Goal: Task Accomplishment & Management: Manage account settings

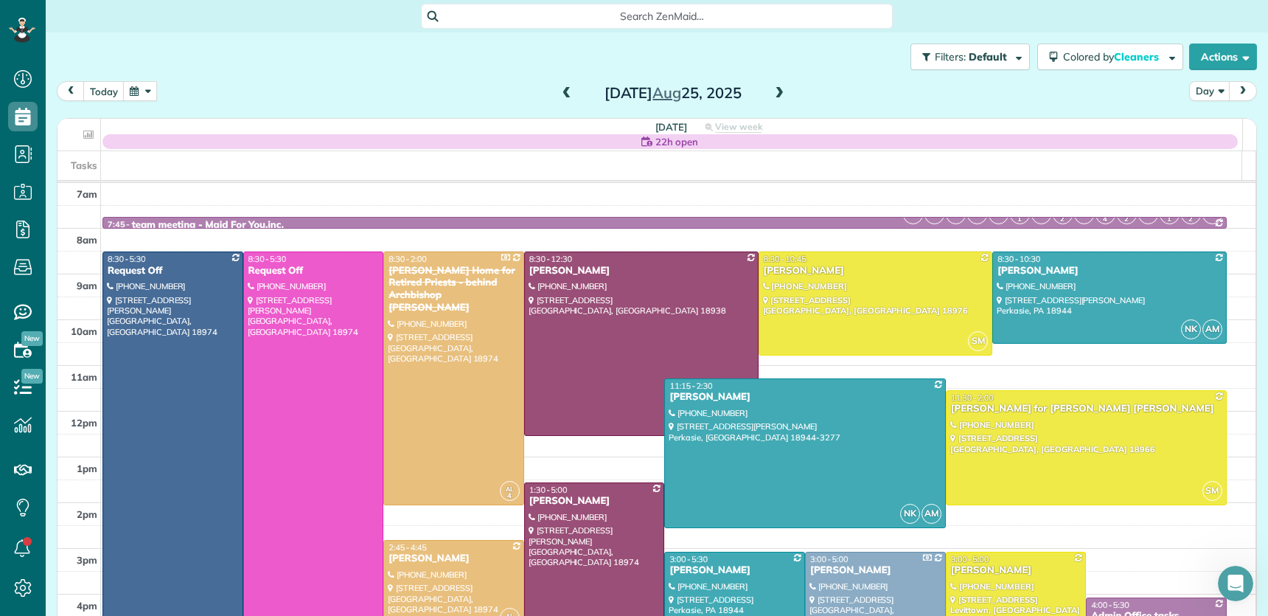
click at [560, 84] on span at bounding box center [567, 94] width 16 height 22
click at [561, 89] on span at bounding box center [567, 94] width 16 height 22
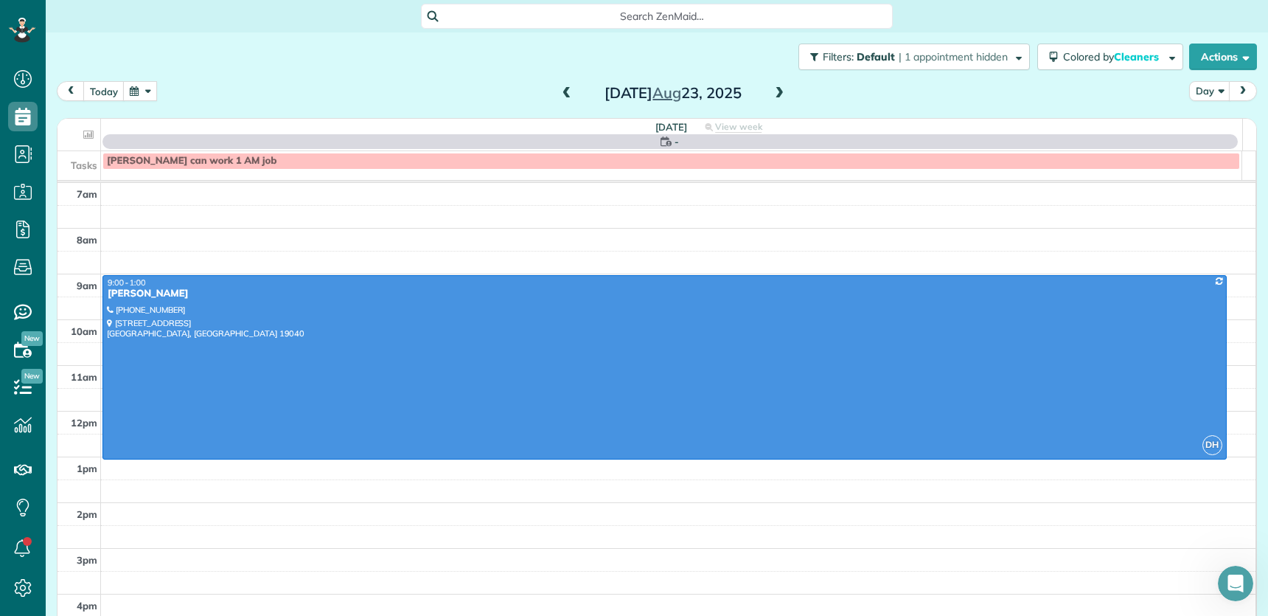
click at [562, 88] on span at bounding box center [567, 93] width 16 height 13
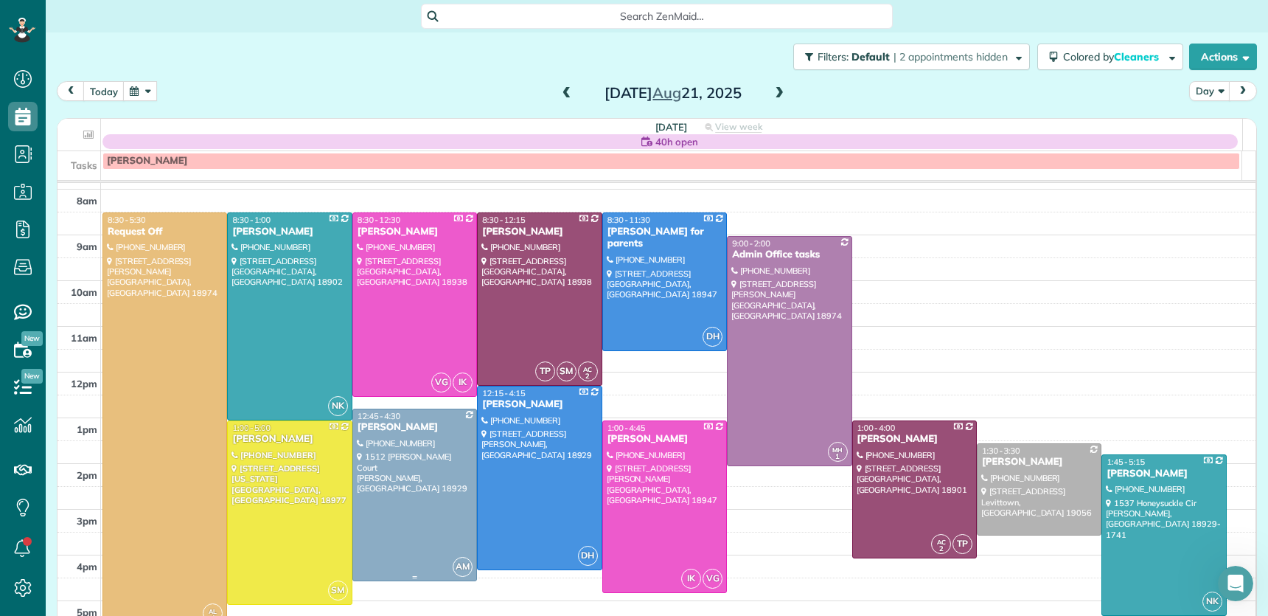
scroll to position [43, 0]
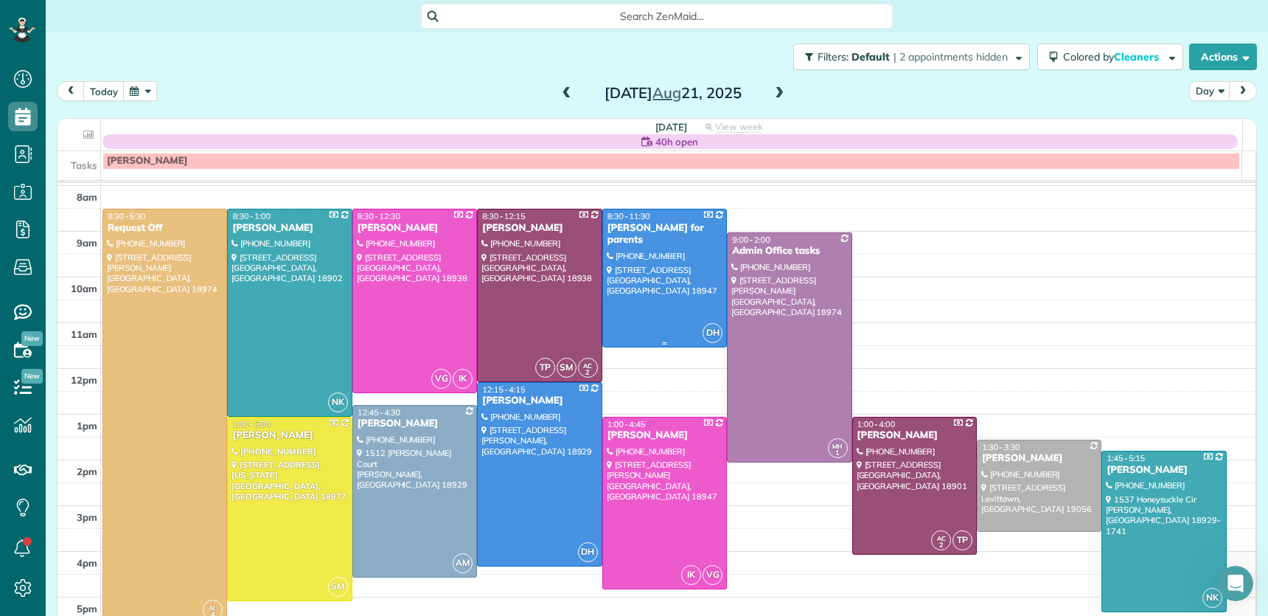
click at [620, 235] on div "[PERSON_NAME] for parents" at bounding box center [665, 234] width 116 height 25
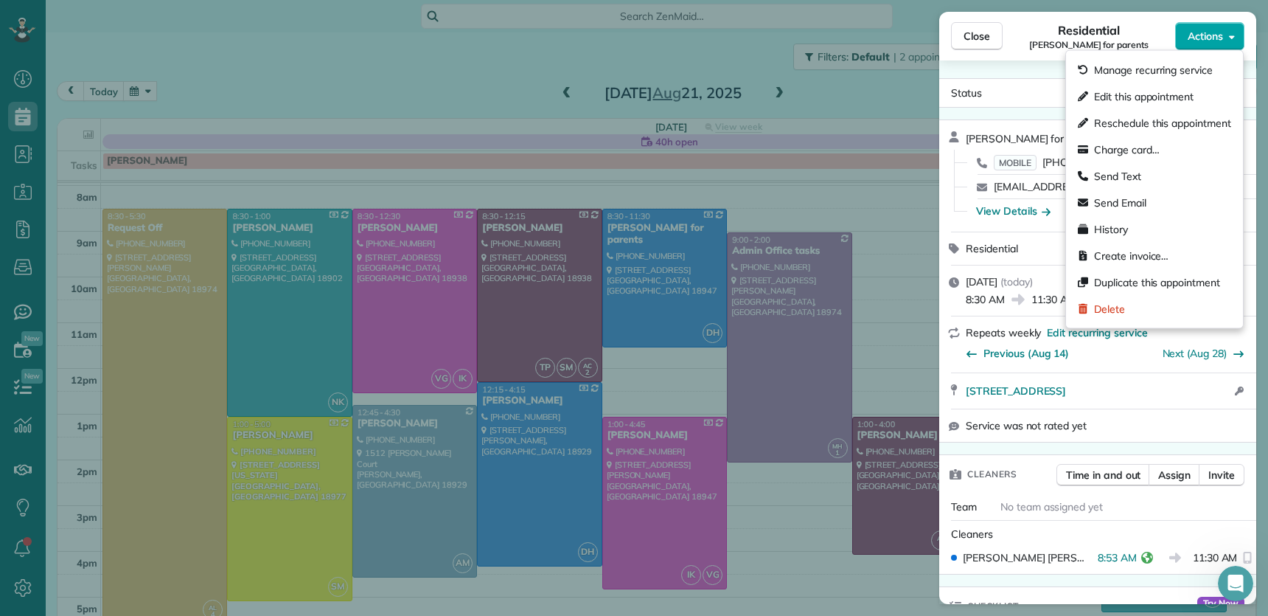
click at [1202, 35] on span "Actions" at bounding box center [1205, 36] width 35 height 15
click at [1014, 68] on div "Status Active Stacey Morgan for parents · Open profile MOBILE (856) 261-2611 Co…" at bounding box center [1097, 331] width 317 height 543
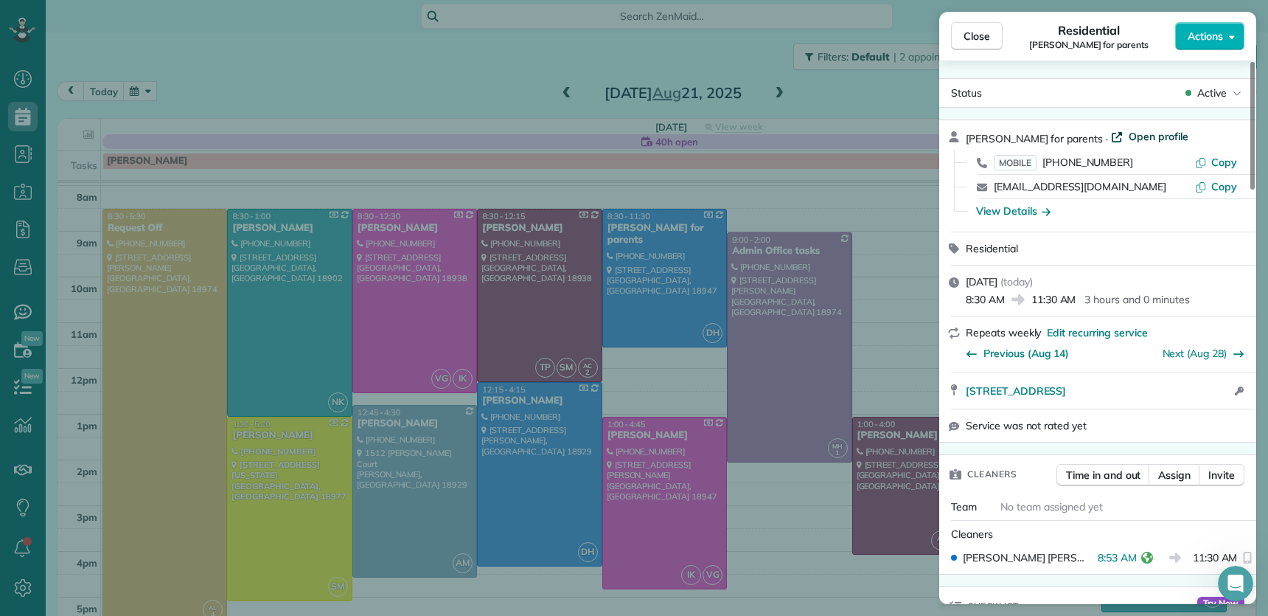
click at [1149, 137] on span "Open profile" at bounding box center [1159, 136] width 60 height 15
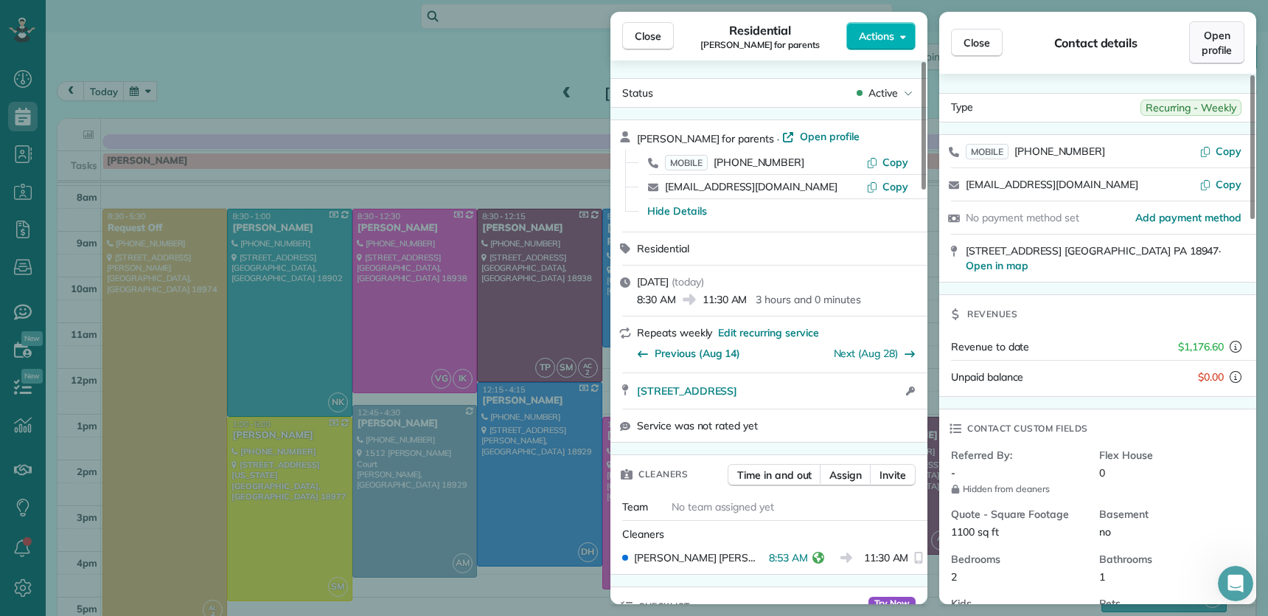
click at [1219, 55] on span "Open profile" at bounding box center [1217, 42] width 30 height 29
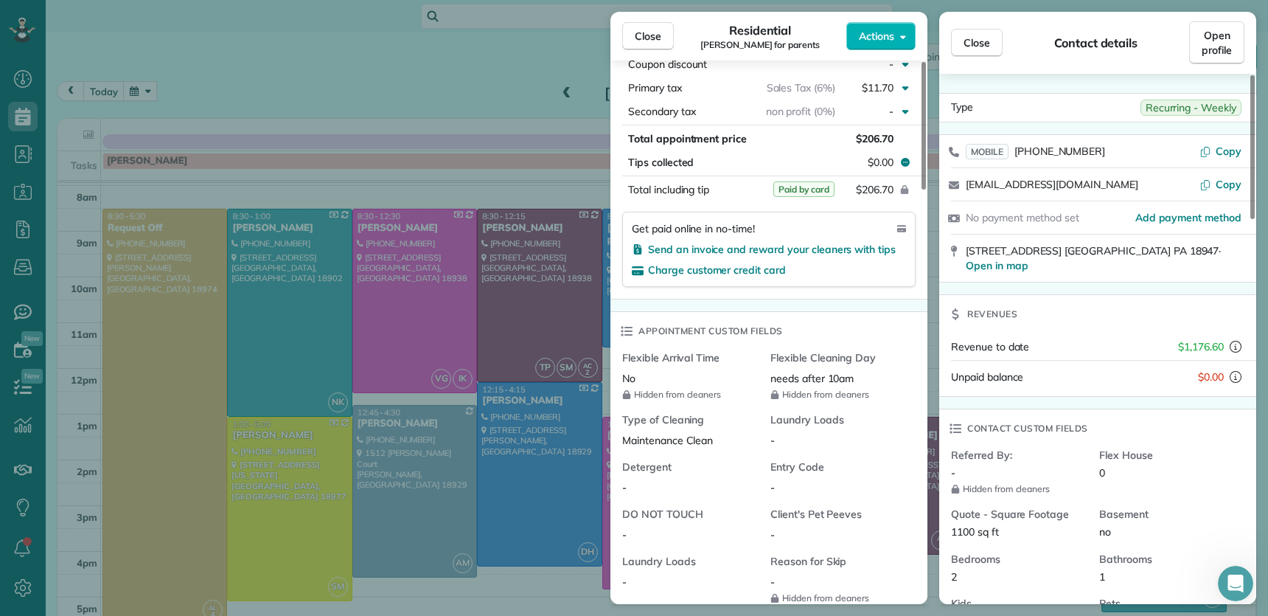
scroll to position [724, 0]
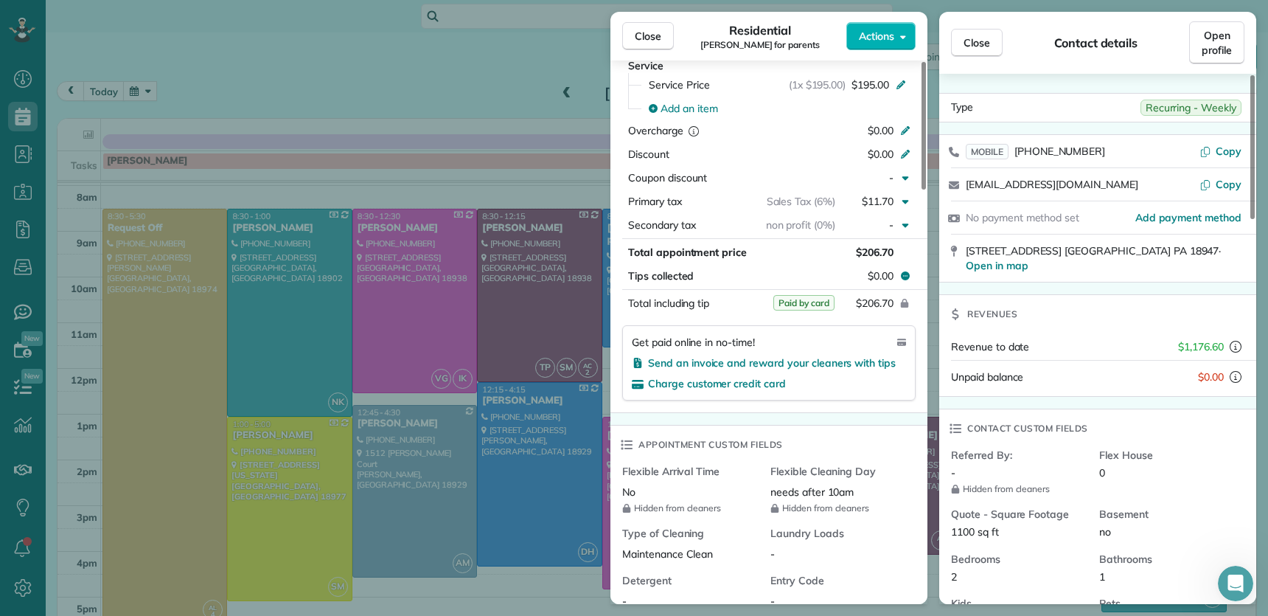
drag, startPoint x: 667, startPoint y: 40, endPoint x: 644, endPoint y: 352, distance: 313.5
click at [667, 41] on button "Close" at bounding box center [648, 36] width 52 height 28
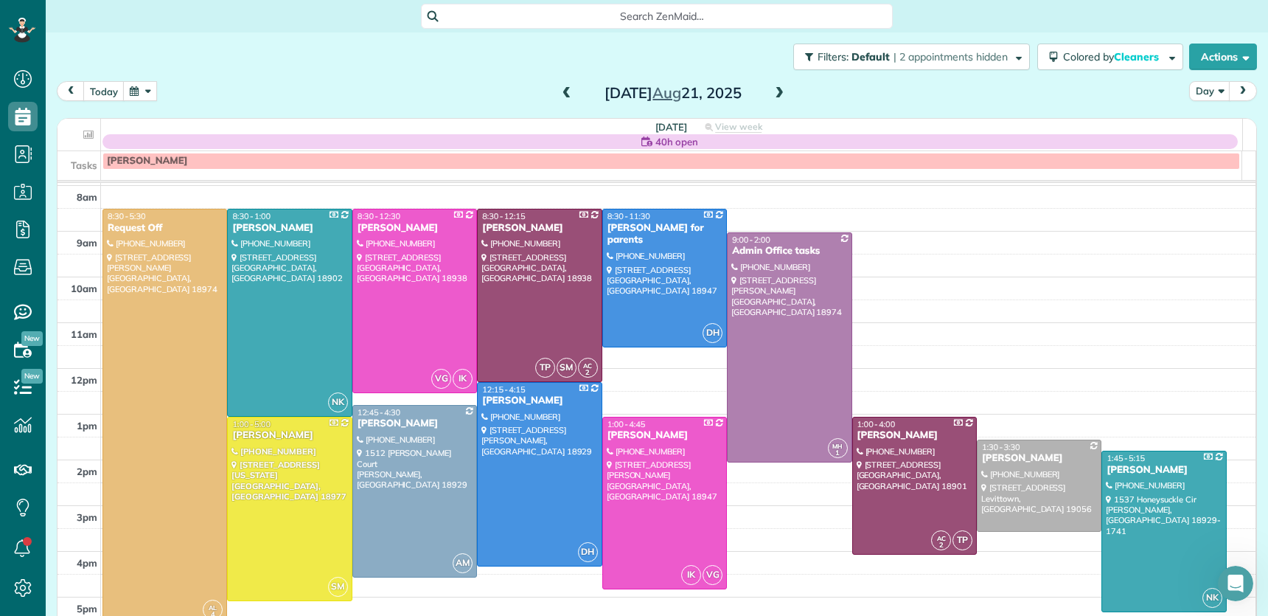
click at [777, 91] on span at bounding box center [779, 93] width 16 height 13
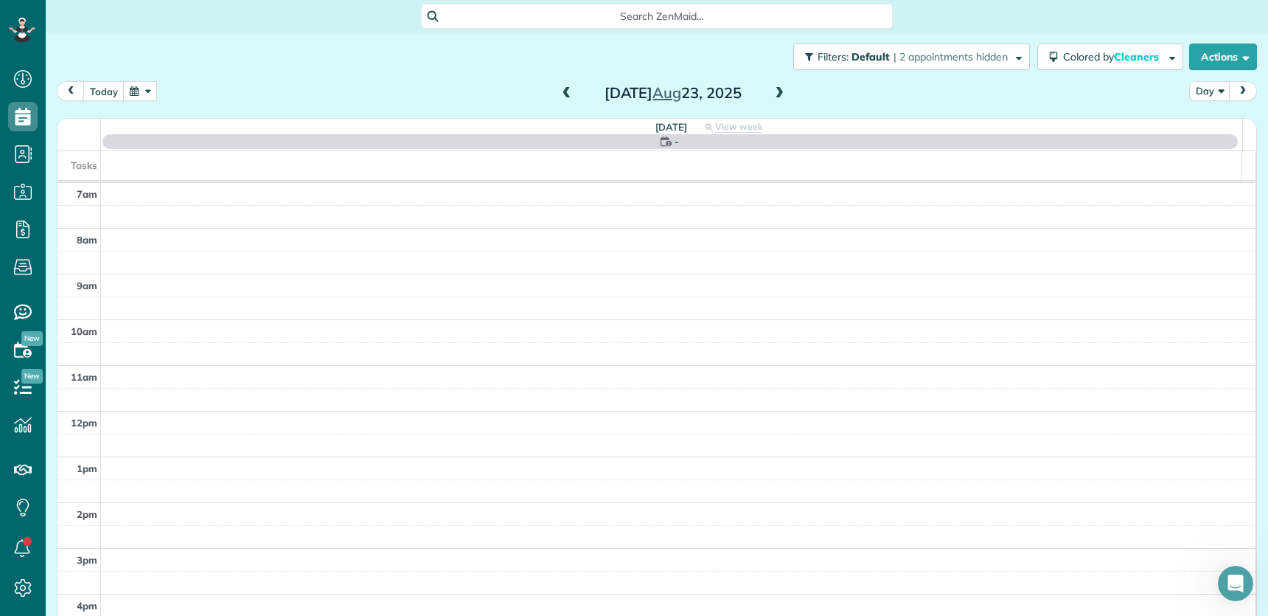
click at [777, 91] on span at bounding box center [779, 93] width 16 height 13
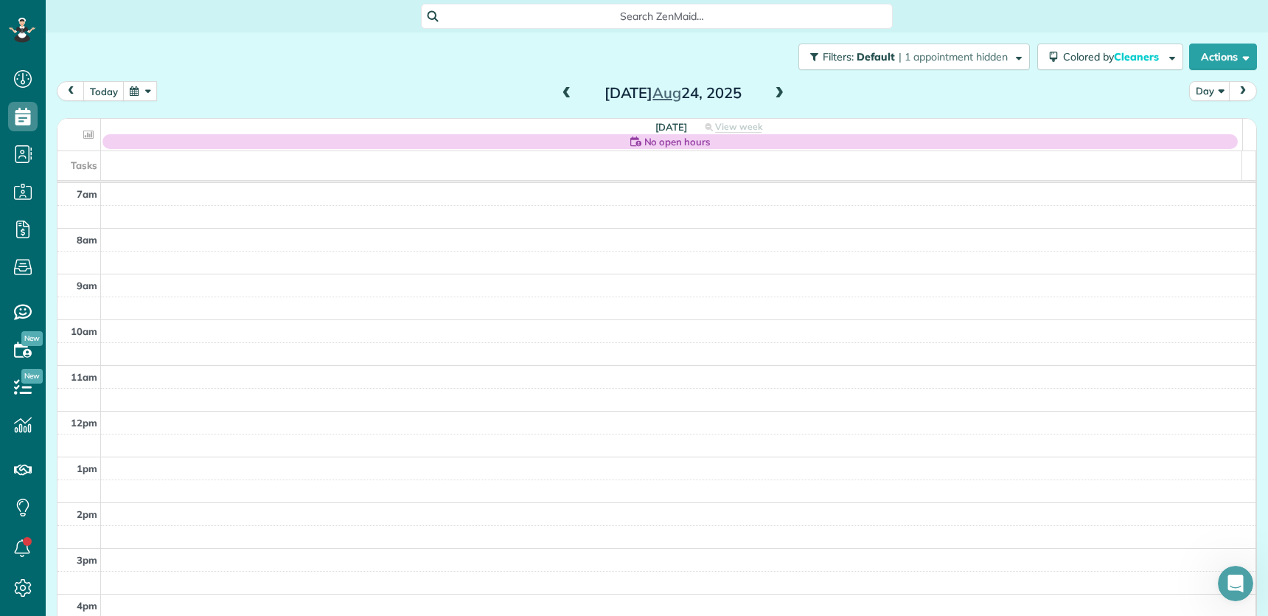
click at [777, 91] on span at bounding box center [779, 93] width 16 height 13
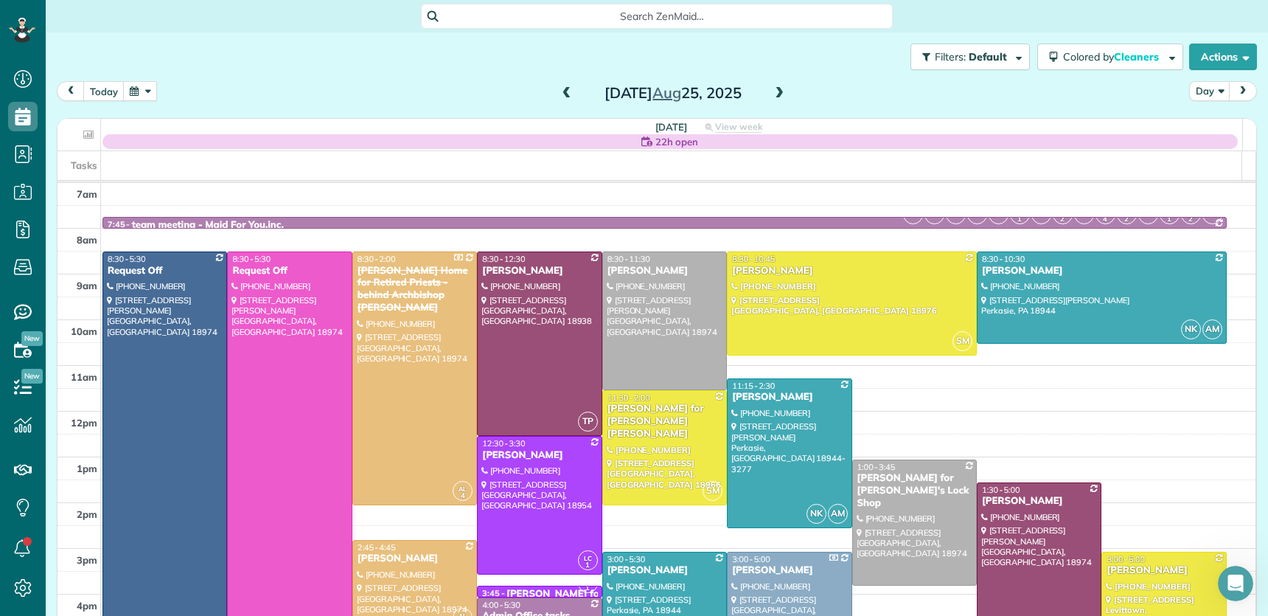
click at [777, 91] on span at bounding box center [779, 93] width 16 height 13
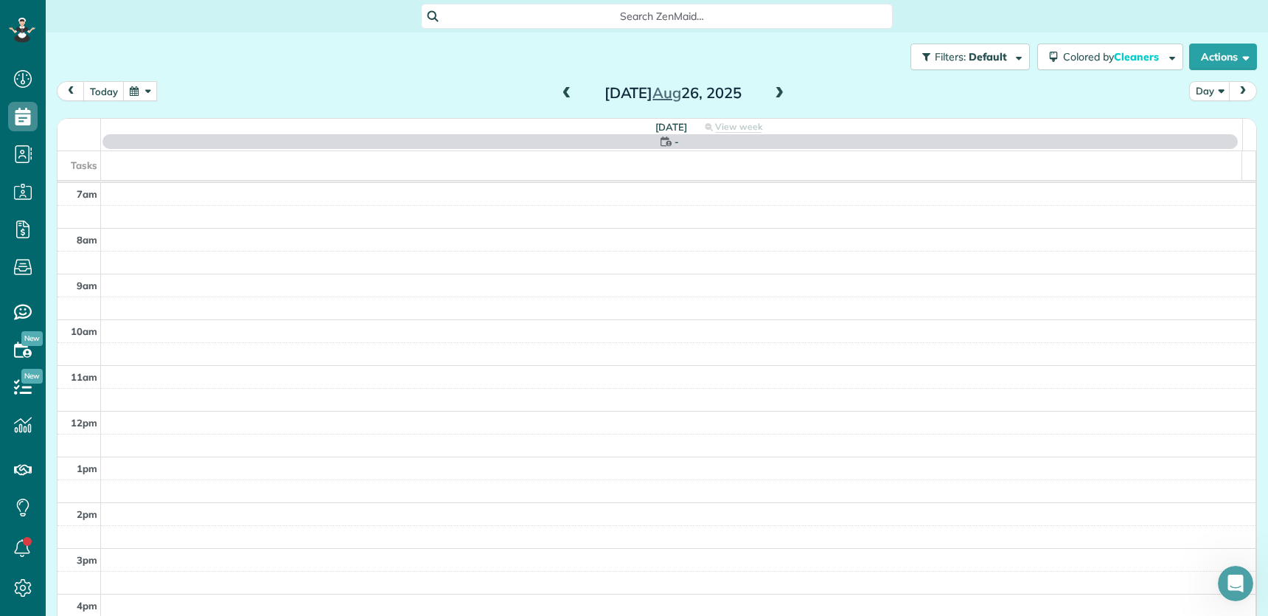
click at [777, 91] on span at bounding box center [779, 93] width 16 height 13
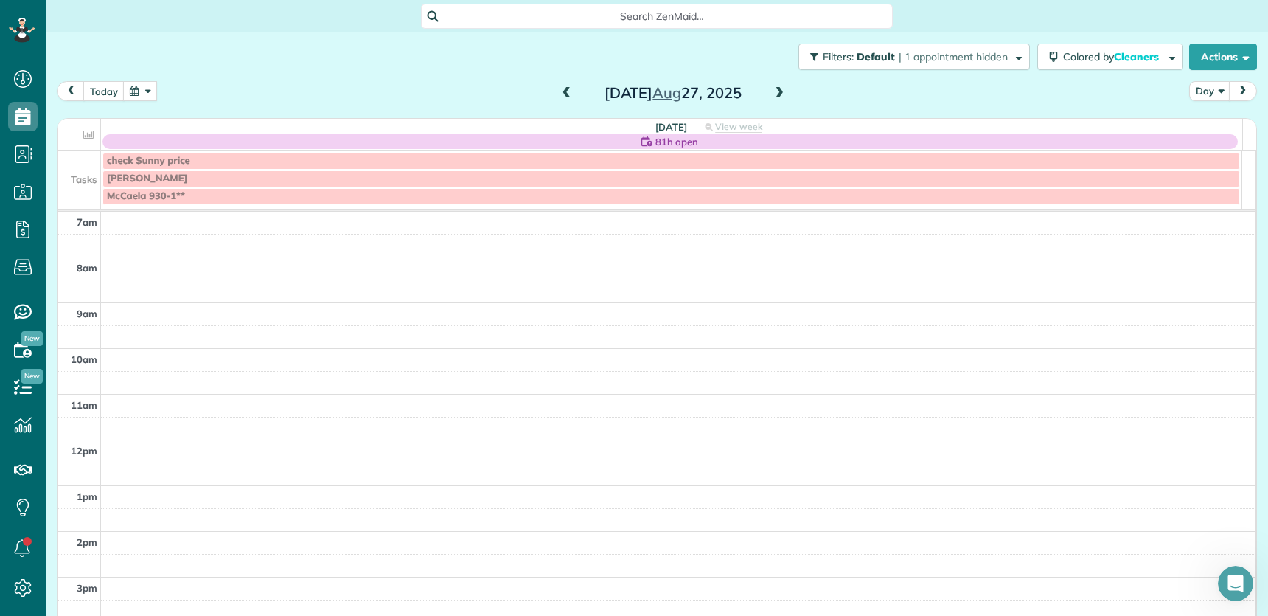
click at [777, 91] on span at bounding box center [779, 93] width 16 height 13
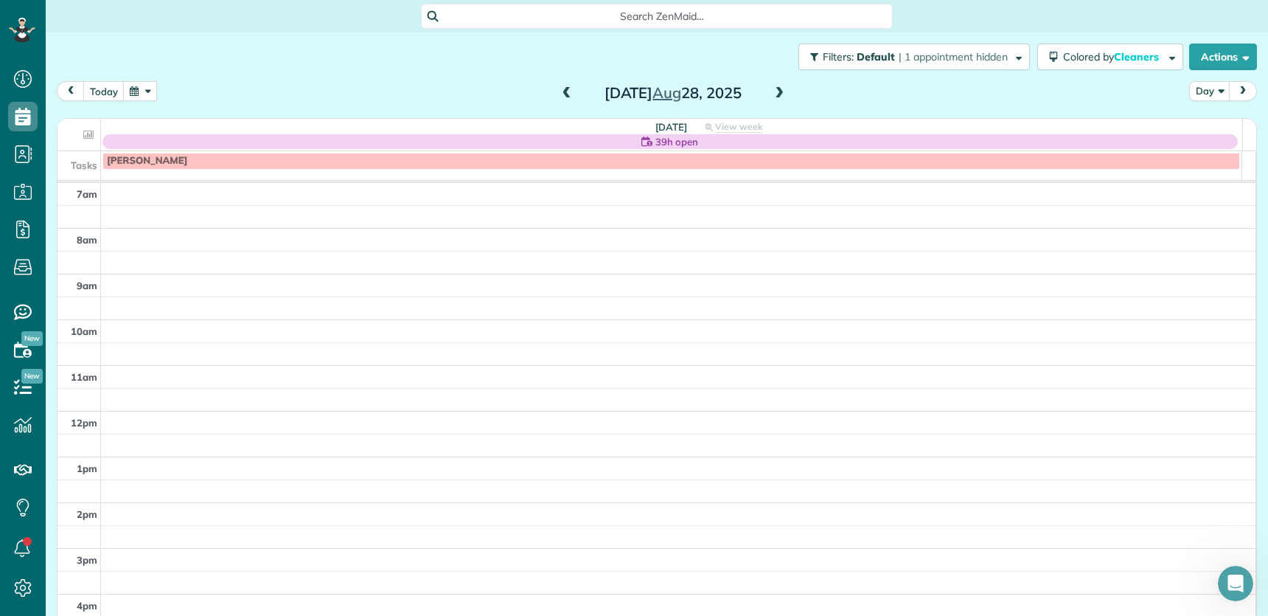
click at [560, 99] on span at bounding box center [567, 93] width 16 height 13
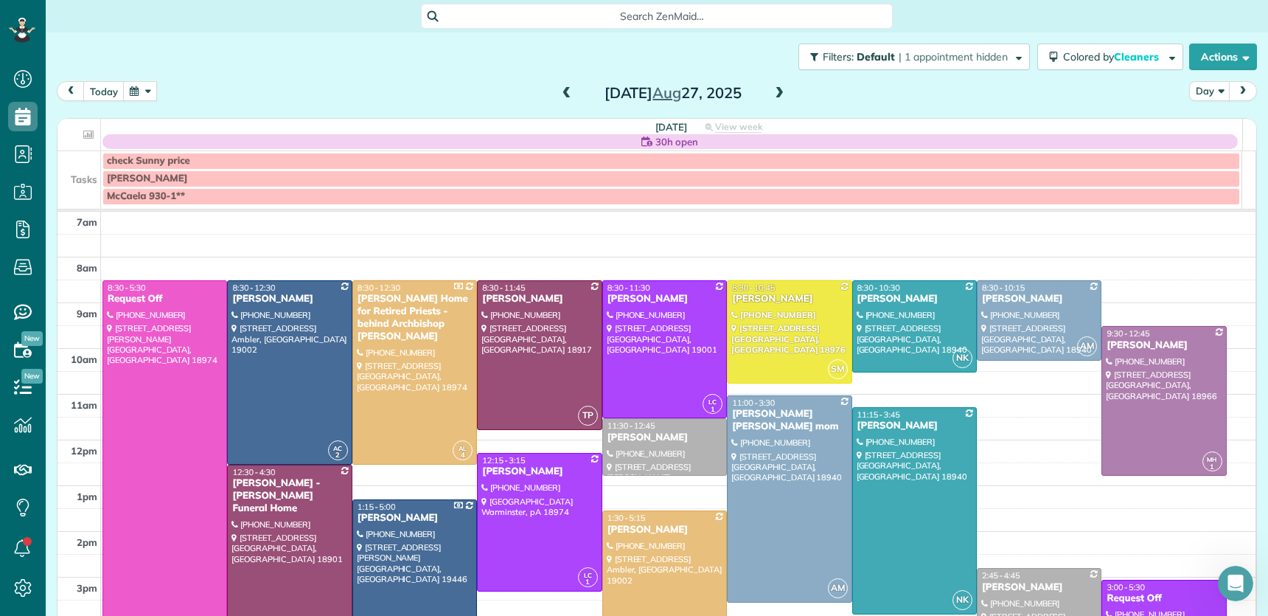
click at [776, 89] on span at bounding box center [779, 93] width 16 height 13
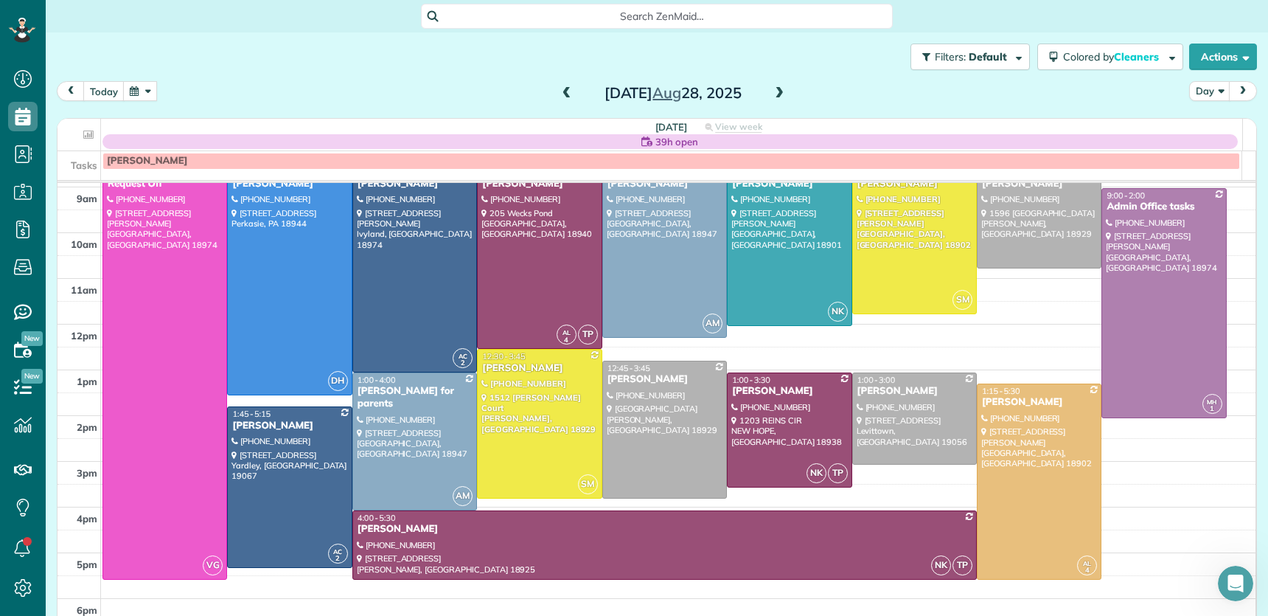
scroll to position [88, 0]
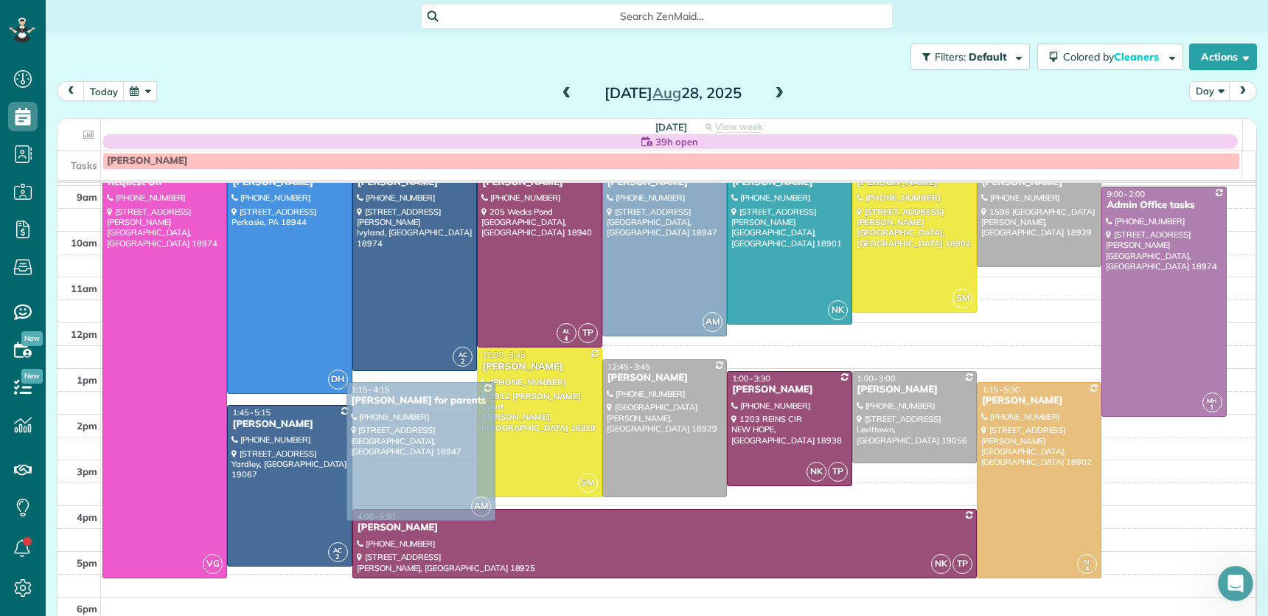
drag, startPoint x: 427, startPoint y: 442, endPoint x: 431, endPoint y: 453, distance: 12.4
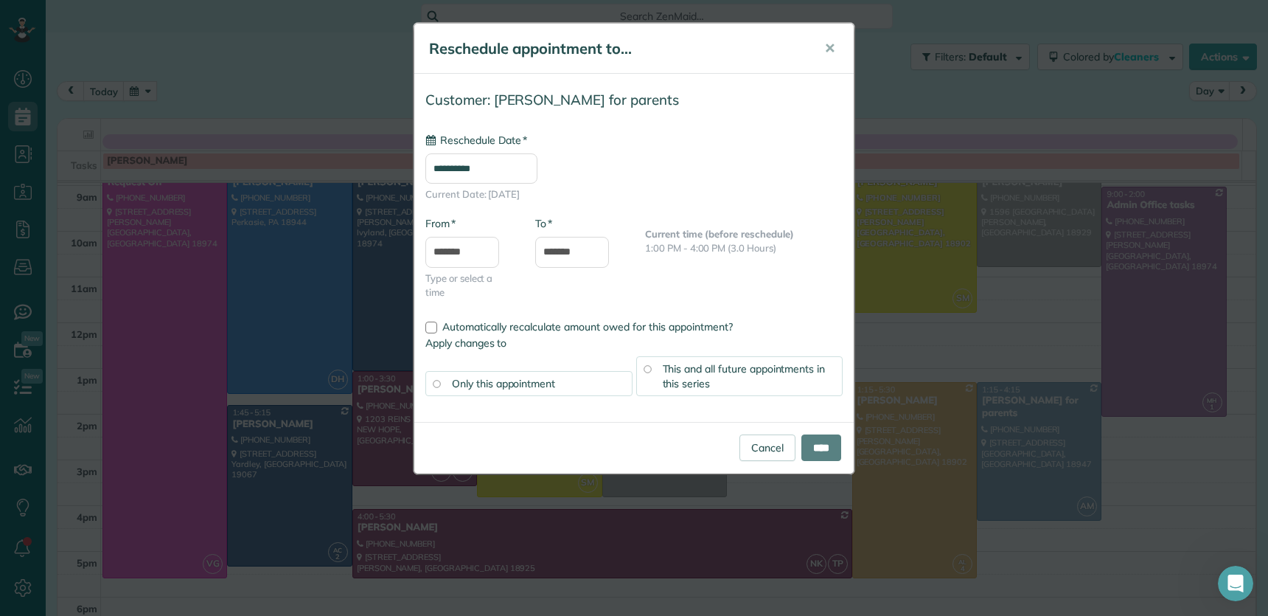
type input "**********"
click at [823, 450] on input "****" at bounding box center [821, 447] width 40 height 27
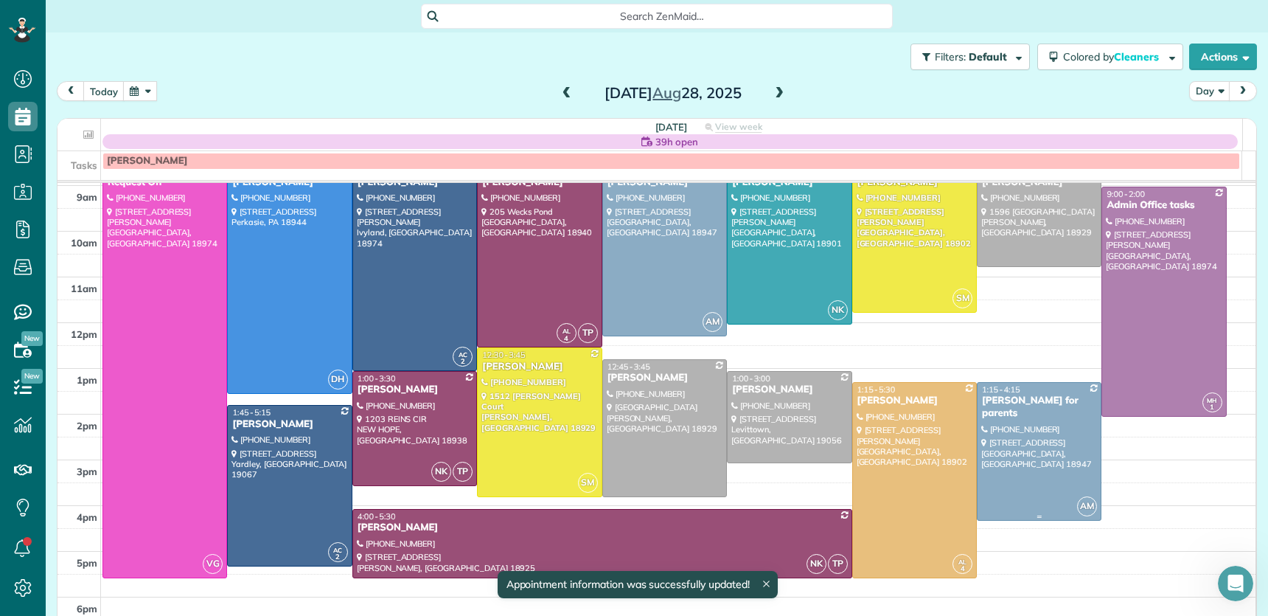
click at [1037, 417] on div "Stacey Morgan for parents" at bounding box center [1039, 406] width 116 height 25
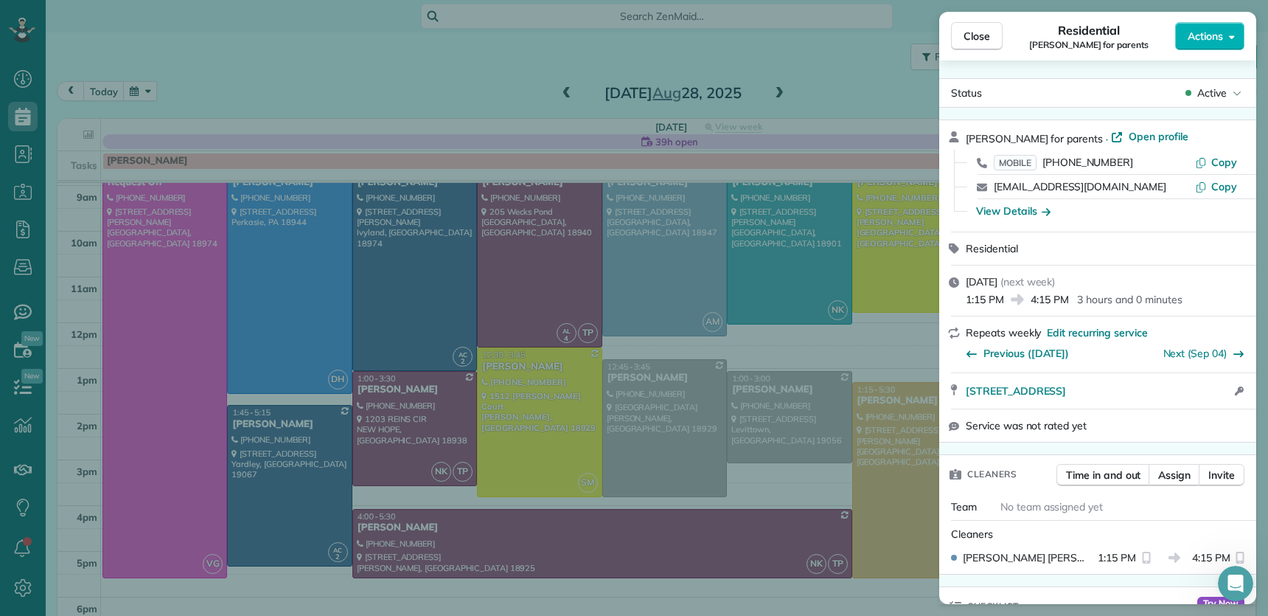
drag, startPoint x: 970, startPoint y: 38, endPoint x: 1083, endPoint y: 250, distance: 240.4
click at [970, 38] on span "Close" at bounding box center [977, 36] width 27 height 15
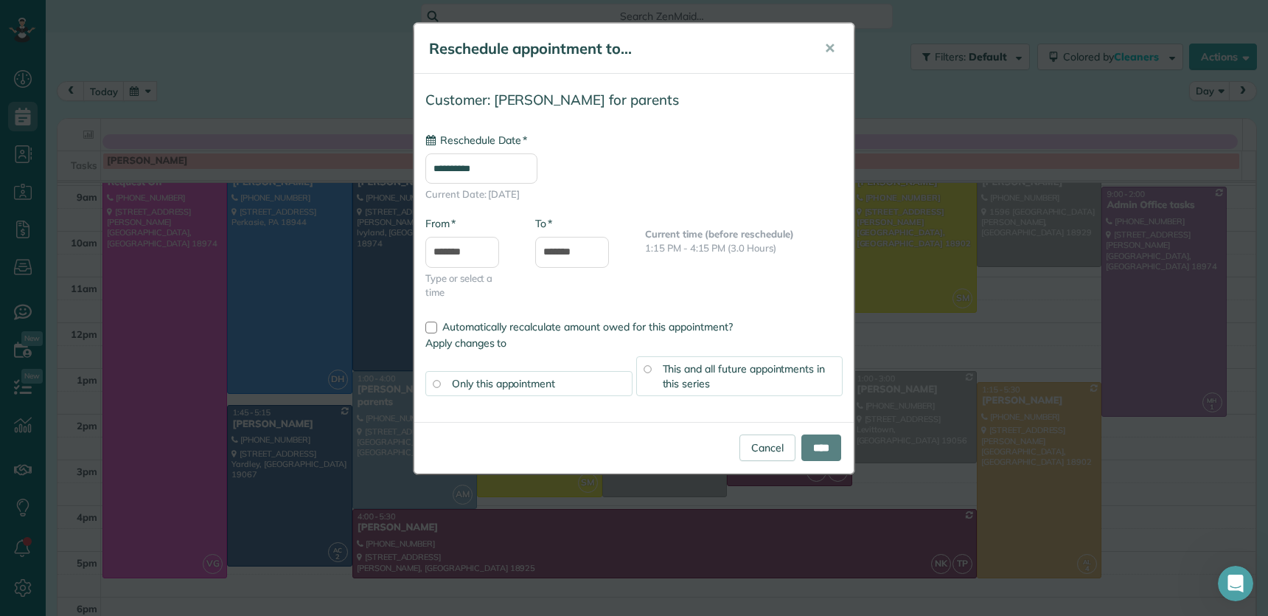
type input "**********"
click at [641, 368] on div "This and all future appointments in this series" at bounding box center [739, 376] width 207 height 40
click at [827, 456] on input "****" at bounding box center [821, 447] width 40 height 27
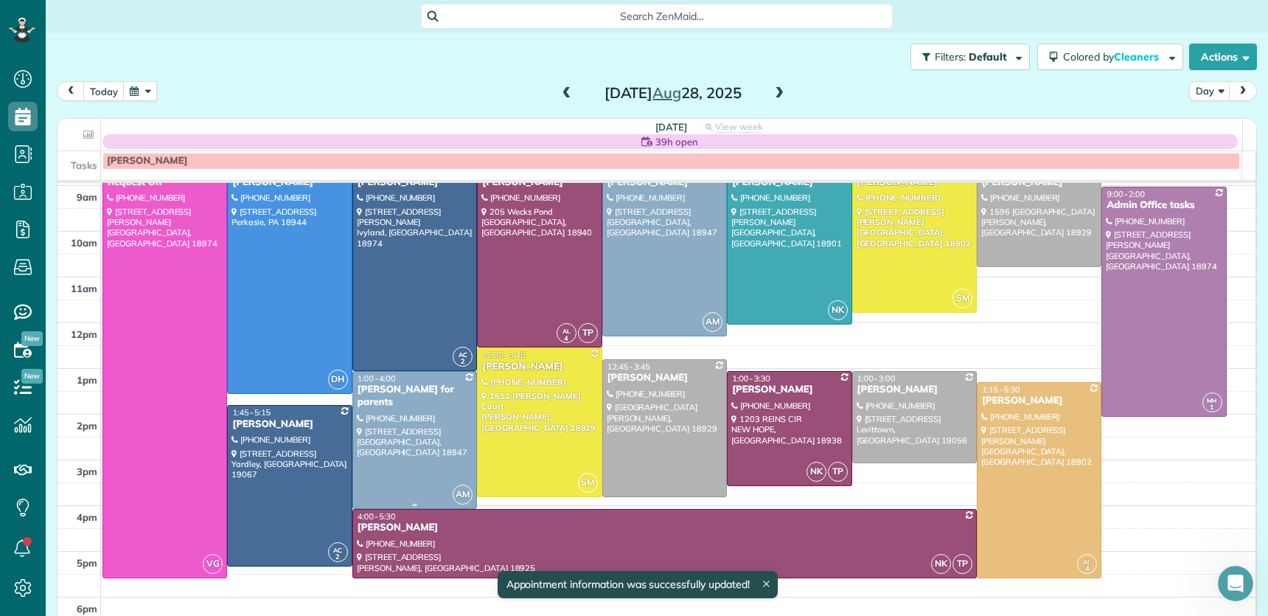
click at [366, 392] on div "Stacey Morgan for parents" at bounding box center [415, 395] width 116 height 25
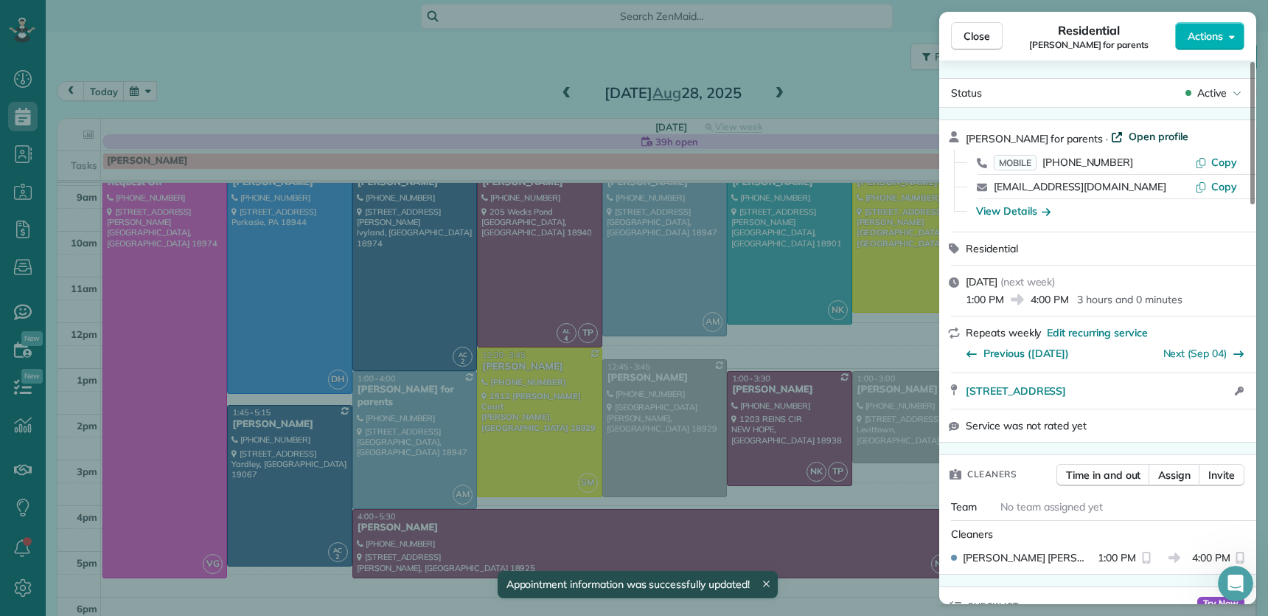
click at [1146, 136] on span "Open profile" at bounding box center [1159, 136] width 60 height 15
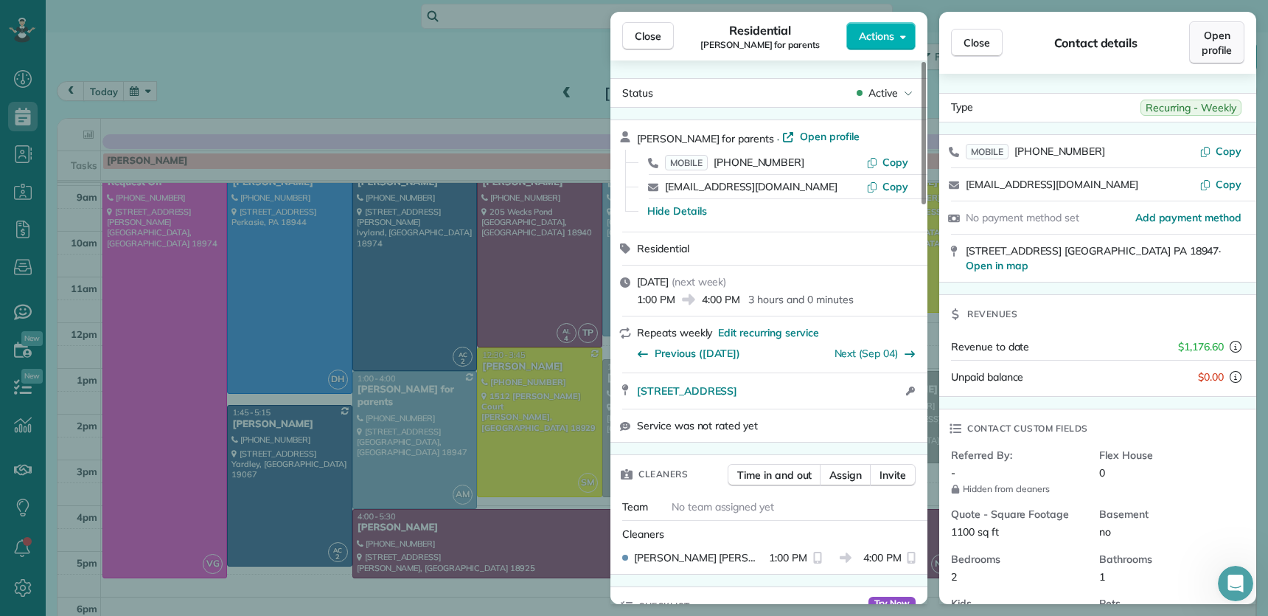
click at [1216, 44] on span "Open profile" at bounding box center [1217, 42] width 30 height 29
drag, startPoint x: 666, startPoint y: 35, endPoint x: 663, endPoint y: 113, distance: 77.5
click at [666, 36] on button "Close" at bounding box center [648, 36] width 52 height 28
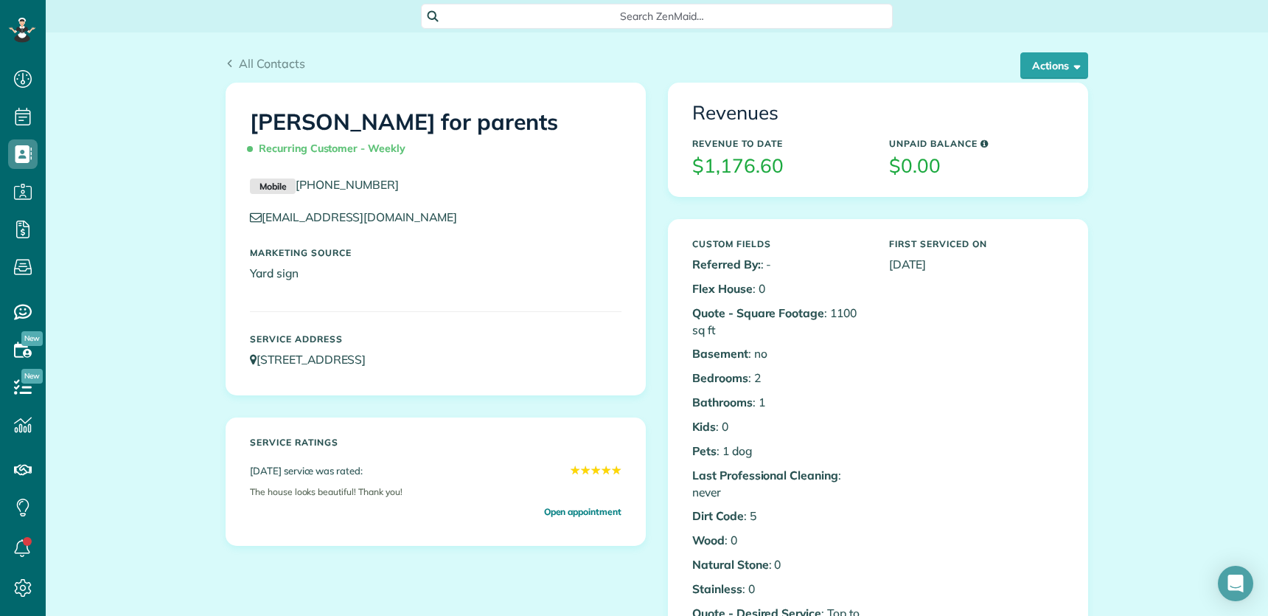
scroll to position [6, 6]
click at [1038, 67] on button "Actions" at bounding box center [1054, 65] width 68 height 27
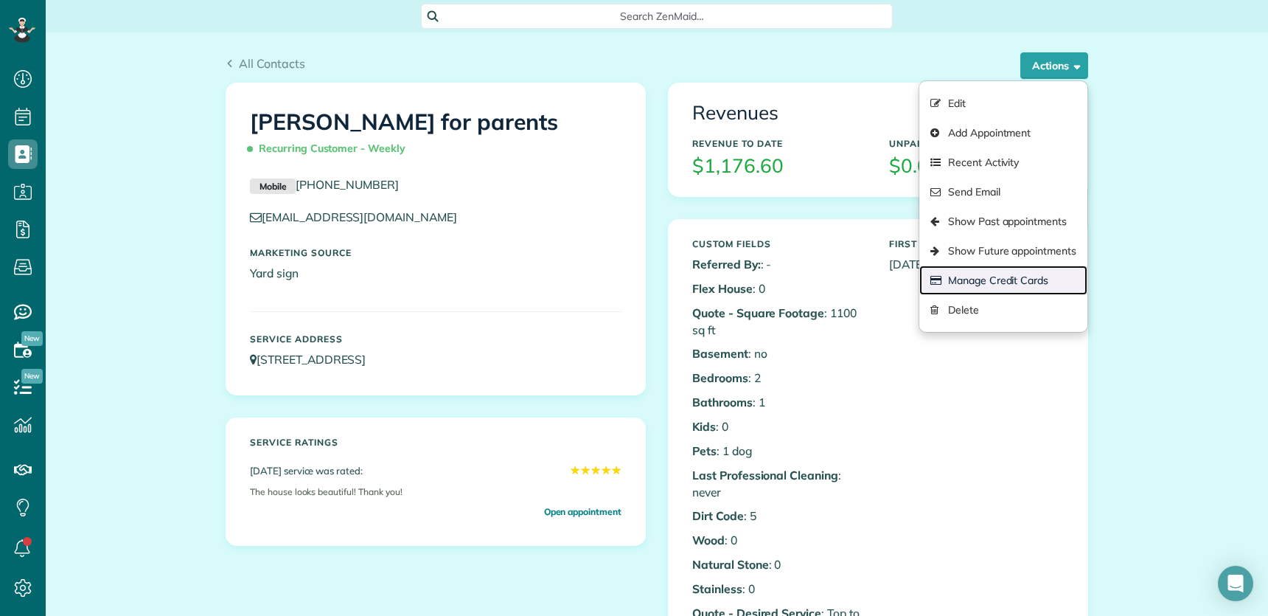
click at [1025, 279] on link "Manage Credit Cards" at bounding box center [1003, 279] width 168 height 29
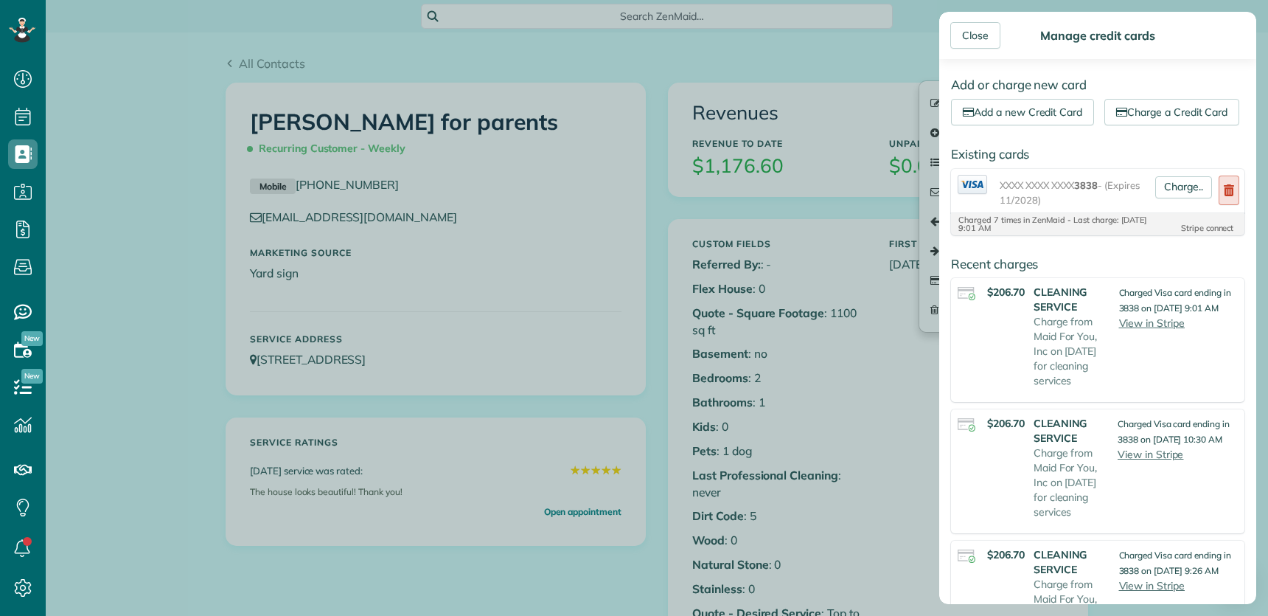
click at [1222, 205] on link at bounding box center [1229, 189] width 21 height 29
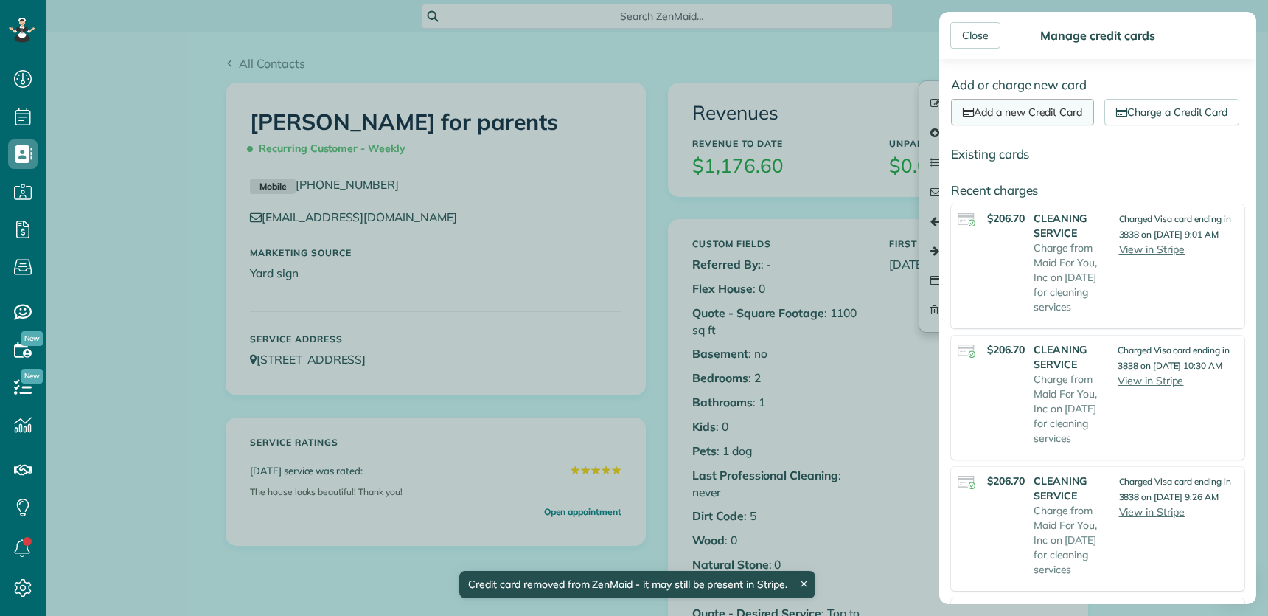
click at [1022, 111] on link "Add a new Credit Card" at bounding box center [1022, 112] width 143 height 27
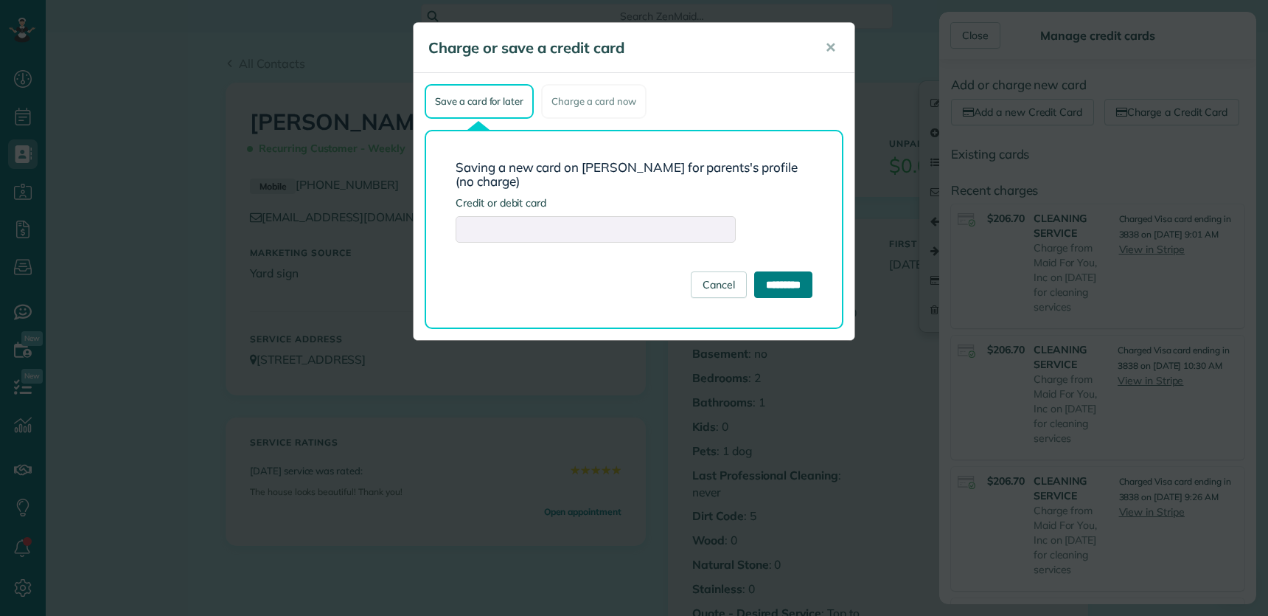
click at [775, 271] on input "*********" at bounding box center [783, 284] width 58 height 27
type input "**********"
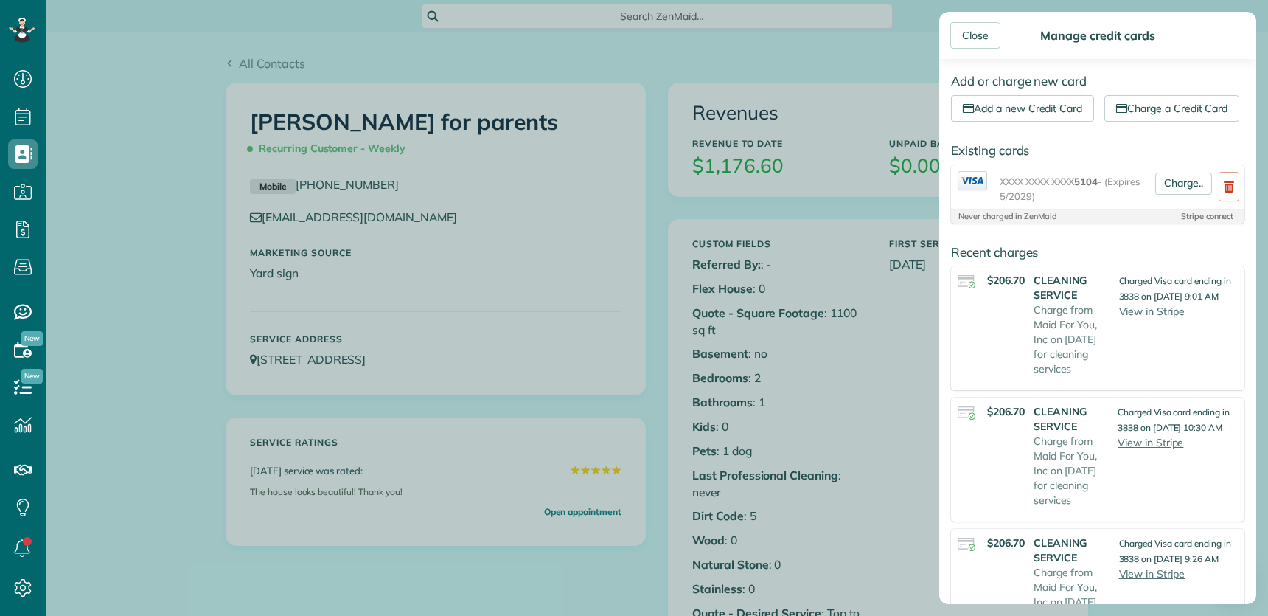
scroll to position [0, 0]
click at [1166, 198] on link "Charge.." at bounding box center [1183, 187] width 57 height 22
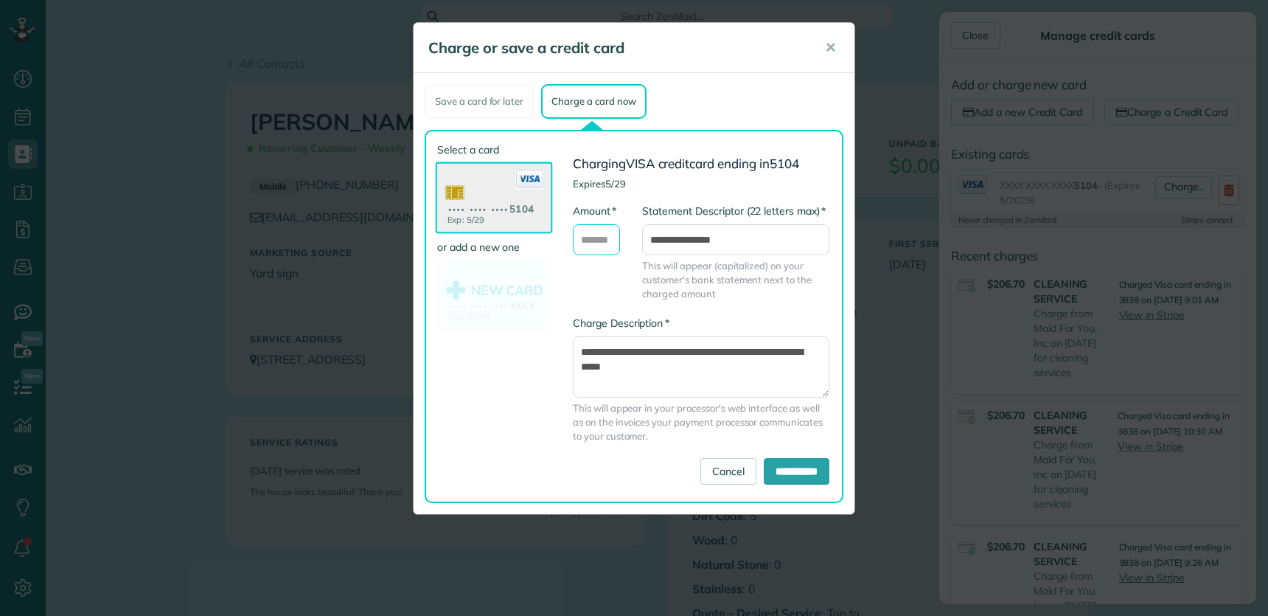
click at [599, 237] on input "* Amount" at bounding box center [596, 239] width 47 height 31
type input "**"
drag, startPoint x: 661, startPoint y: 369, endPoint x: 585, endPoint y: 370, distance: 75.9
click at [577, 366] on textarea "**********" at bounding box center [701, 366] width 257 height 60
type textarea "**********"
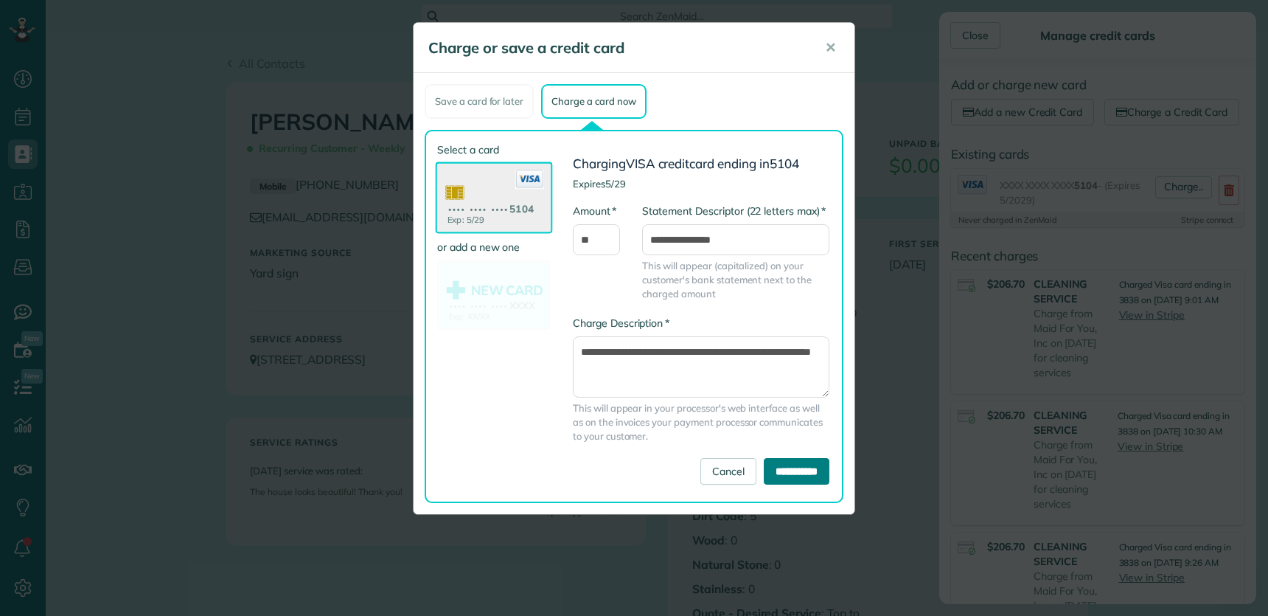
click at [778, 476] on input "**********" at bounding box center [797, 471] width 66 height 27
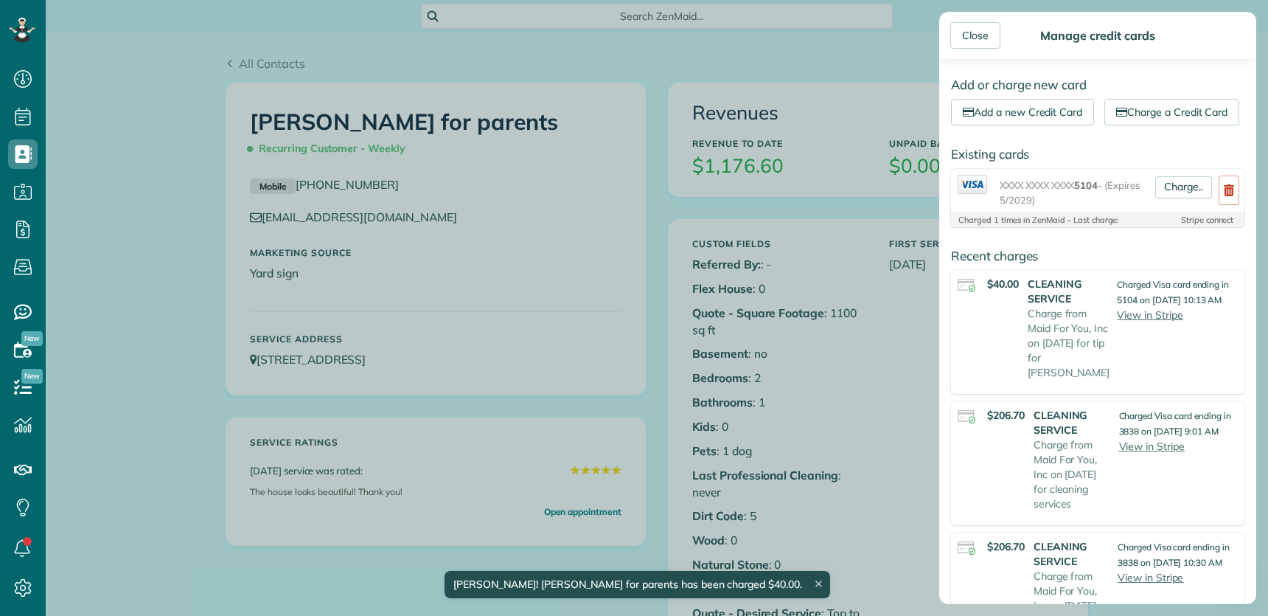
drag, startPoint x: 987, startPoint y: 41, endPoint x: 977, endPoint y: 80, distance: 40.4
click at [987, 41] on div "Close" at bounding box center [975, 35] width 50 height 27
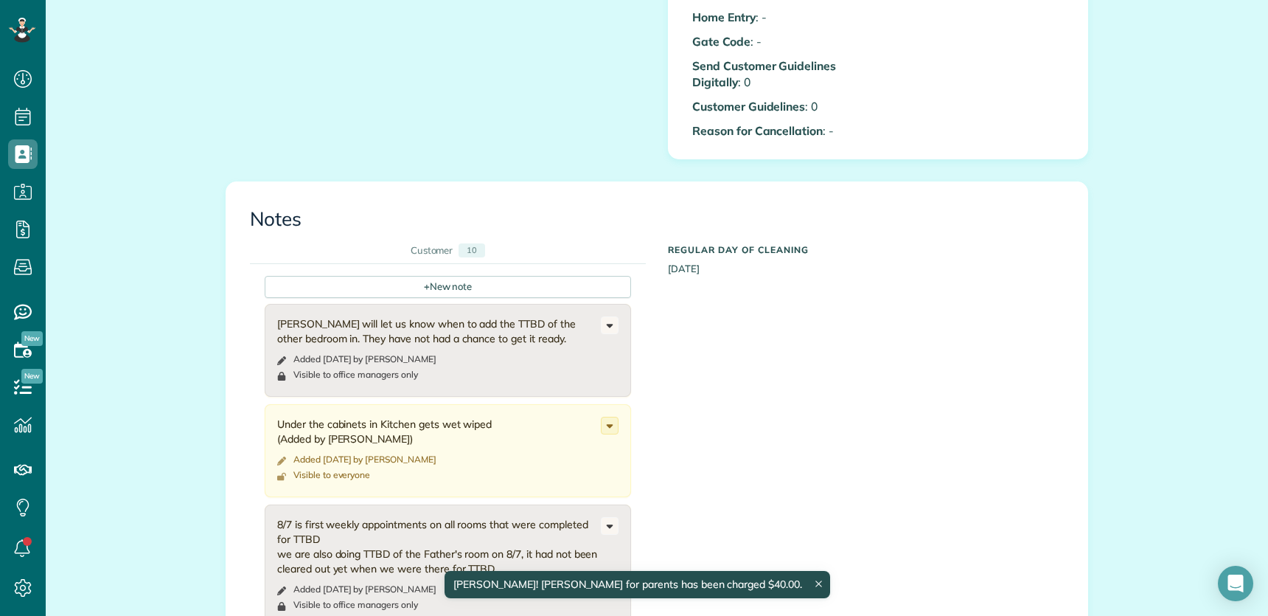
scroll to position [1148, 0]
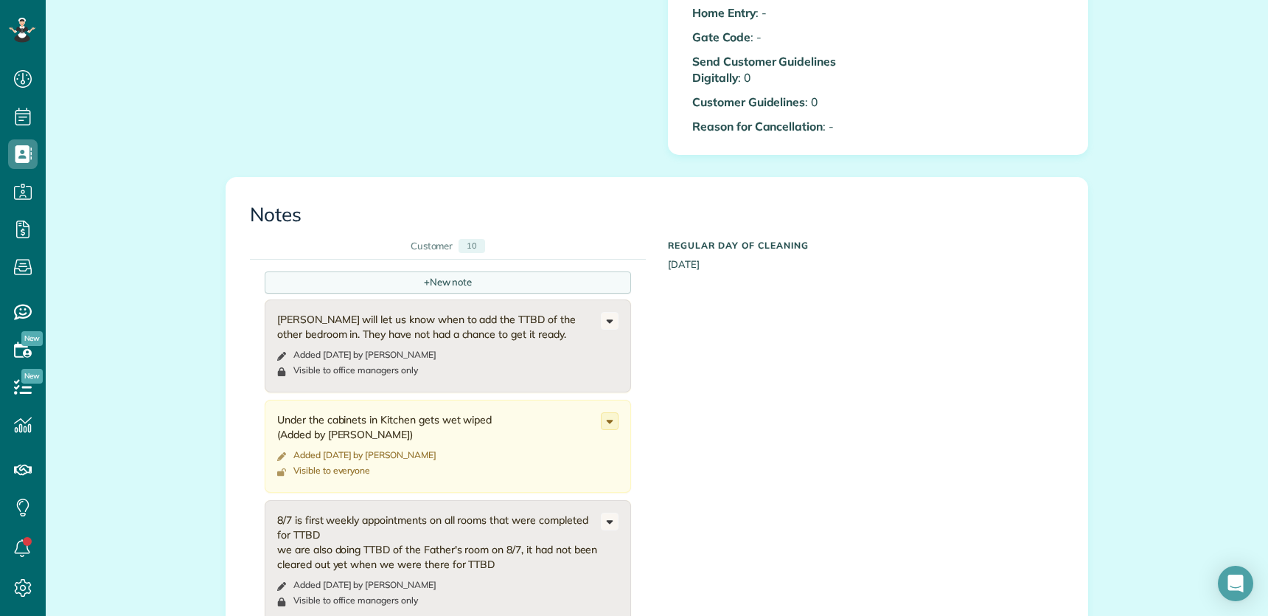
click at [424, 275] on span "+" at bounding box center [427, 281] width 6 height 13
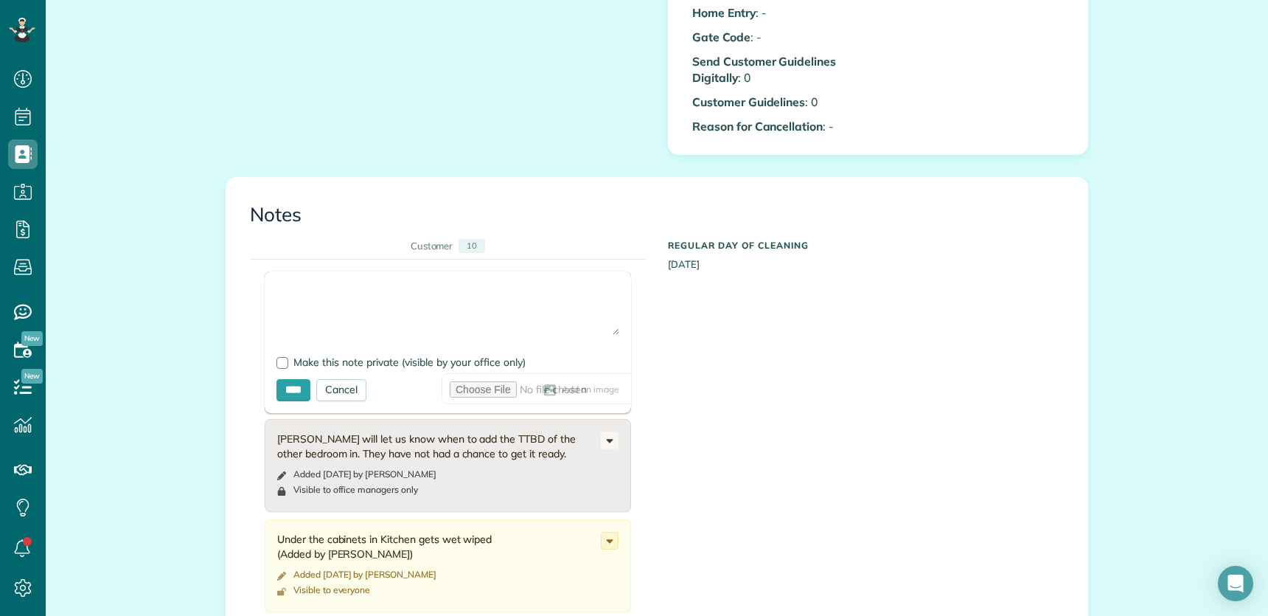
click at [379, 283] on textarea at bounding box center [447, 309] width 343 height 52
type textarea "**********"
click at [276, 357] on div at bounding box center [282, 363] width 12 height 12
click at [283, 379] on input "****" at bounding box center [293, 390] width 34 height 22
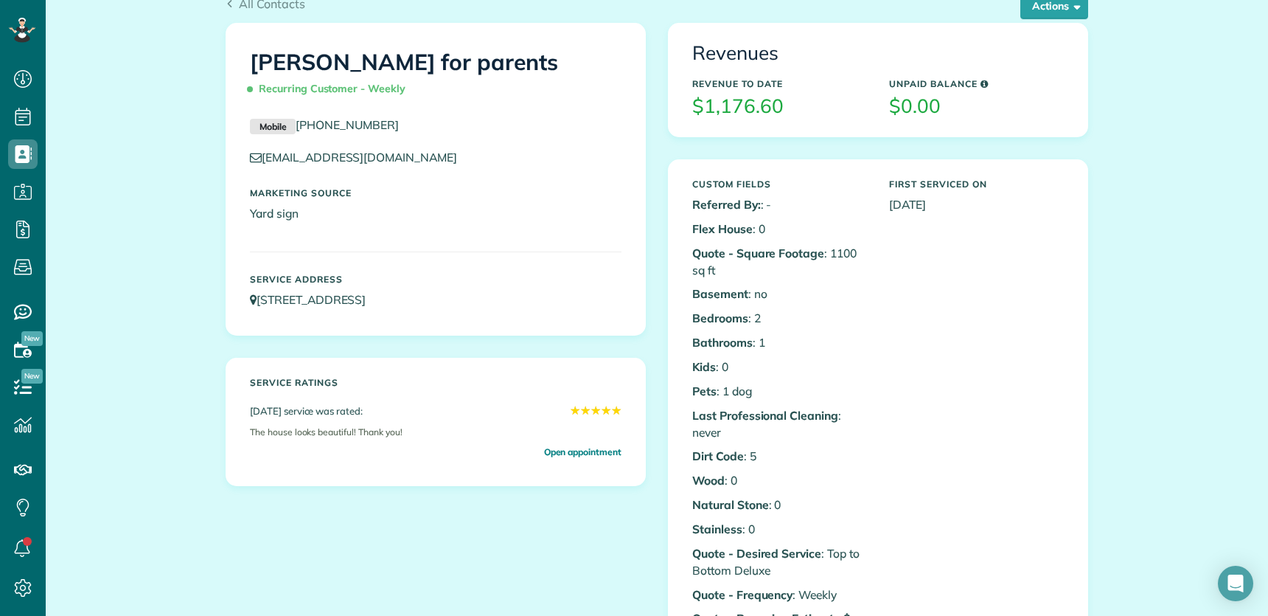
scroll to position [0, 0]
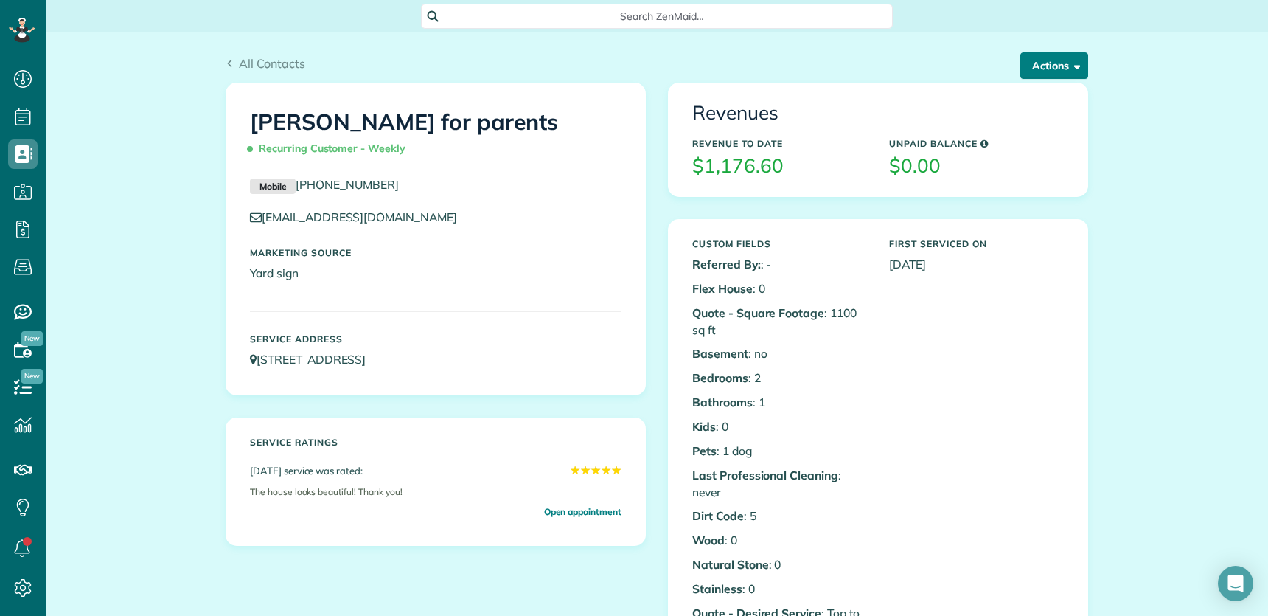
click at [1054, 66] on button "Actions" at bounding box center [1054, 65] width 68 height 27
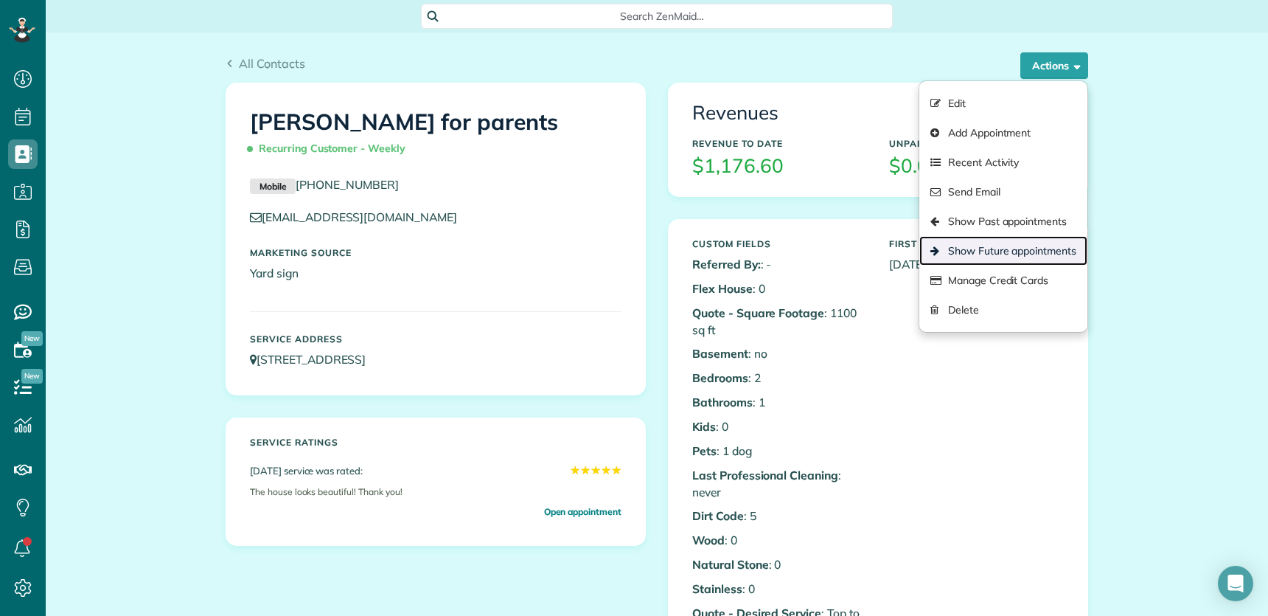
click at [1019, 248] on link "Show Future appointments" at bounding box center [1003, 250] width 168 height 29
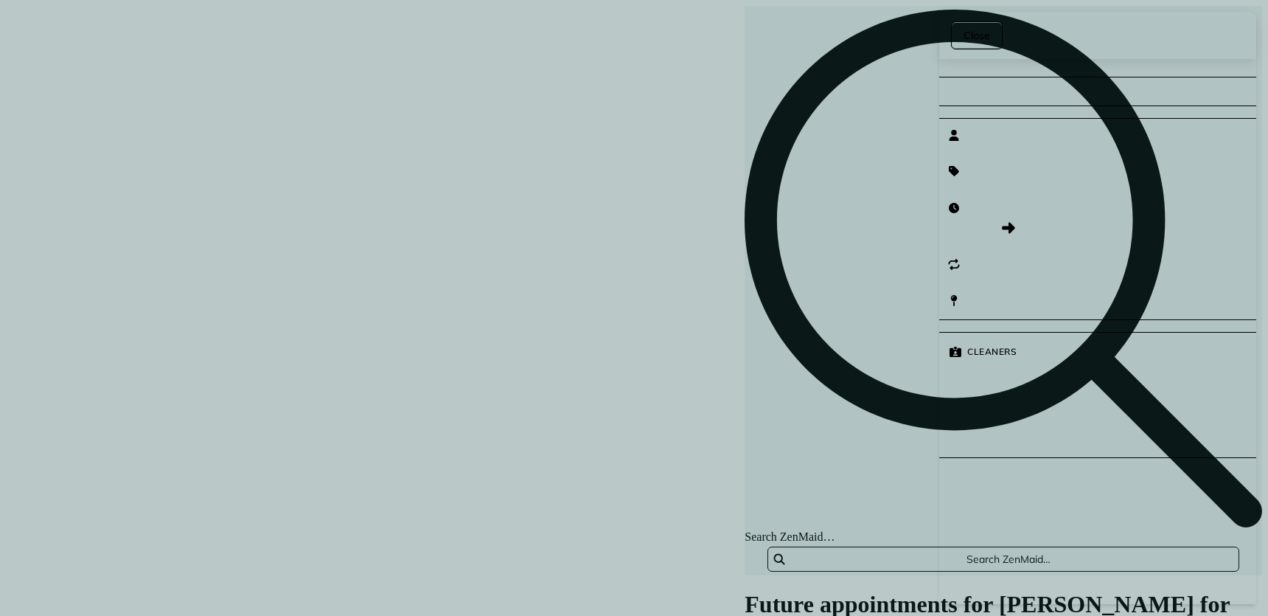
scroll to position [6, 6]
click at [976, 38] on span "Close" at bounding box center [977, 35] width 27 height 15
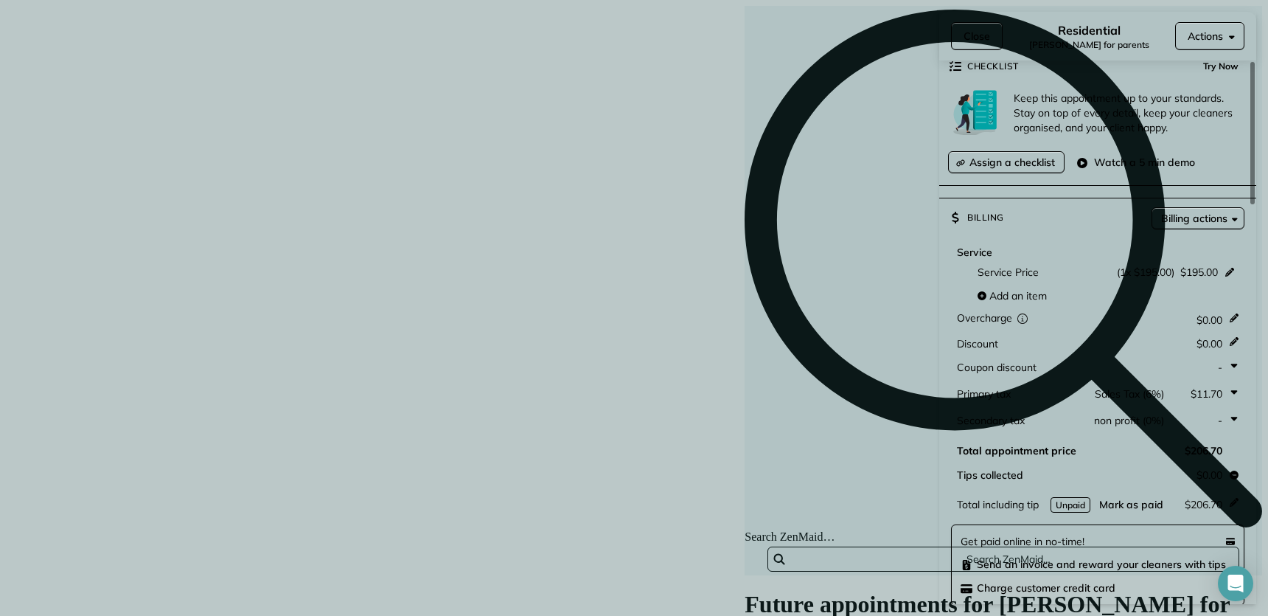
scroll to position [570, 0]
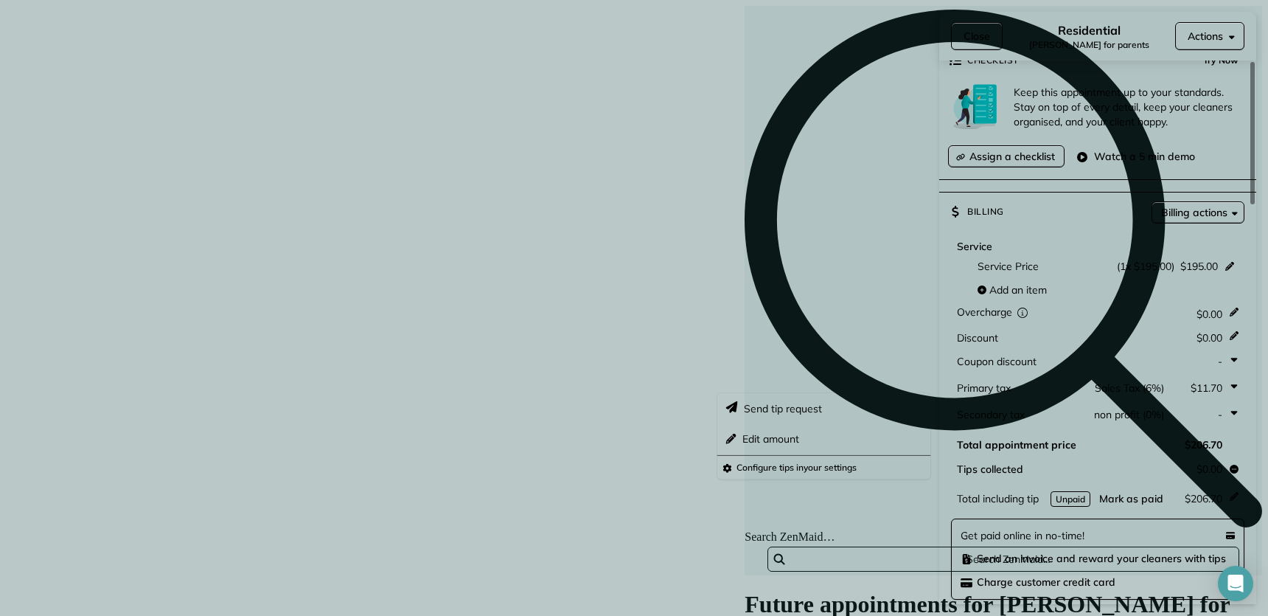
click at [1208, 462] on span "$0.00" at bounding box center [1210, 469] width 26 height 15
click at [791, 437] on span "Edit amount" at bounding box center [770, 438] width 57 height 15
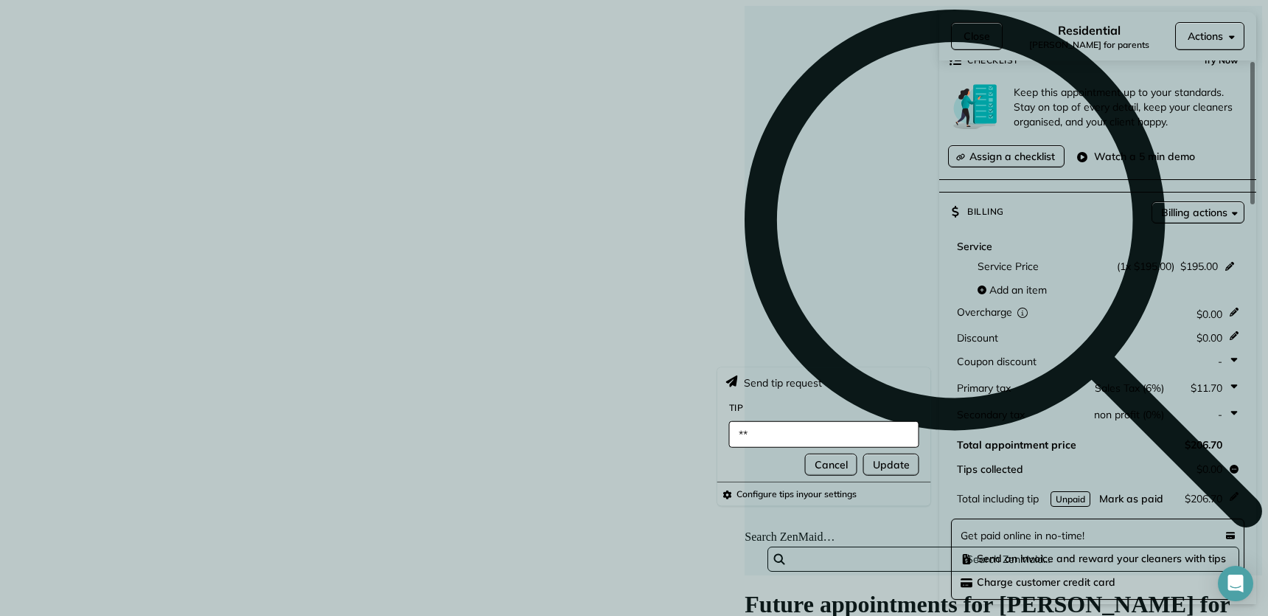
click at [791, 437] on input "**" at bounding box center [824, 434] width 190 height 27
type input "***"
click at [904, 457] on span "Update" at bounding box center [891, 464] width 37 height 15
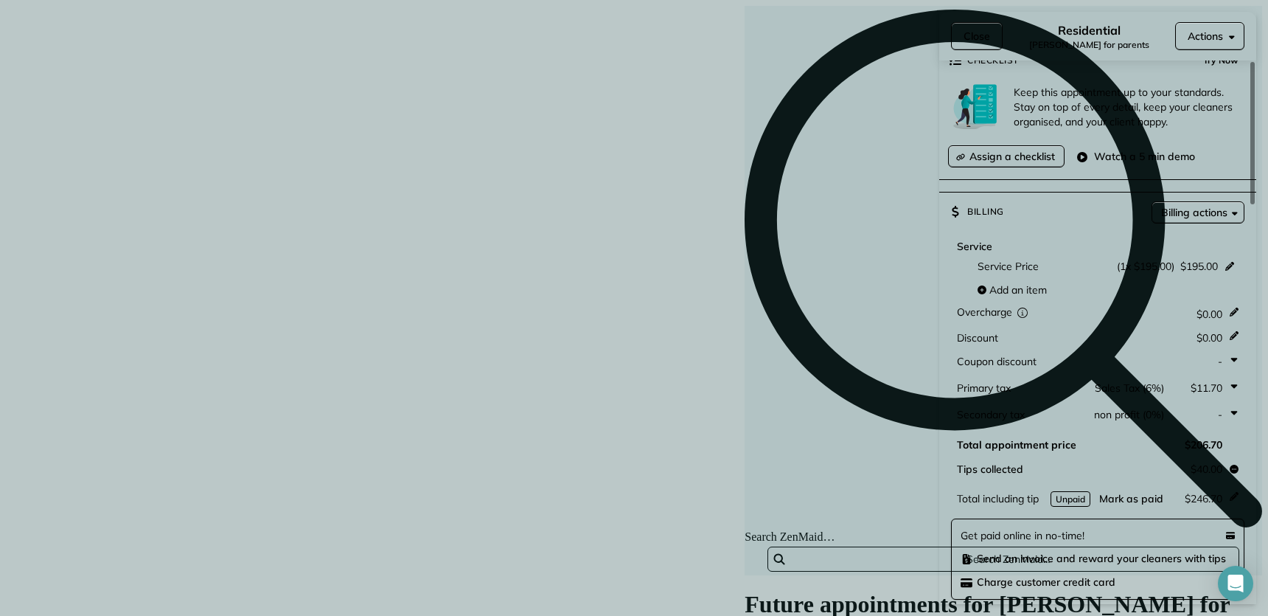
click at [978, 37] on span "Close" at bounding box center [977, 36] width 27 height 15
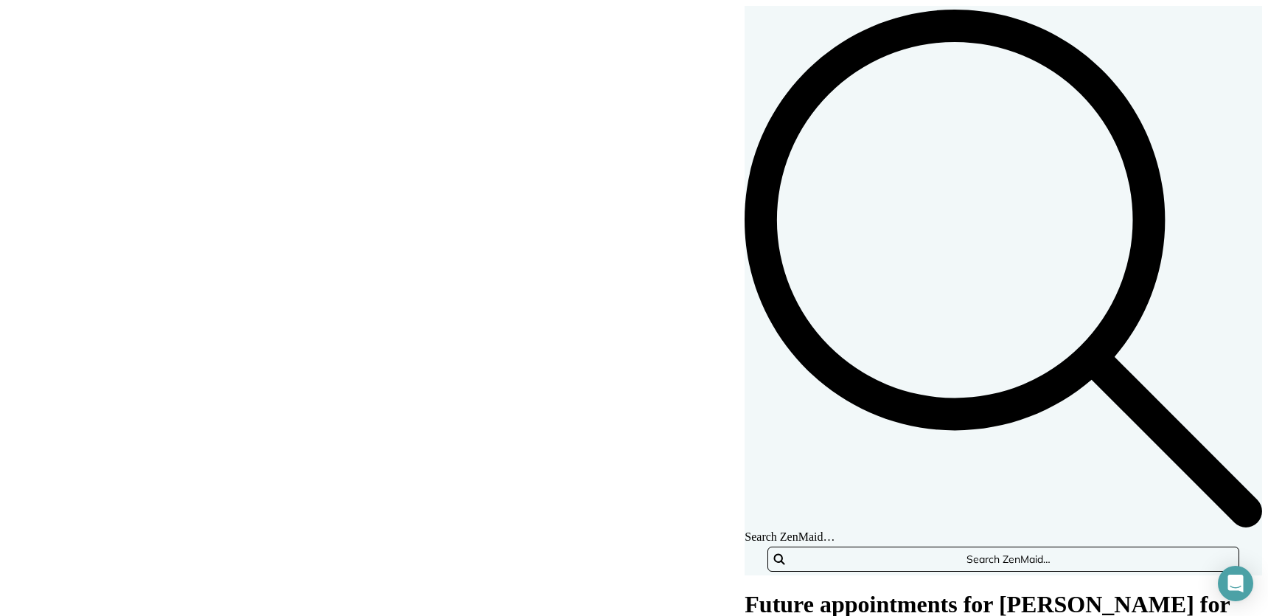
scroll to position [122, 0]
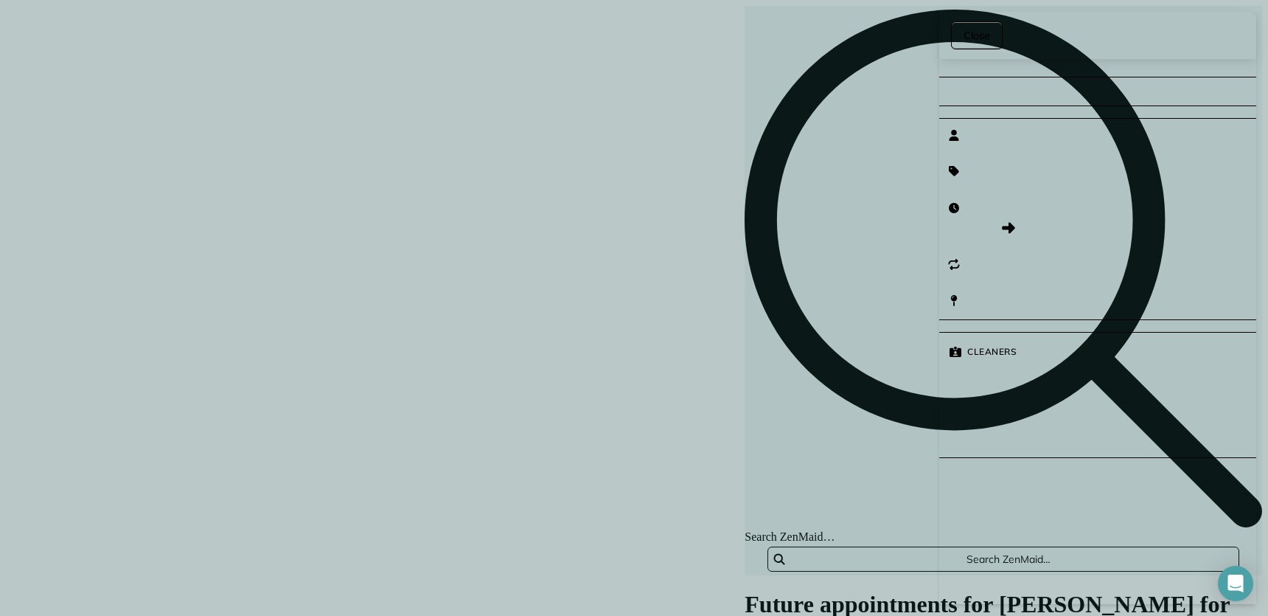
drag, startPoint x: 977, startPoint y: 35, endPoint x: 975, endPoint y: 48, distance: 12.7
click at [977, 36] on span "Close" at bounding box center [977, 35] width 27 height 15
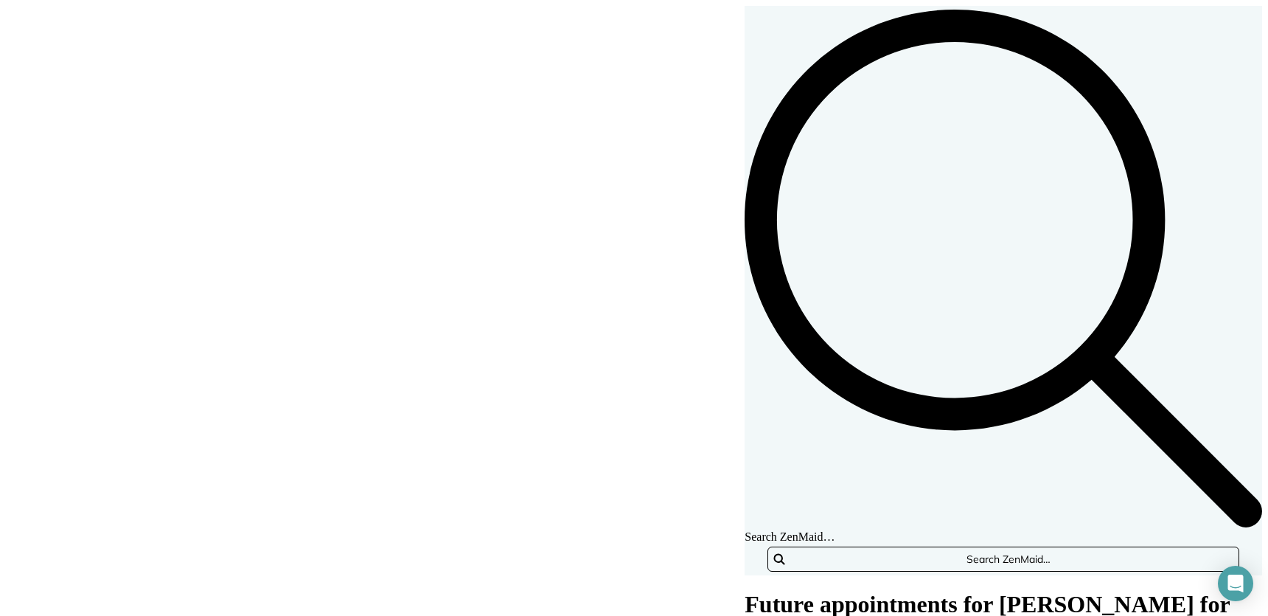
scroll to position [209, 0]
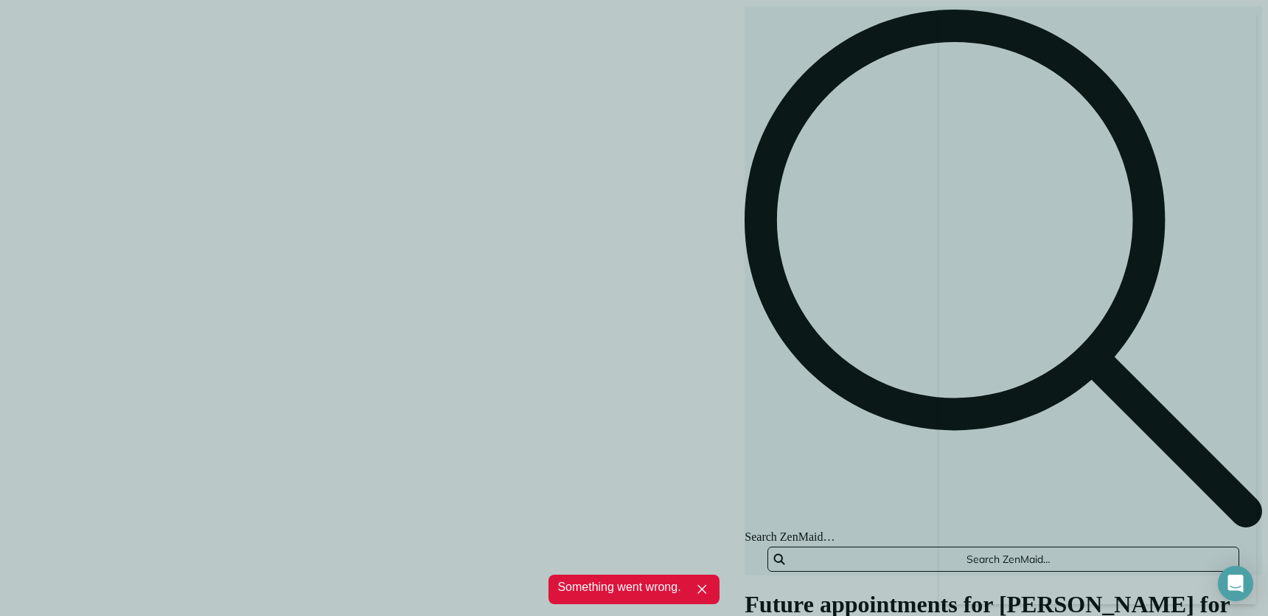
click at [1057, 368] on div at bounding box center [1097, 308] width 317 height 592
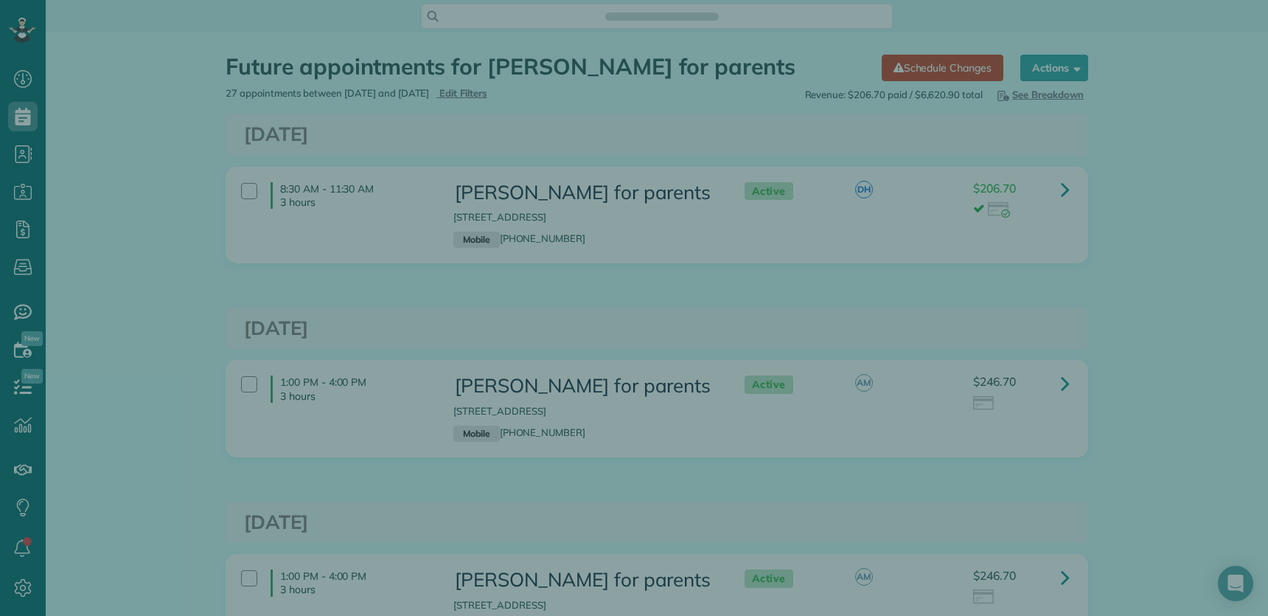
scroll to position [6, 6]
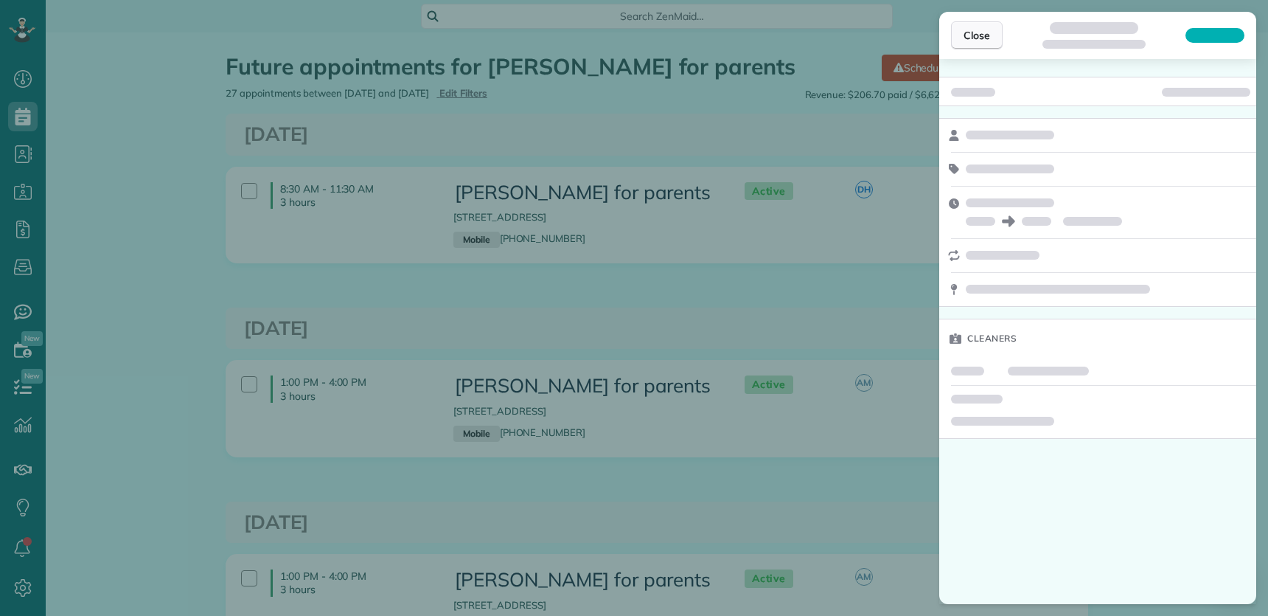
click at [973, 42] on span "Close" at bounding box center [977, 35] width 27 height 15
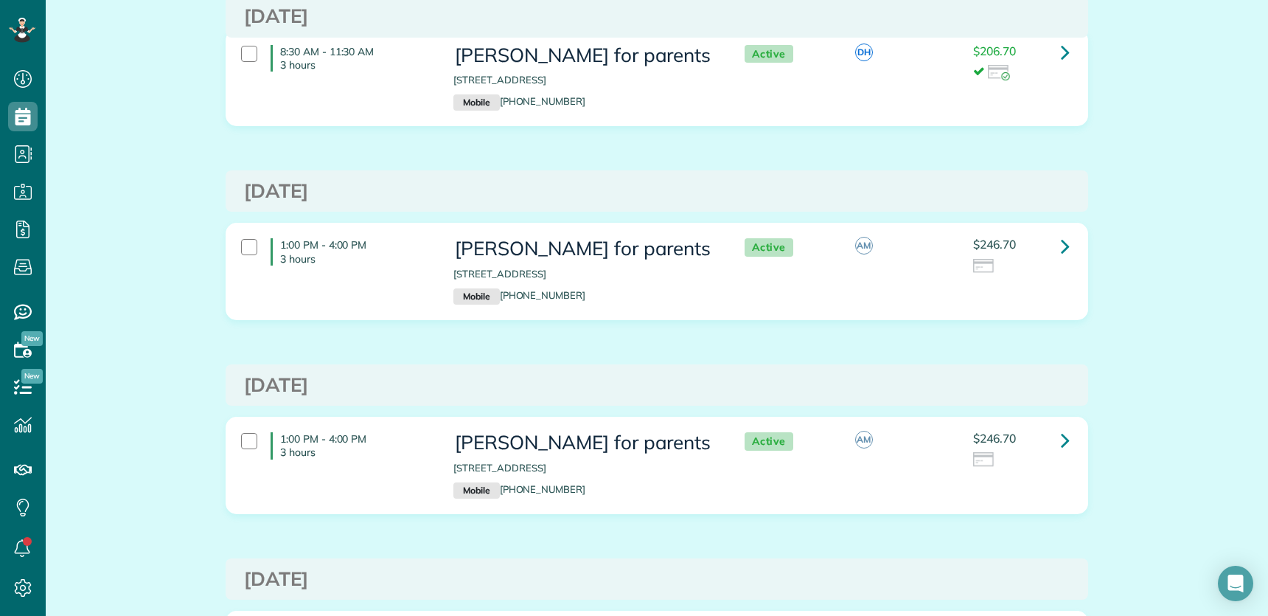
scroll to position [138, 0]
click at [1061, 436] on icon at bounding box center [1065, 439] width 9 height 26
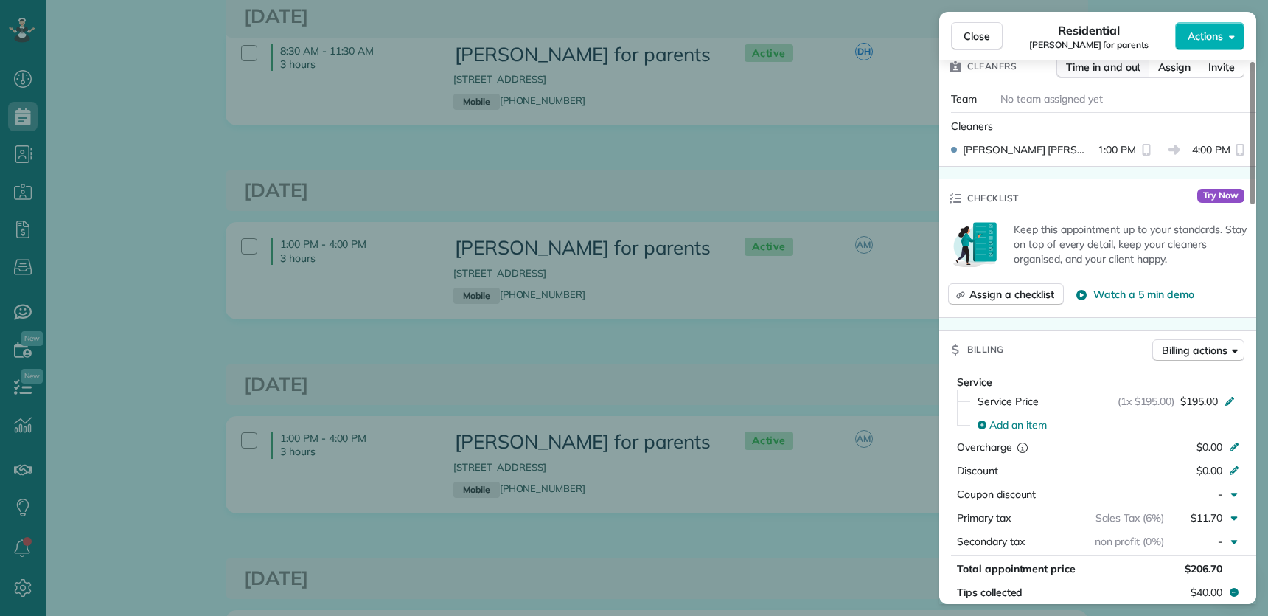
scroll to position [465, 0]
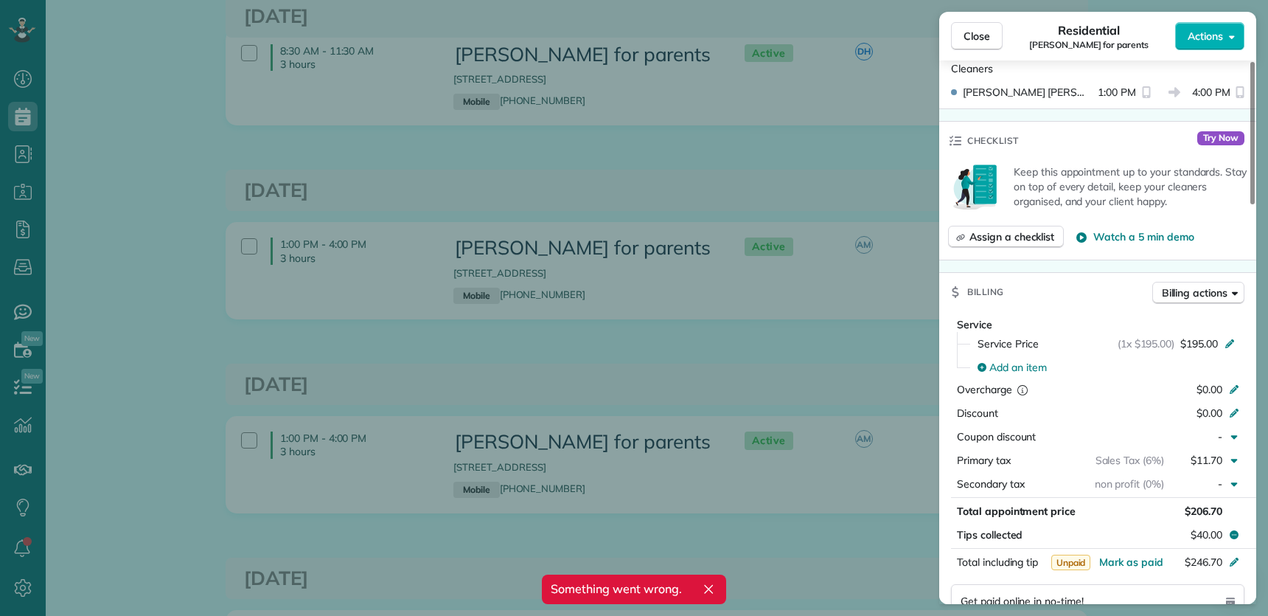
drag, startPoint x: 973, startPoint y: 32, endPoint x: 854, endPoint y: 448, distance: 432.6
click at [973, 33] on span "Close" at bounding box center [977, 36] width 27 height 15
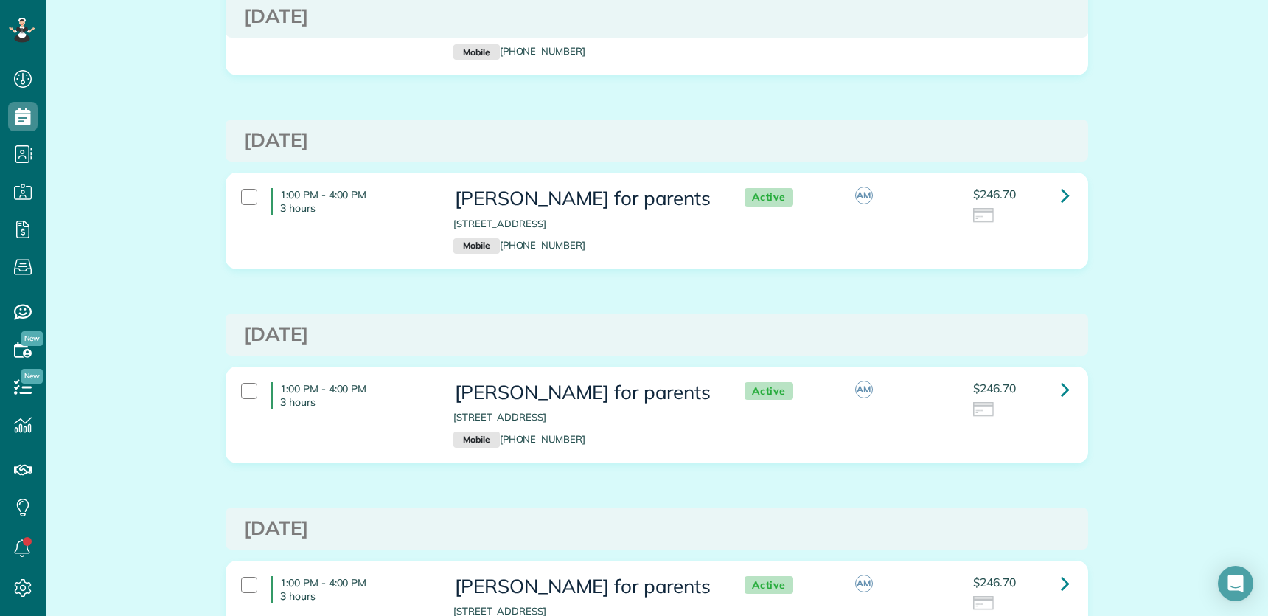
scroll to position [1217, 0]
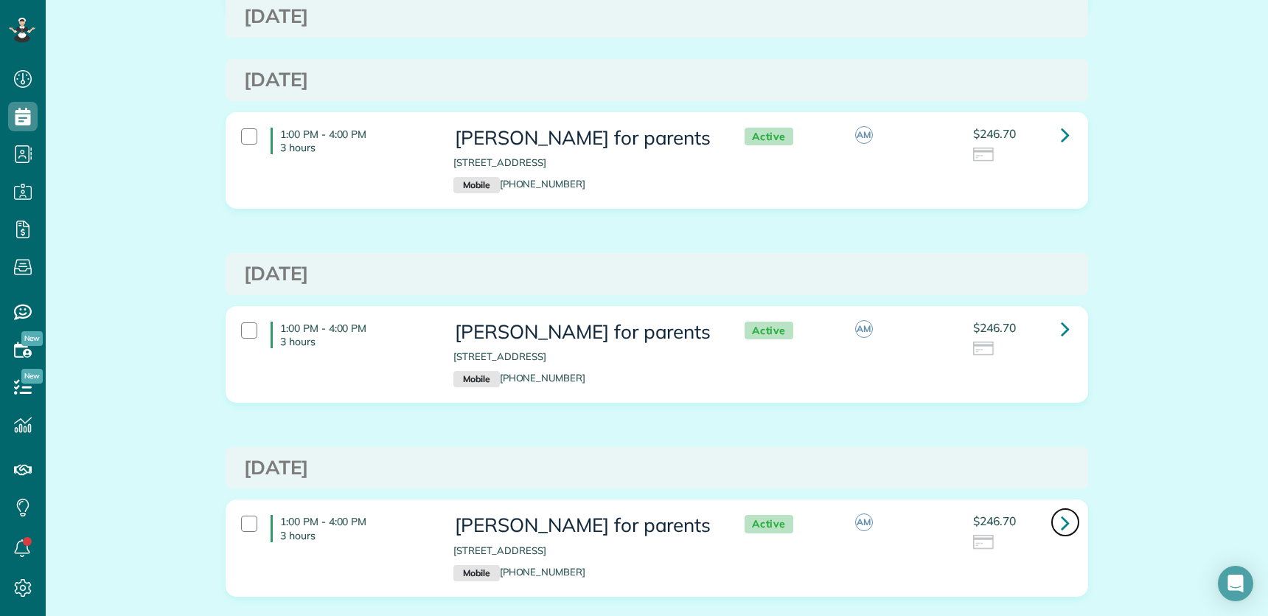
click at [1051, 521] on link at bounding box center [1065, 521] width 29 height 29
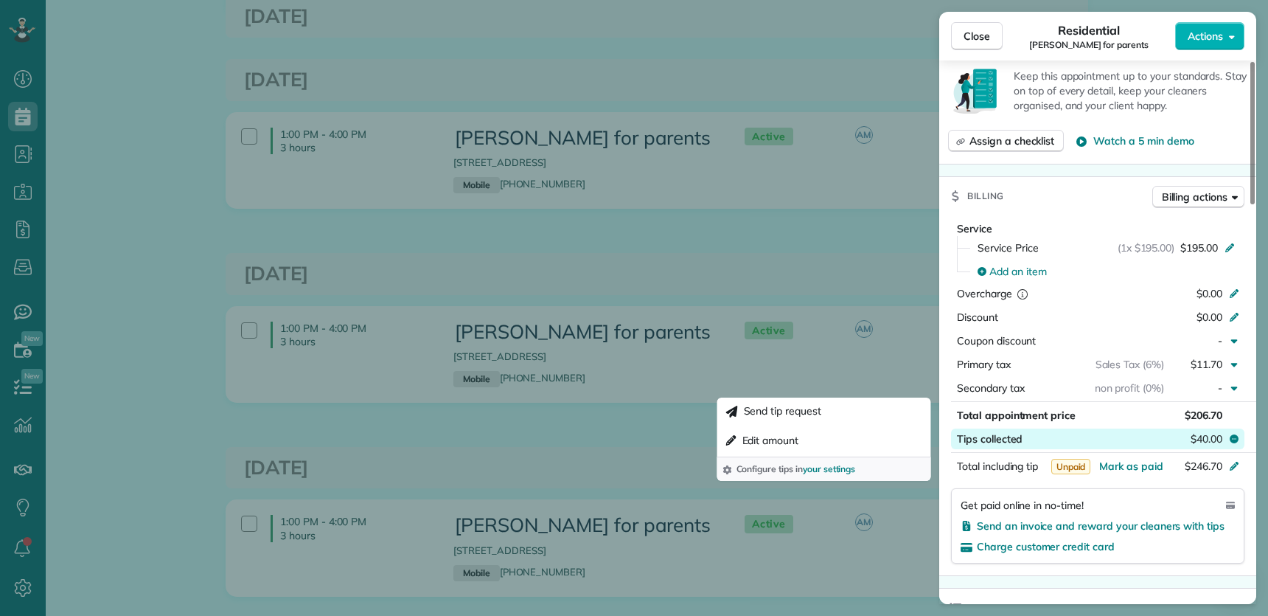
scroll to position [569, 0]
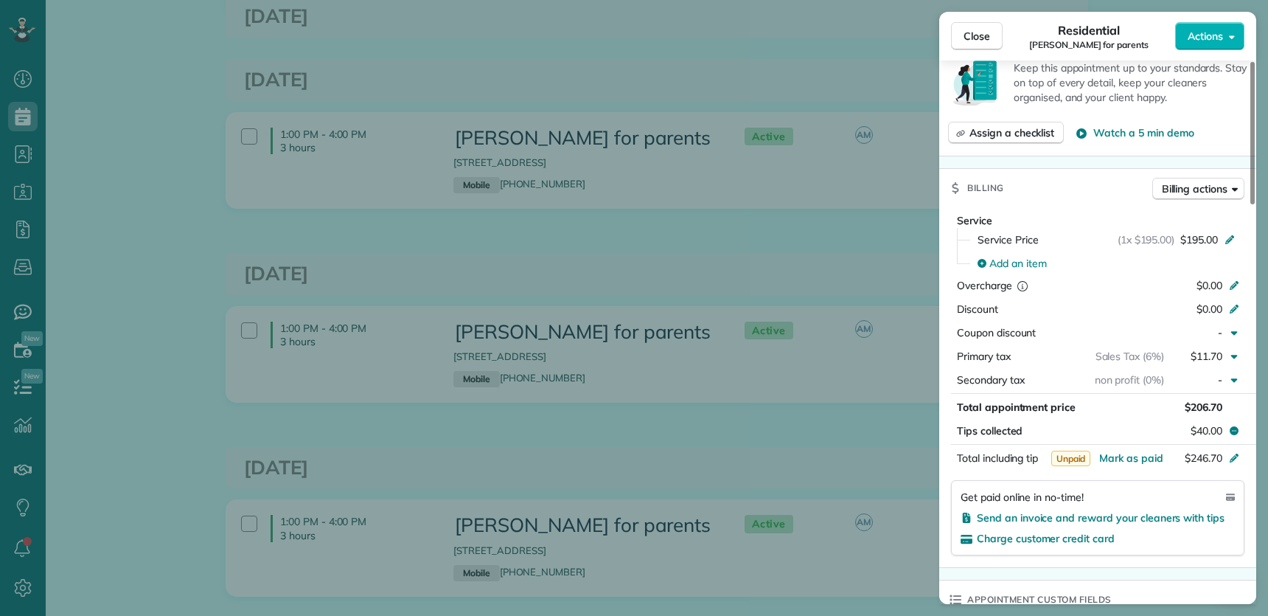
drag, startPoint x: 964, startPoint y: 40, endPoint x: 868, endPoint y: 374, distance: 347.5
click at [964, 41] on span "Close" at bounding box center [977, 36] width 27 height 15
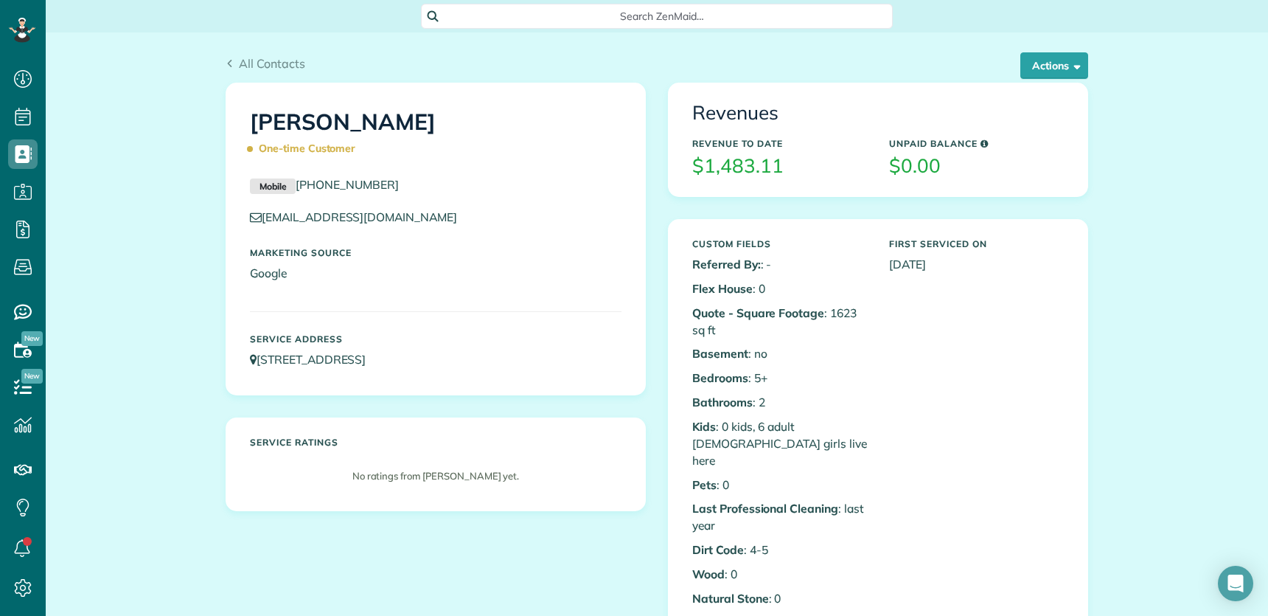
scroll to position [6, 6]
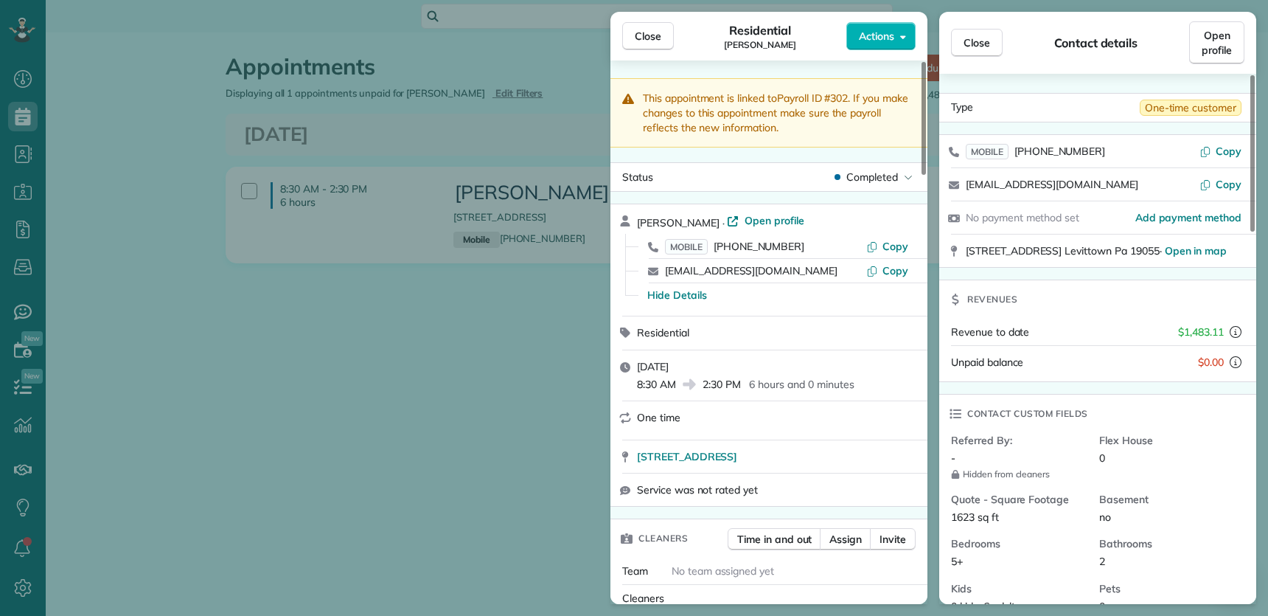
scroll to position [6, 6]
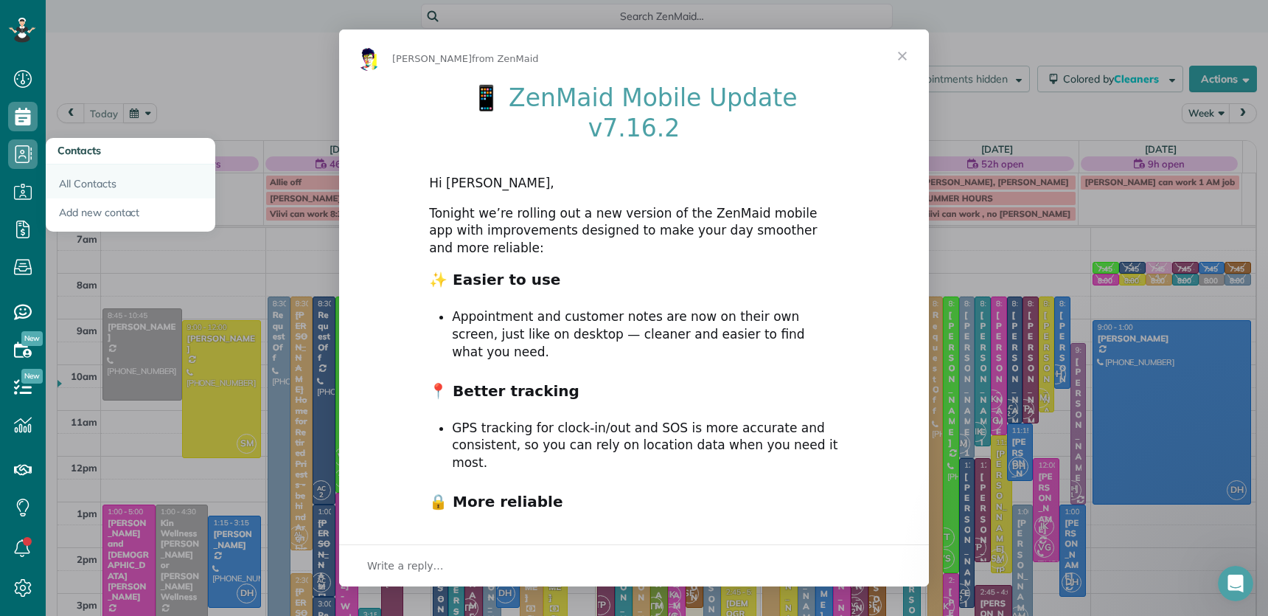
click at [88, 178] on link "All Contacts" at bounding box center [131, 181] width 170 height 34
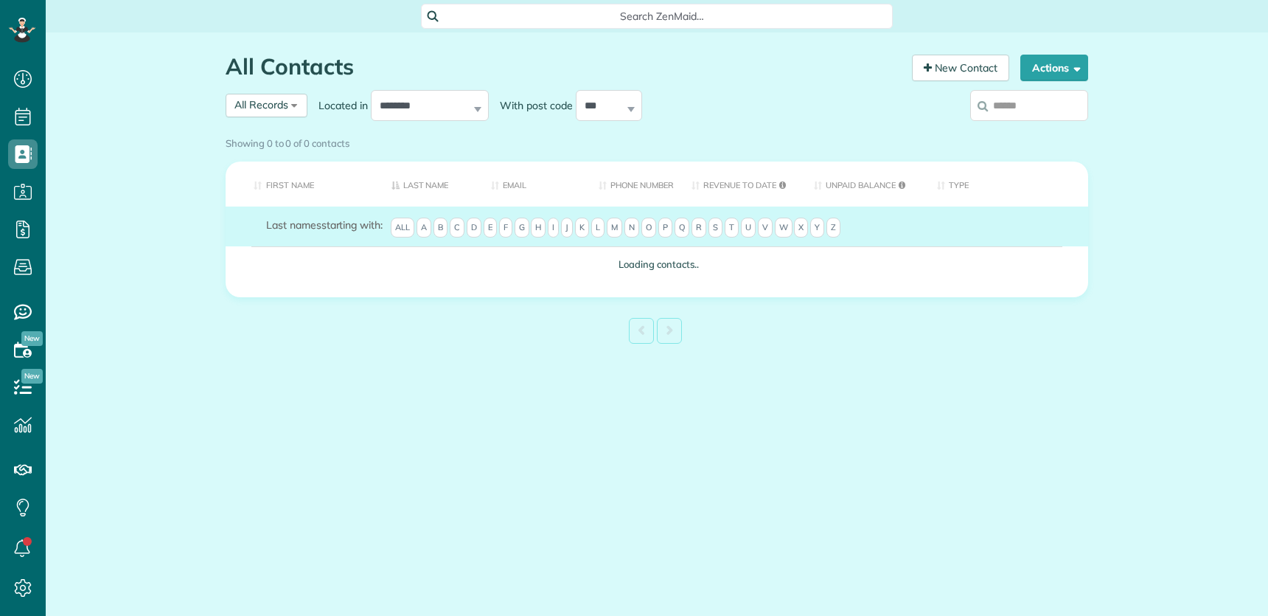
scroll to position [6, 6]
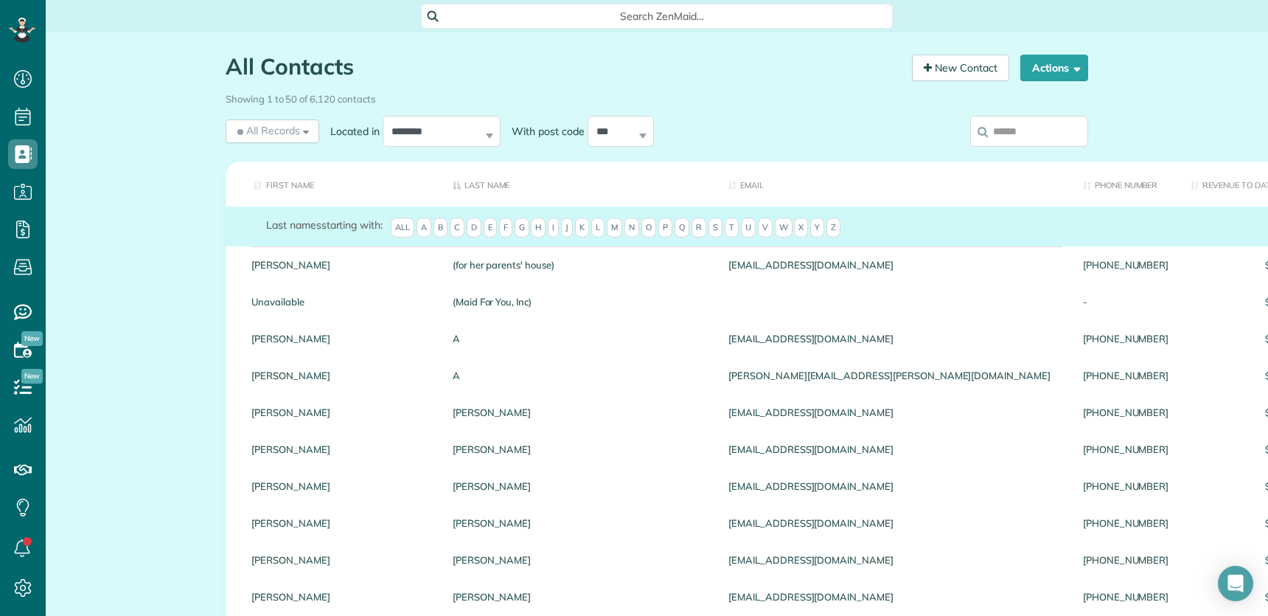
click at [1010, 133] on input "search" at bounding box center [1029, 131] width 118 height 31
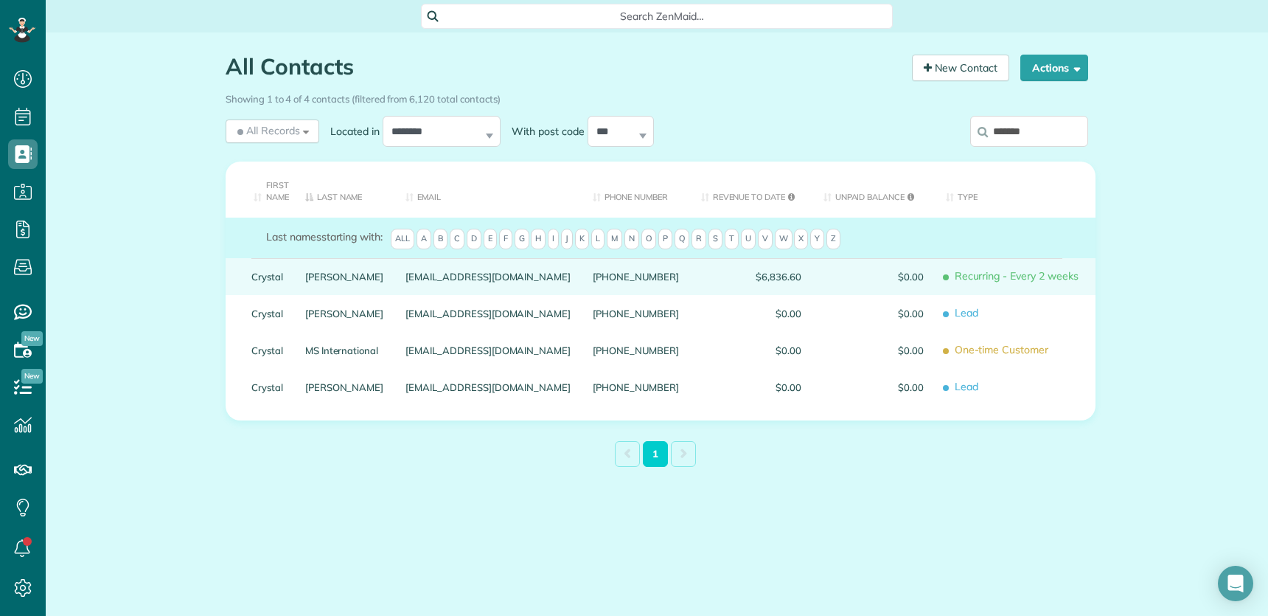
type input "*******"
click at [306, 276] on link "[PERSON_NAME]" at bounding box center [344, 276] width 79 height 10
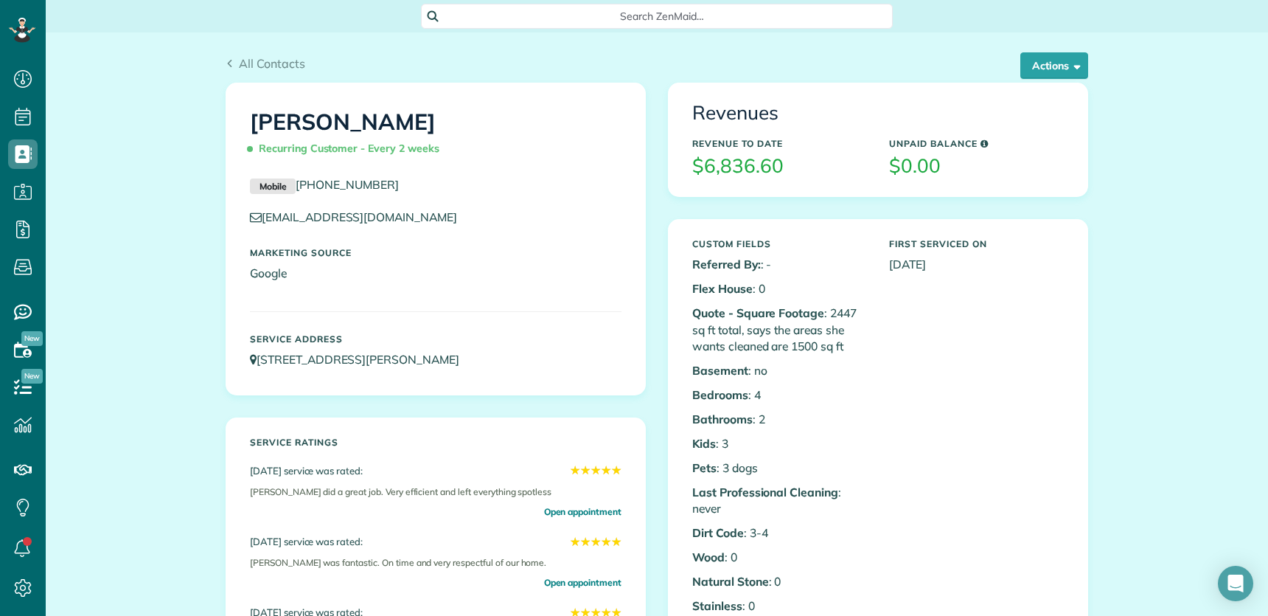
scroll to position [6, 6]
click at [1043, 63] on button "Actions" at bounding box center [1054, 65] width 68 height 27
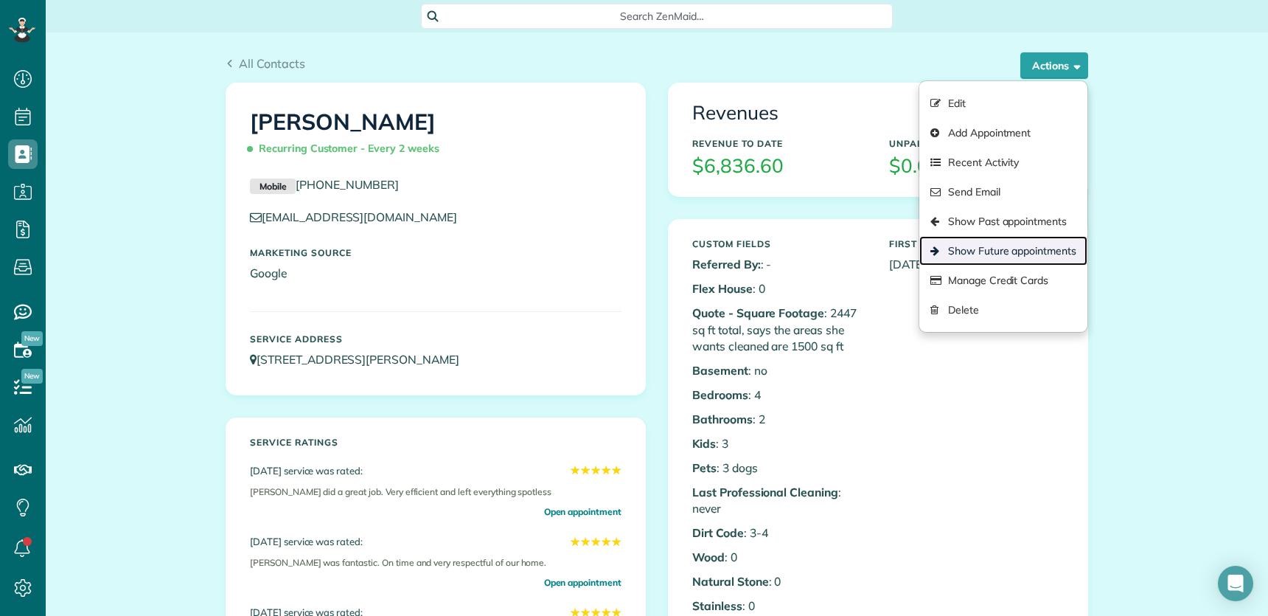
click at [1034, 259] on link "Show Future appointments" at bounding box center [1003, 250] width 168 height 29
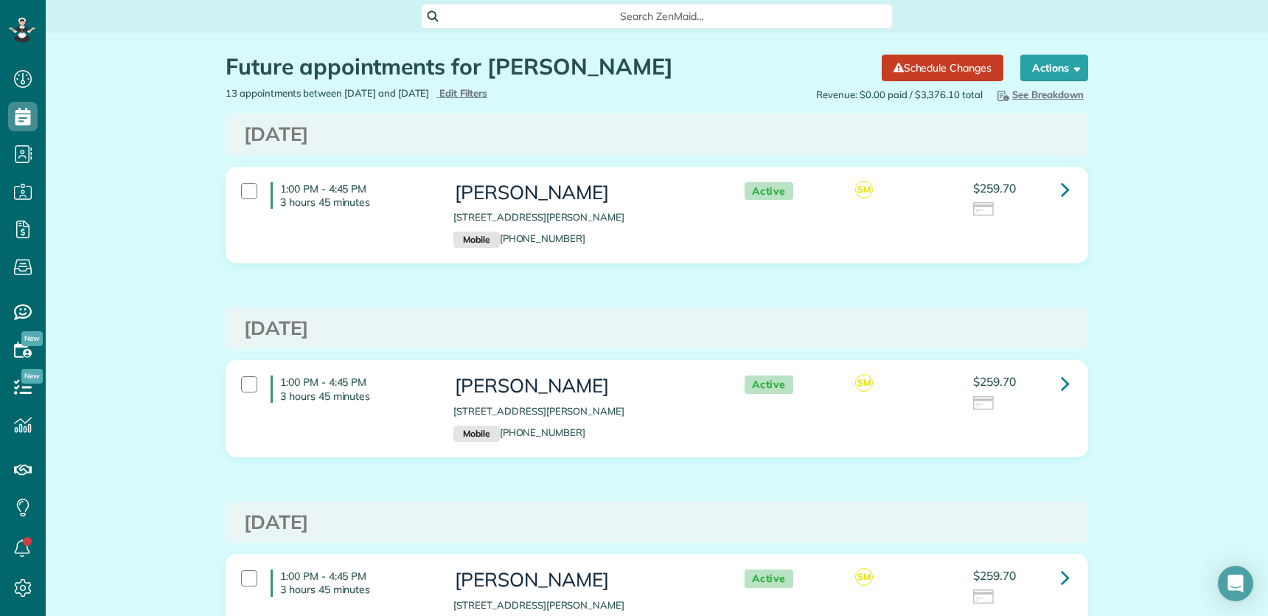
scroll to position [6, 6]
click at [1061, 184] on icon at bounding box center [1065, 189] width 9 height 26
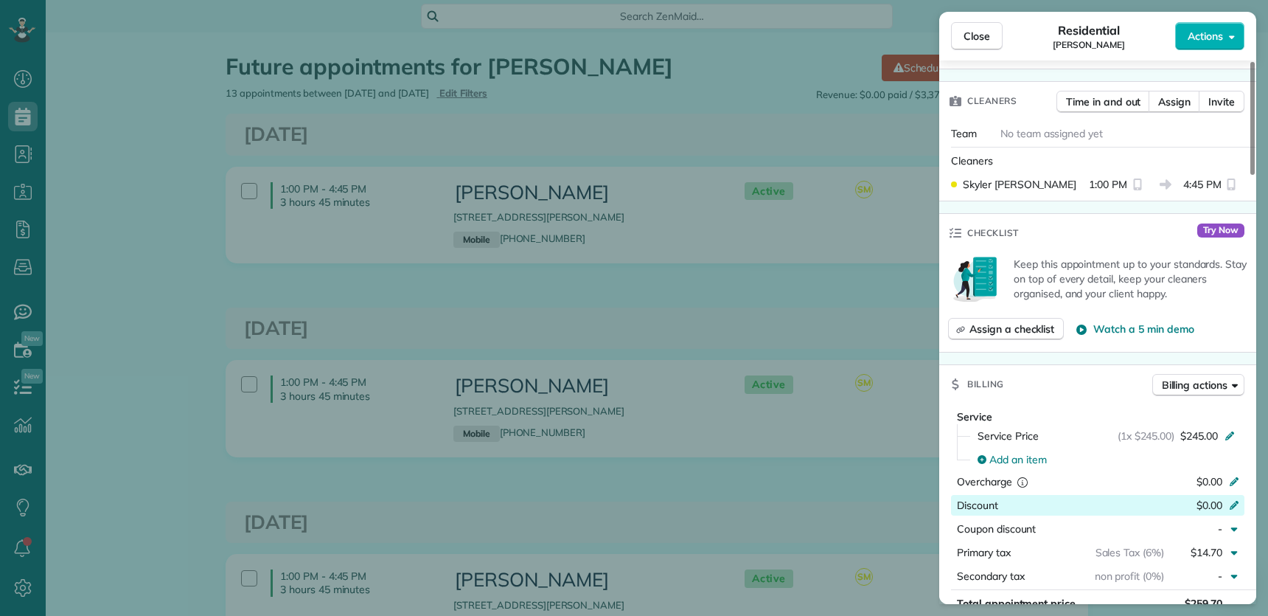
scroll to position [443, 0]
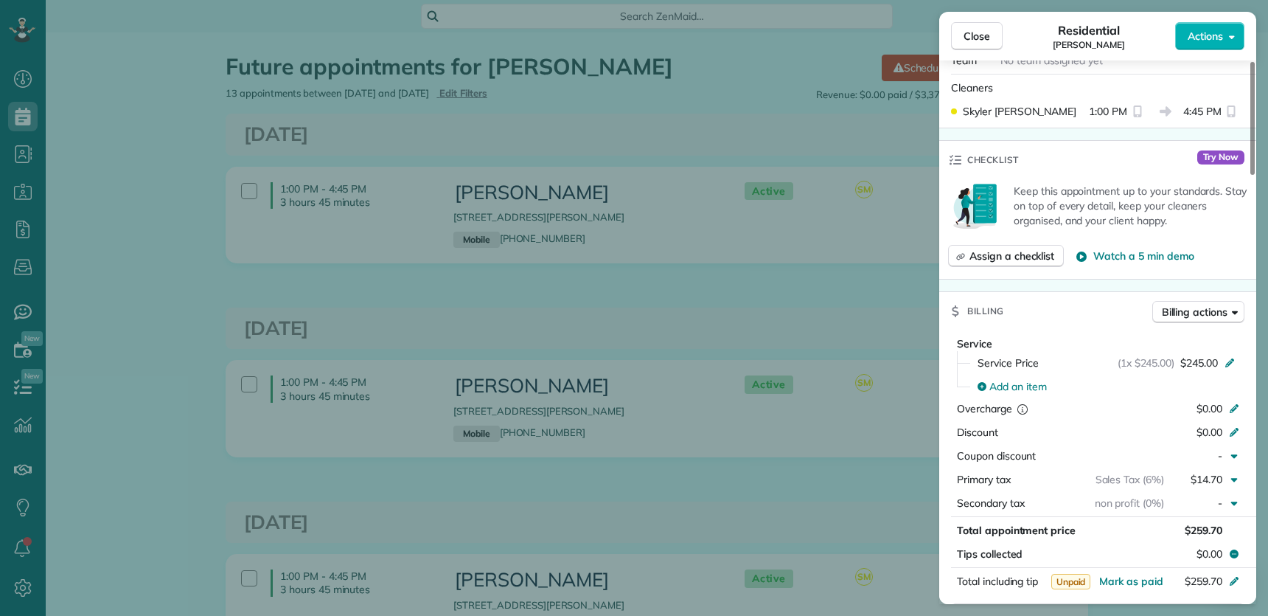
drag, startPoint x: 986, startPoint y: 29, endPoint x: 217, endPoint y: 310, distance: 819.6
click at [986, 29] on span "Close" at bounding box center [977, 36] width 27 height 15
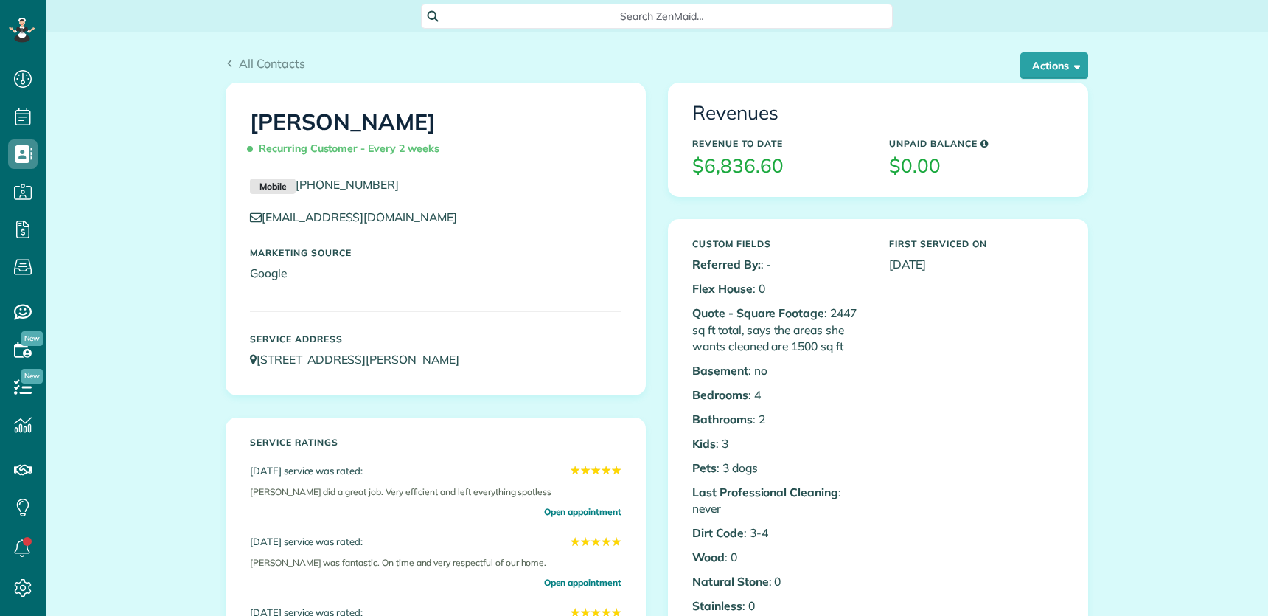
scroll to position [6, 6]
click at [1035, 61] on button "Actions" at bounding box center [1054, 65] width 68 height 27
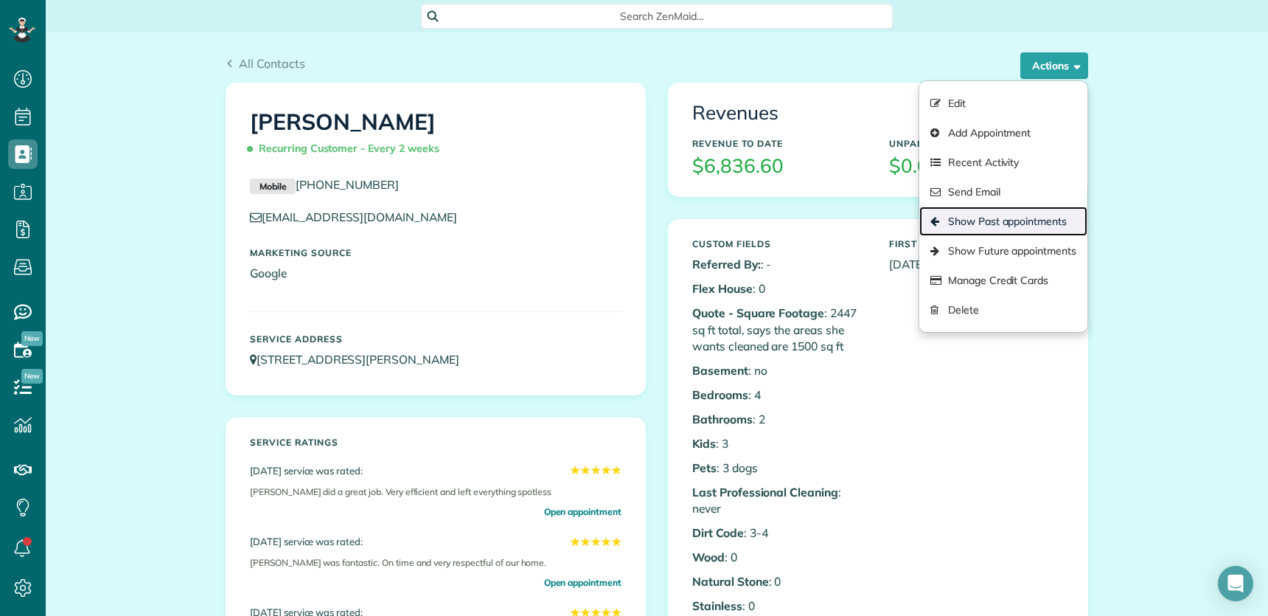
click at [1034, 232] on link "Show Past appointments" at bounding box center [1003, 220] width 168 height 29
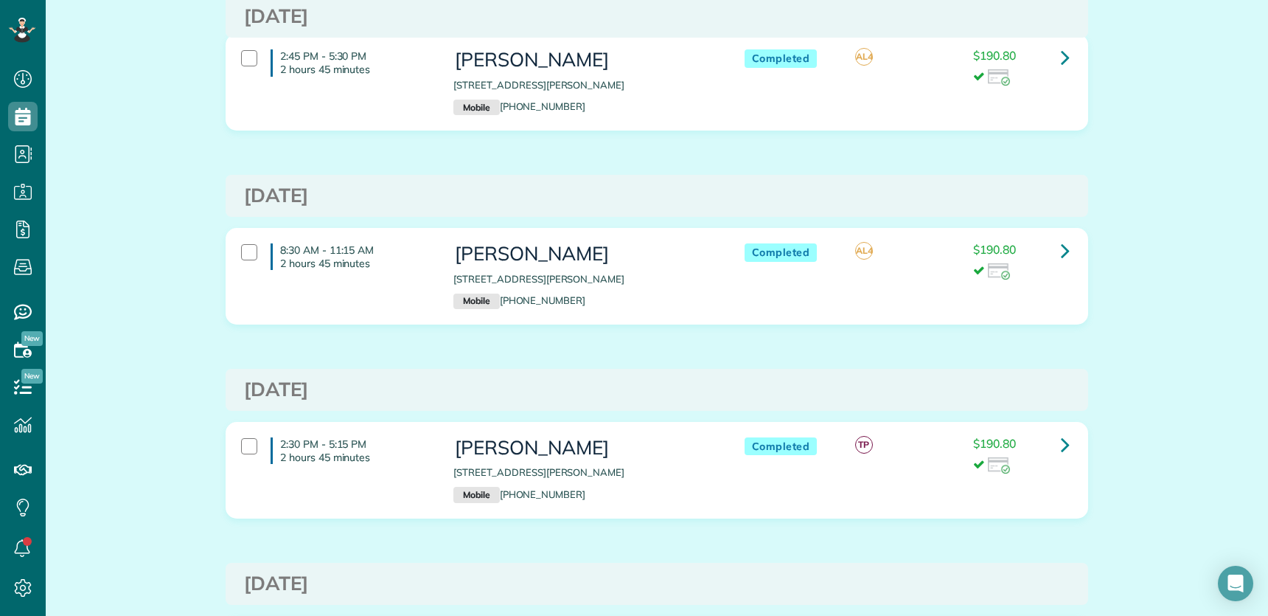
scroll to position [715, 0]
click at [1061, 252] on icon at bounding box center [1065, 249] width 9 height 26
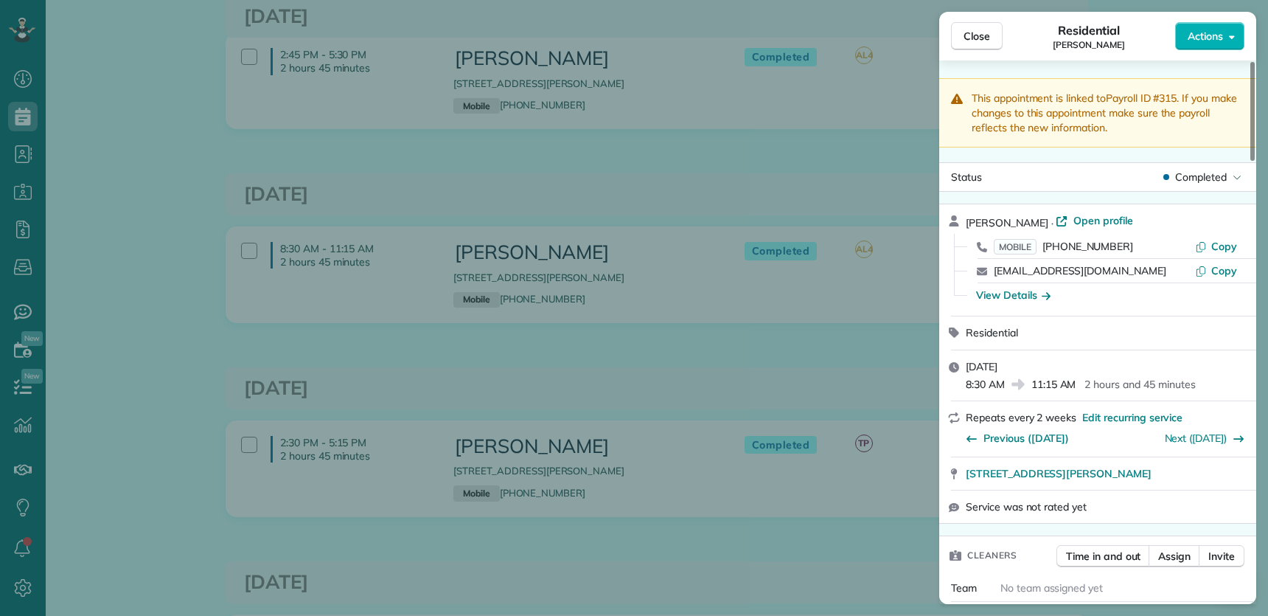
drag, startPoint x: 975, startPoint y: 46, endPoint x: 837, endPoint y: 370, distance: 352.5
click at [975, 46] on button "Close" at bounding box center [977, 36] width 52 height 28
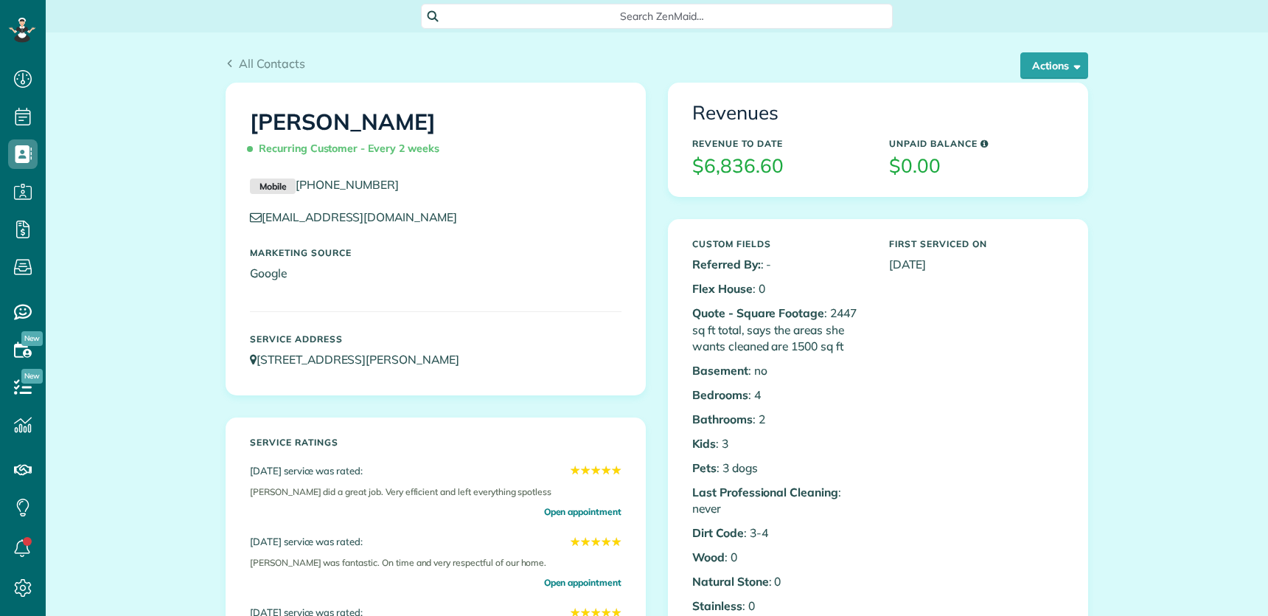
scroll to position [6, 6]
click at [1052, 69] on button "Actions" at bounding box center [1054, 65] width 68 height 27
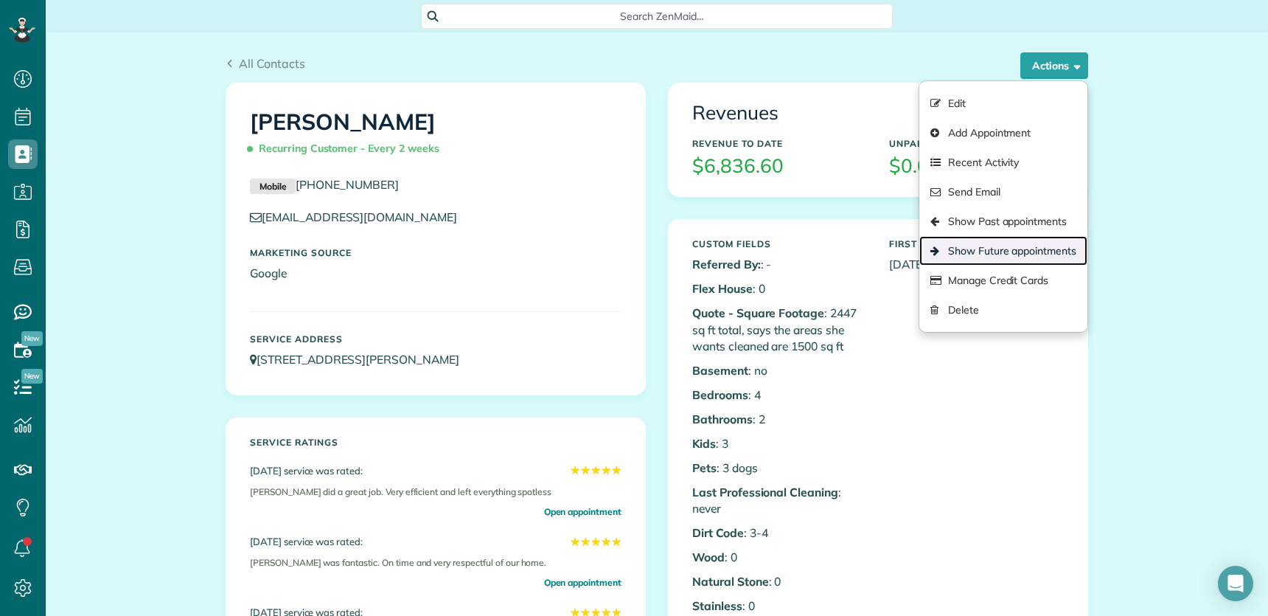
click at [1054, 241] on link "Show Future appointments" at bounding box center [1003, 250] width 168 height 29
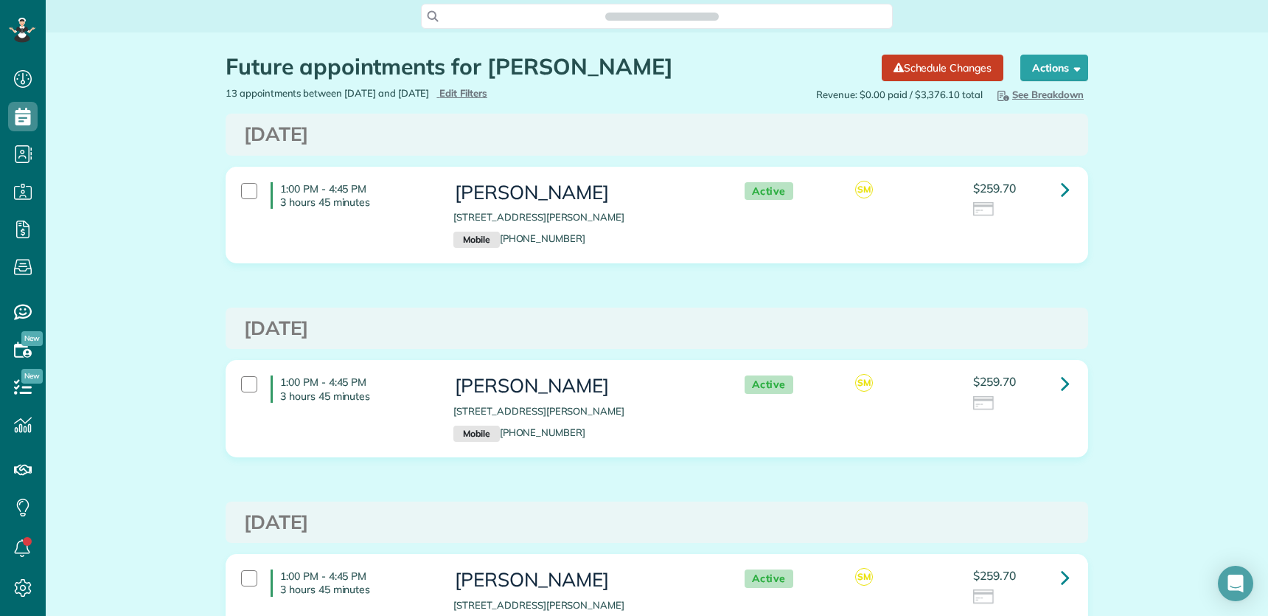
scroll to position [6, 6]
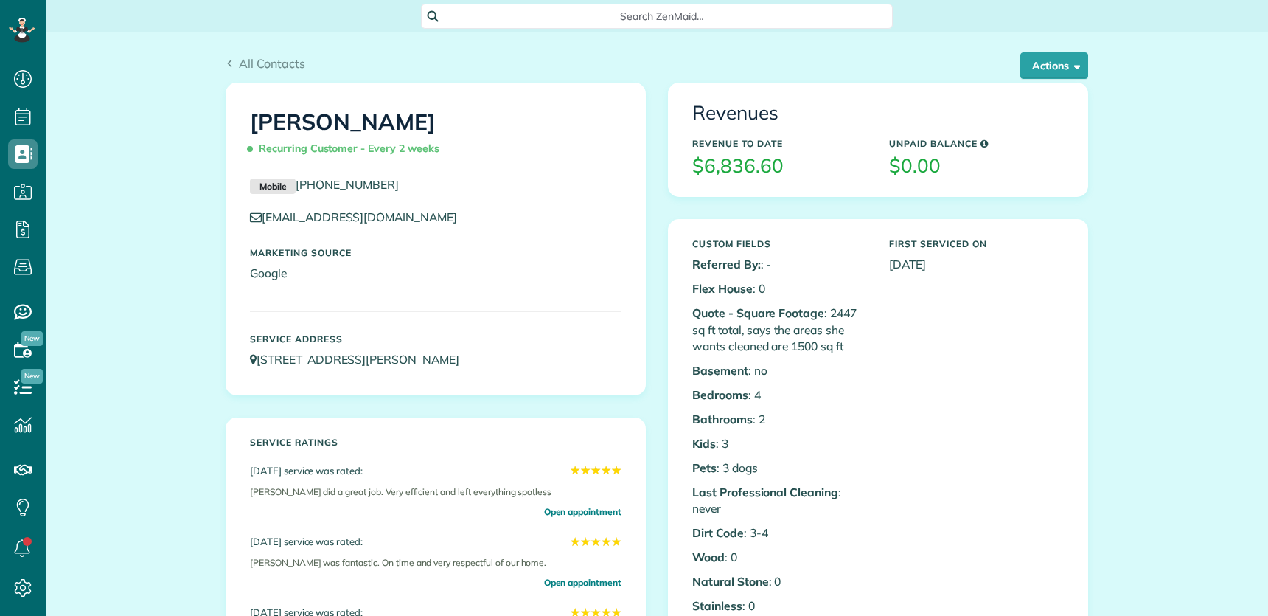
scroll to position [6, 6]
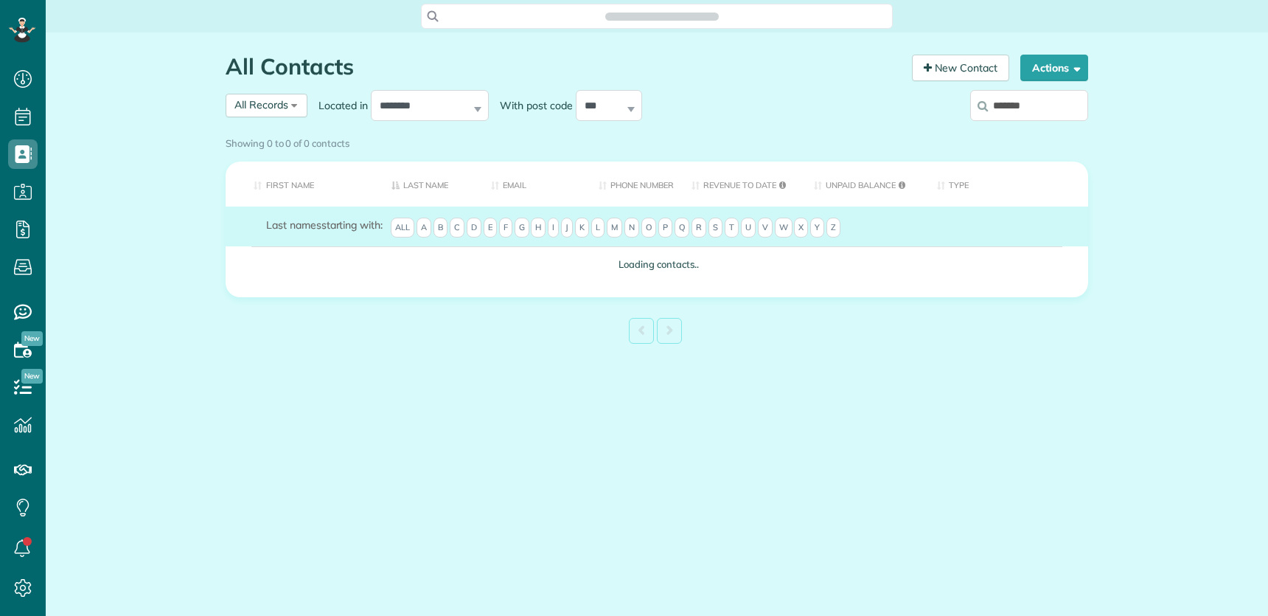
scroll to position [6, 6]
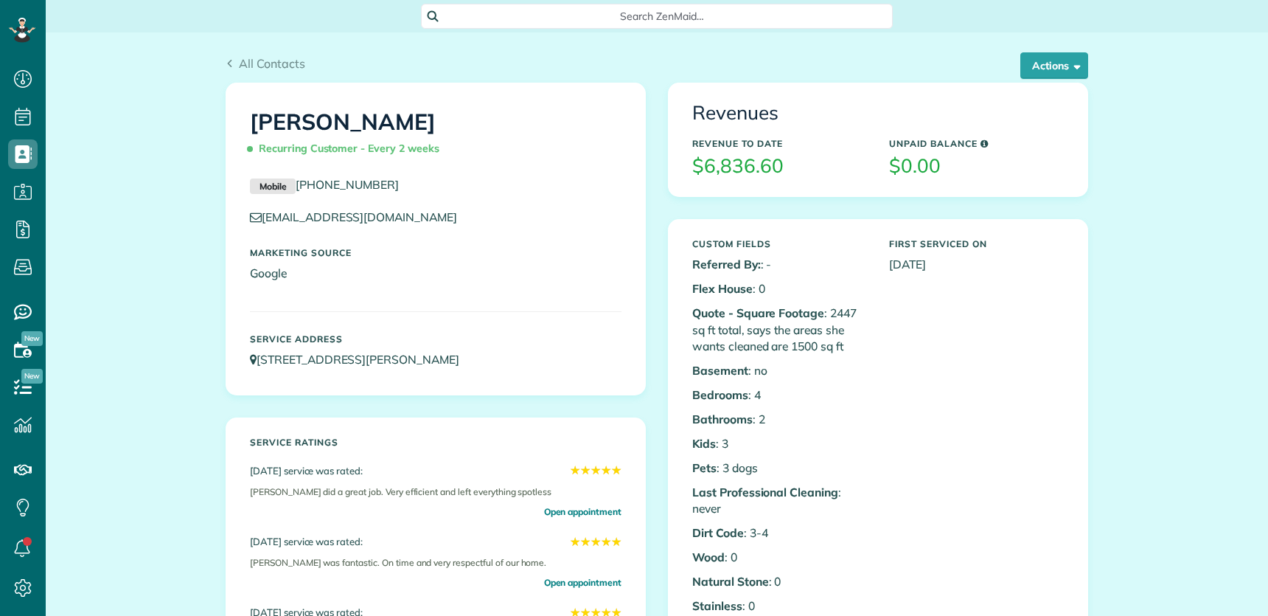
scroll to position [6, 6]
drag, startPoint x: 401, startPoint y: 227, endPoint x: 262, endPoint y: 223, distance: 138.7
click at [257, 227] on div "[EMAIL_ADDRESS][DOMAIN_NAME]" at bounding box center [436, 221] width 394 height 24
drag, startPoint x: 260, startPoint y: 229, endPoint x: 257, endPoint y: 220, distance: 10.0
click at [257, 219] on div "[EMAIL_ADDRESS][DOMAIN_NAME]" at bounding box center [436, 221] width 394 height 24
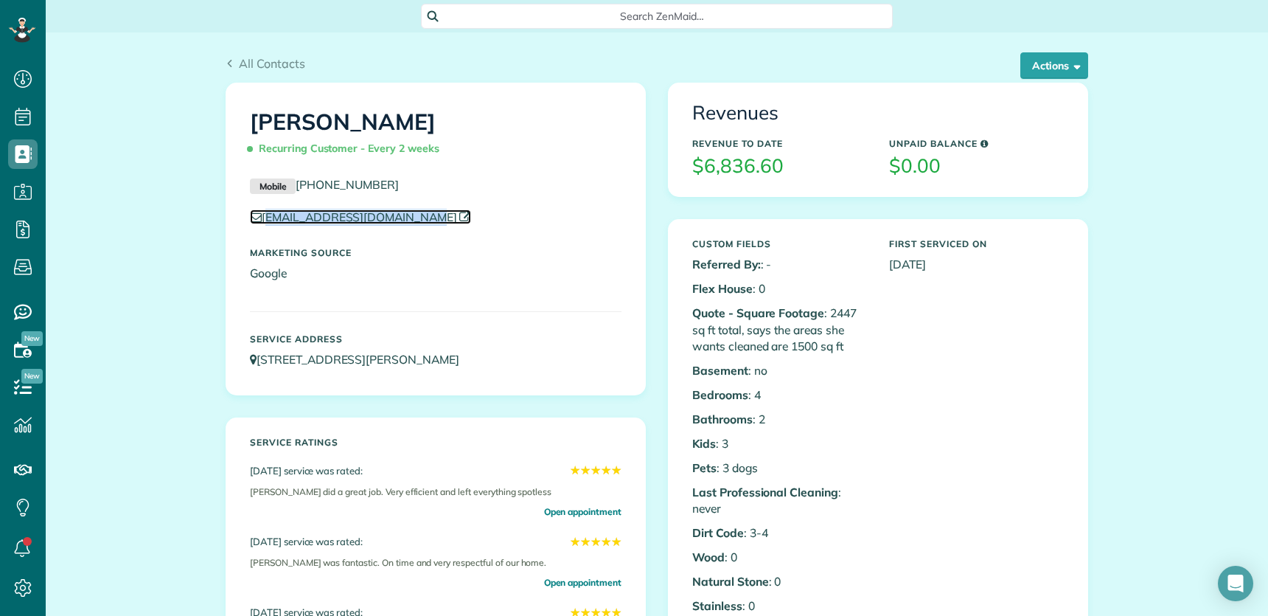
copy link "[EMAIL_ADDRESS][DOMAIN_NAME]"
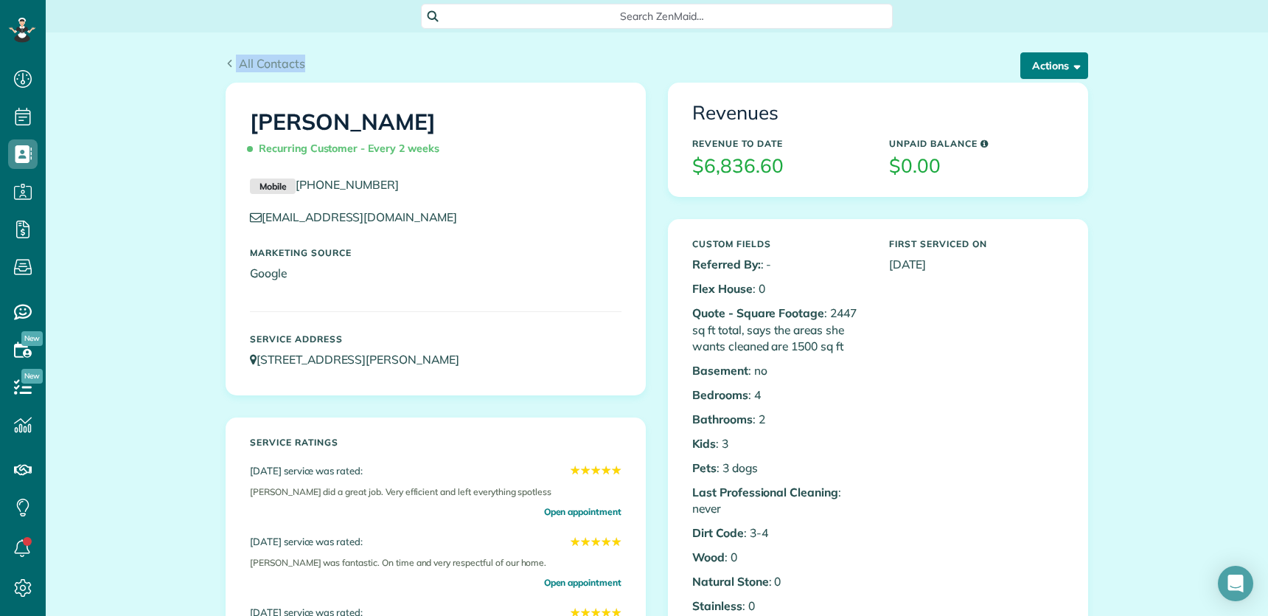
drag, startPoint x: 1057, startPoint y: 50, endPoint x: 1057, endPoint y: 62, distance: 11.8
click at [1057, 53] on div "All Contacts Actions Edit Add Appointment Recent Activity Send Email Show Past …" at bounding box center [657, 57] width 885 height 50
click at [1058, 69] on button "Actions" at bounding box center [1054, 65] width 68 height 27
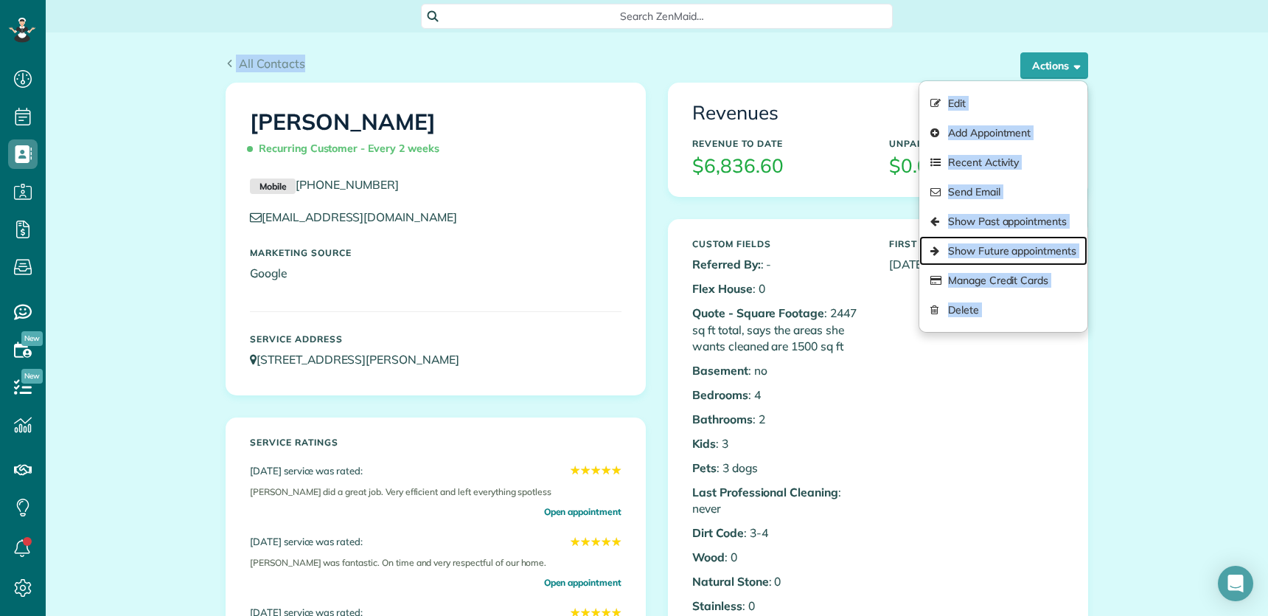
click at [1026, 249] on link "Show Future appointments" at bounding box center [1003, 250] width 168 height 29
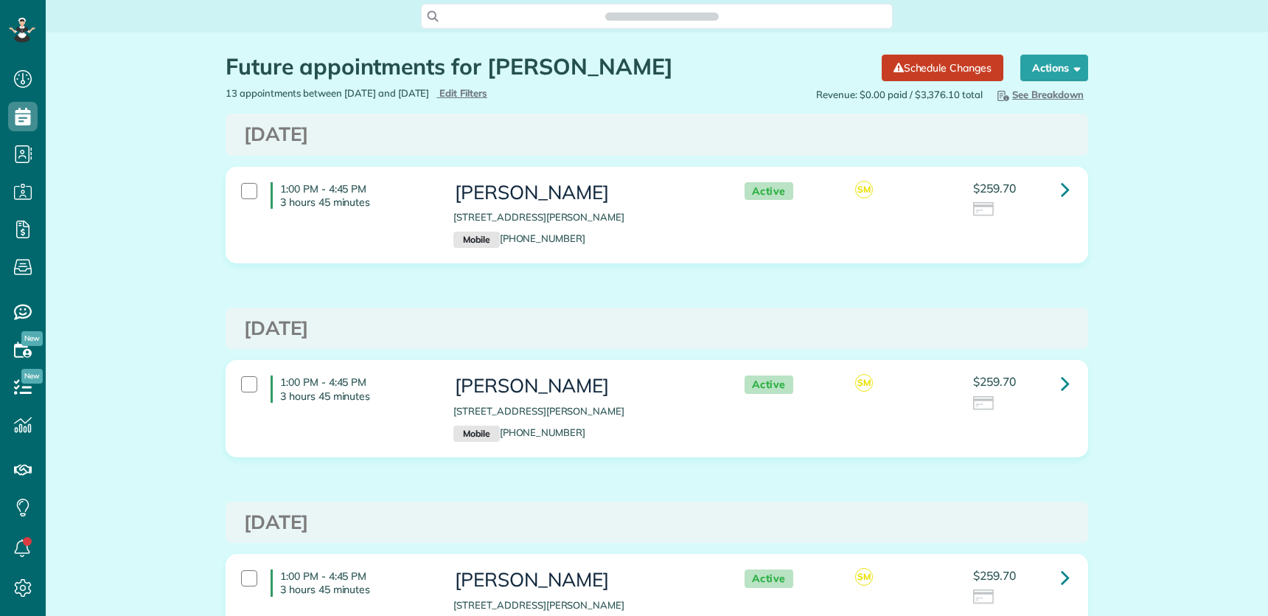
scroll to position [6, 6]
click at [1064, 187] on link at bounding box center [1065, 189] width 29 height 29
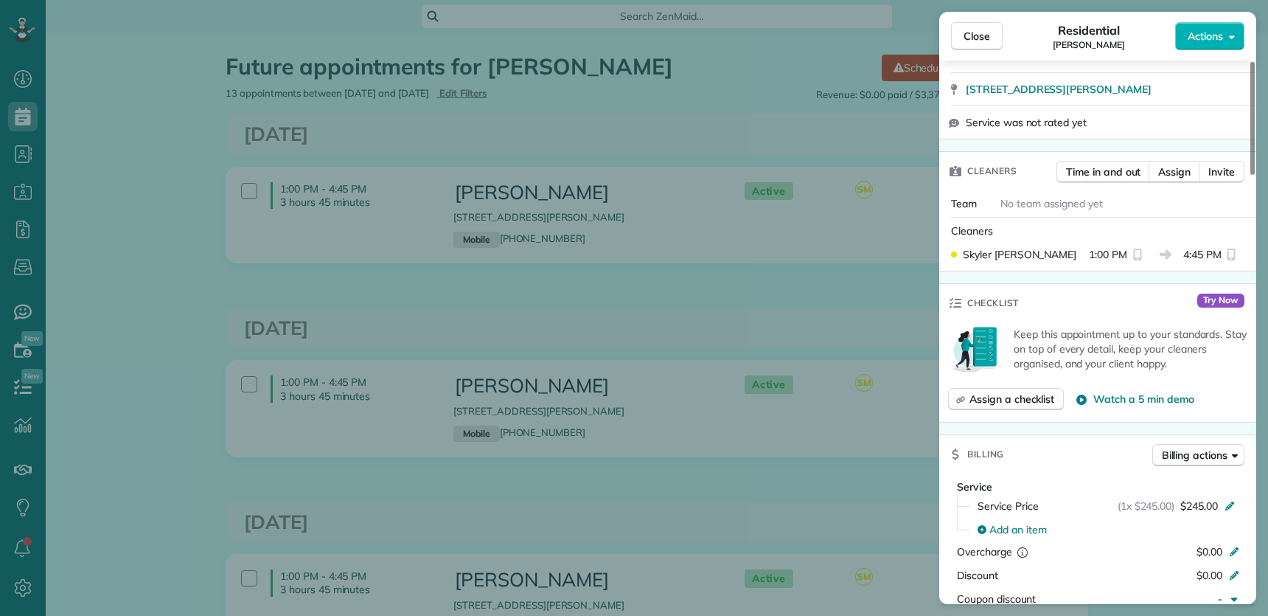
scroll to position [459, 0]
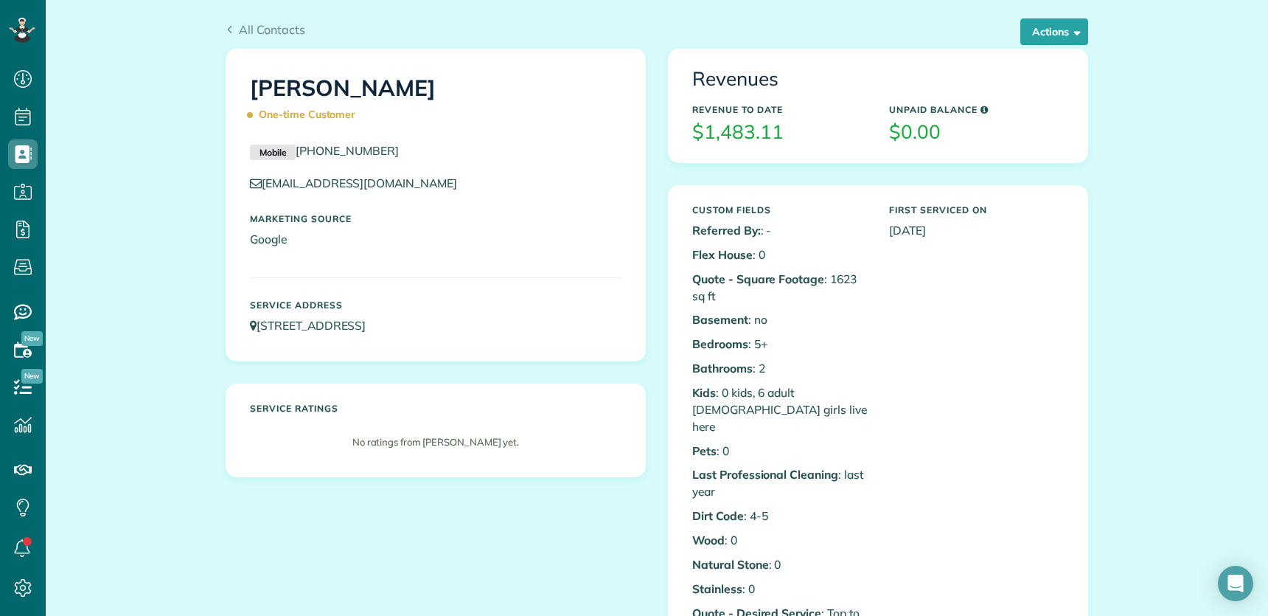
scroll to position [52, 0]
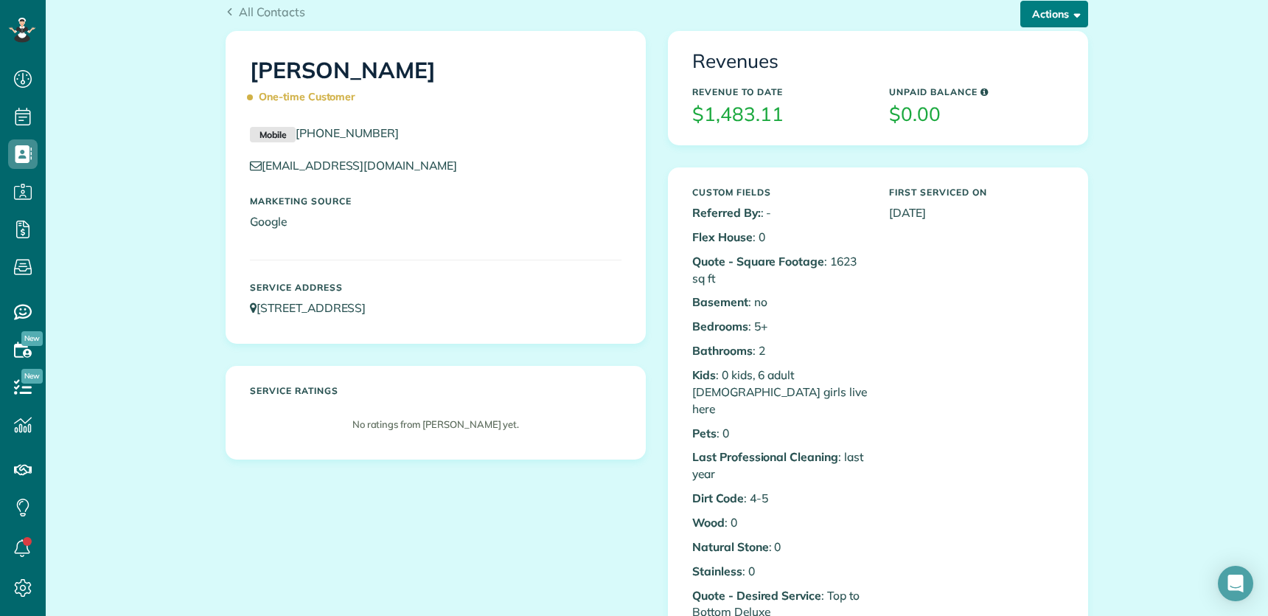
click at [1040, 15] on button "Actions" at bounding box center [1054, 14] width 68 height 27
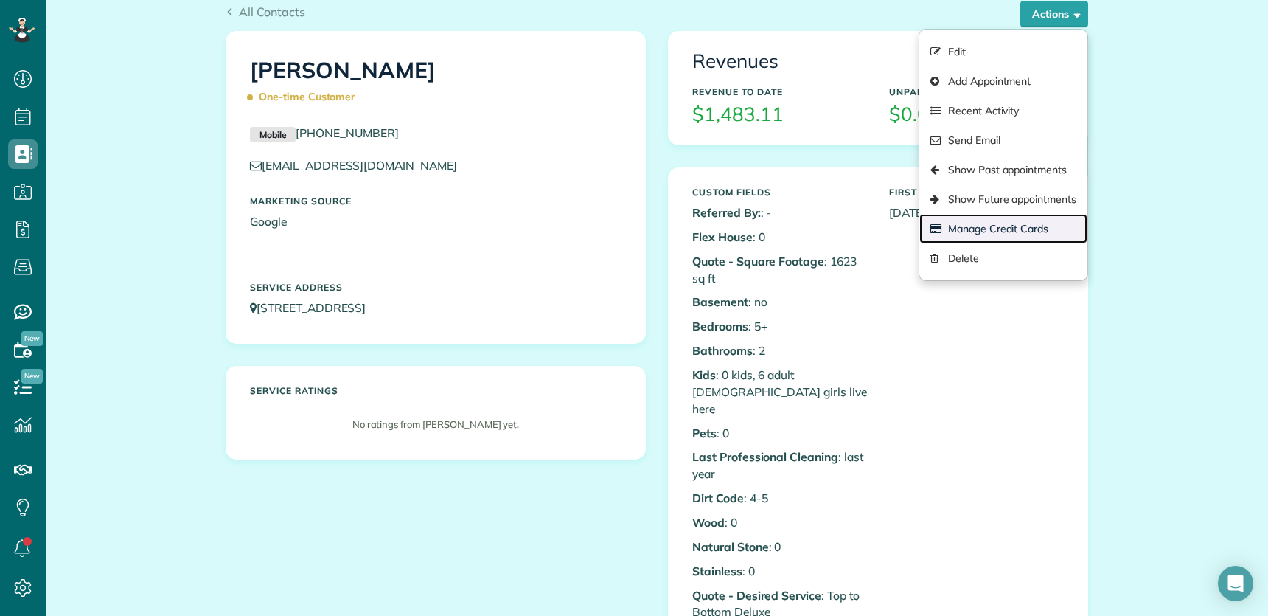
click at [964, 224] on link "Manage Credit Cards" at bounding box center [1003, 228] width 168 height 29
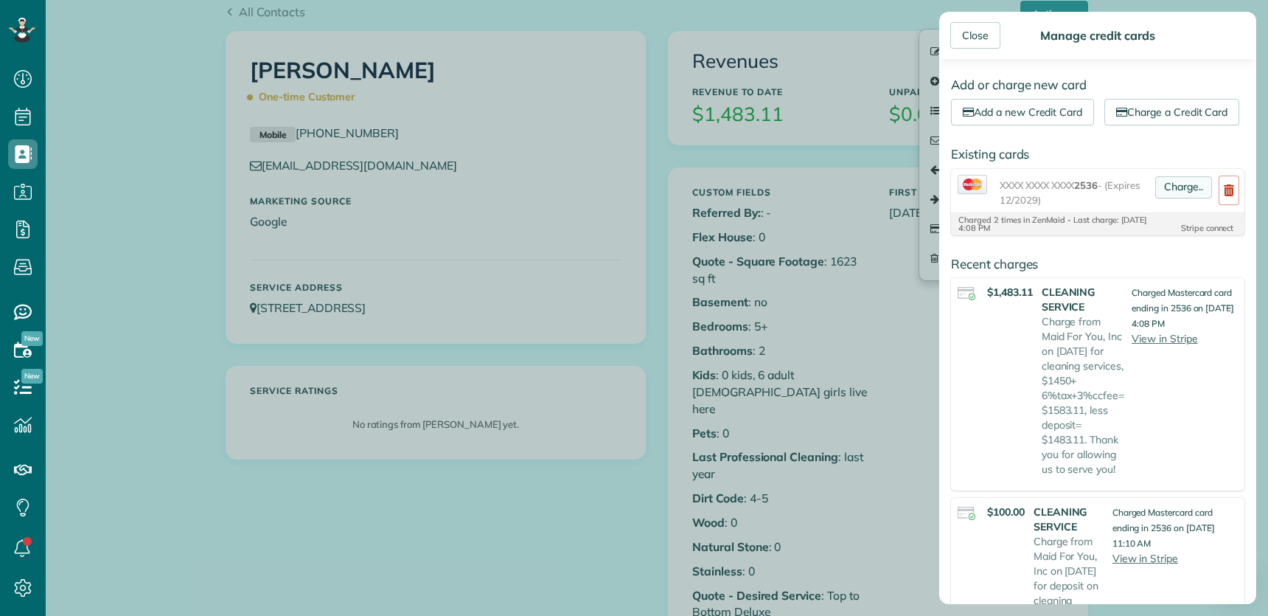
click at [1156, 198] on link "Charge.." at bounding box center [1183, 187] width 57 height 22
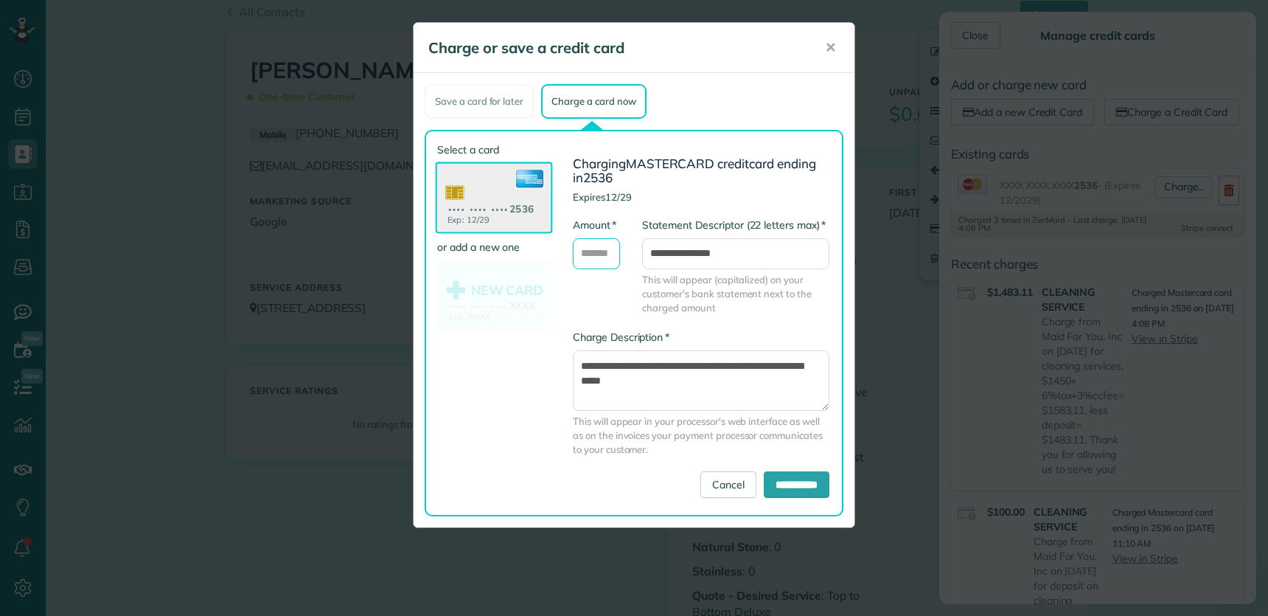
click at [605, 256] on input "* Amount" at bounding box center [596, 253] width 47 height 31
type input "***"
click at [583, 381] on textarea "**********" at bounding box center [701, 380] width 257 height 60
drag, startPoint x: 607, startPoint y: 380, endPoint x: 617, endPoint y: 435, distance: 55.5
click at [607, 381] on textarea "**********" at bounding box center [701, 380] width 257 height 60
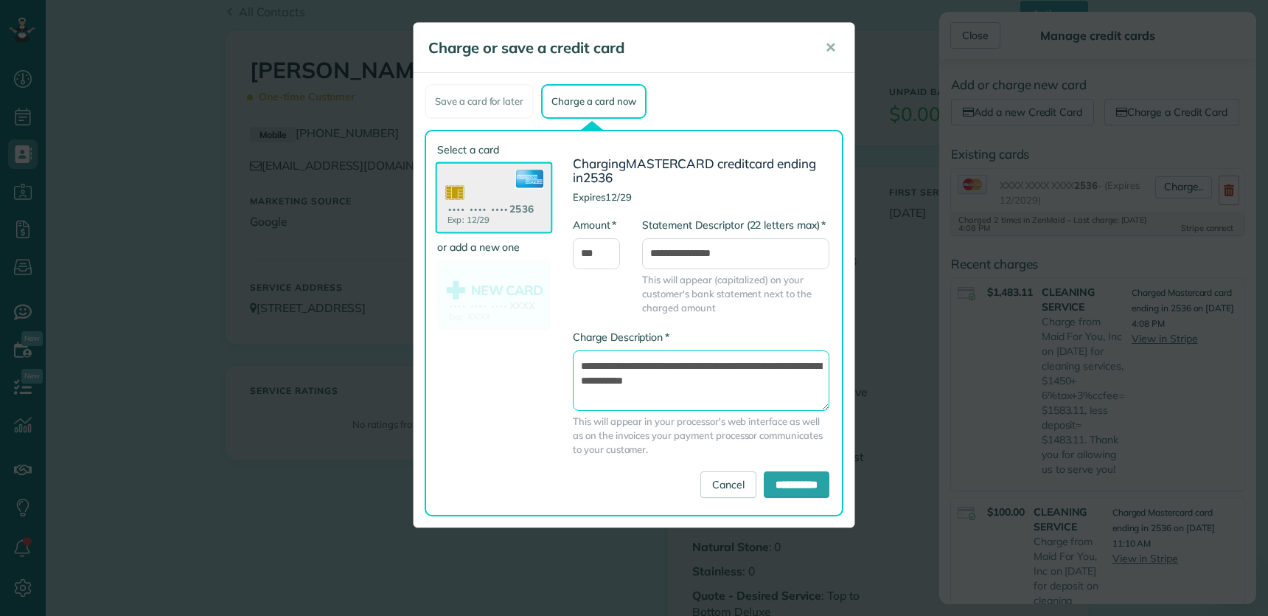
click at [753, 383] on textarea "**********" at bounding box center [701, 380] width 257 height 60
type textarea "**********"
click at [787, 485] on input "**********" at bounding box center [797, 484] width 66 height 27
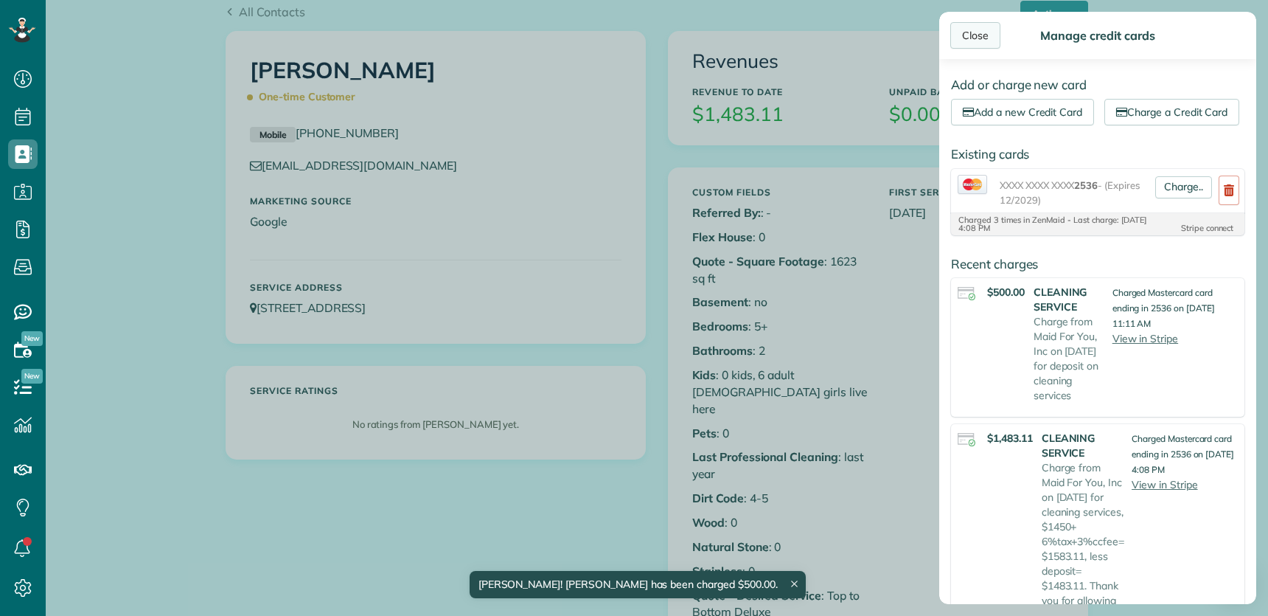
click at [970, 35] on div "Close" at bounding box center [975, 35] width 50 height 27
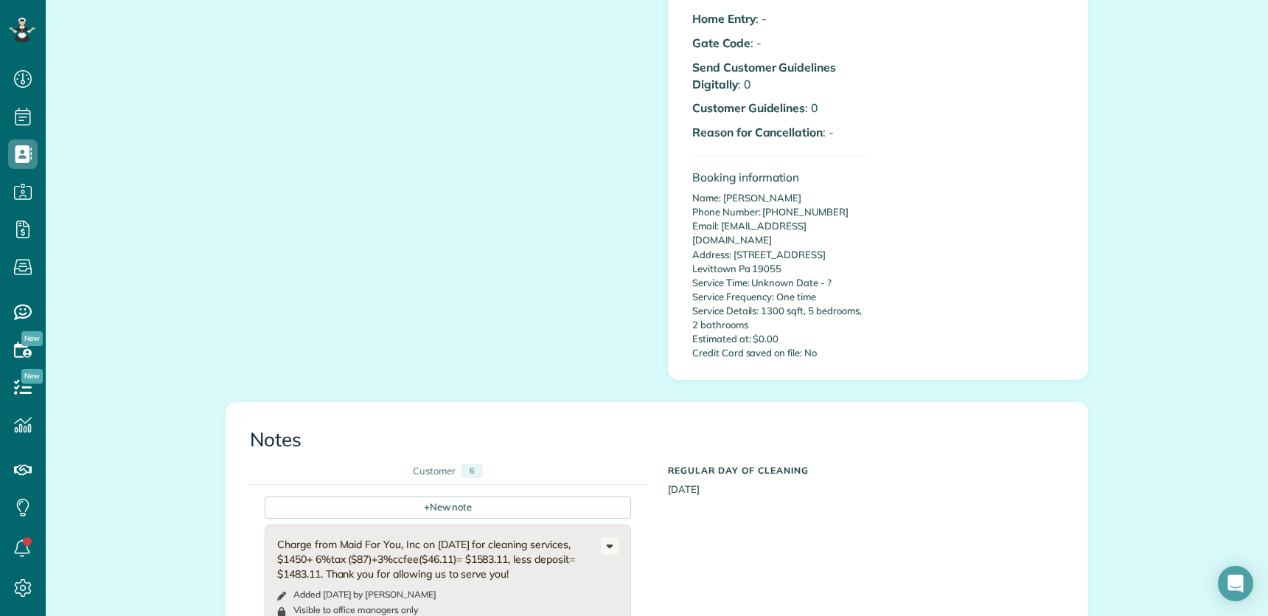
scroll to position [1288, 0]
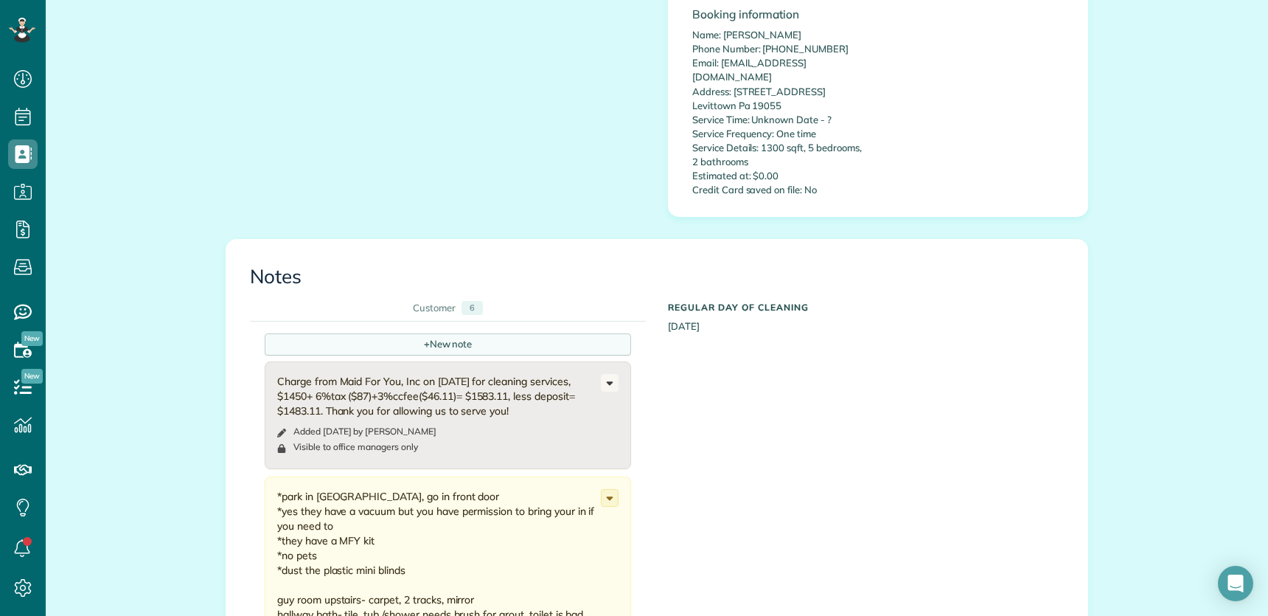
click at [424, 337] on span "+" at bounding box center [427, 343] width 6 height 13
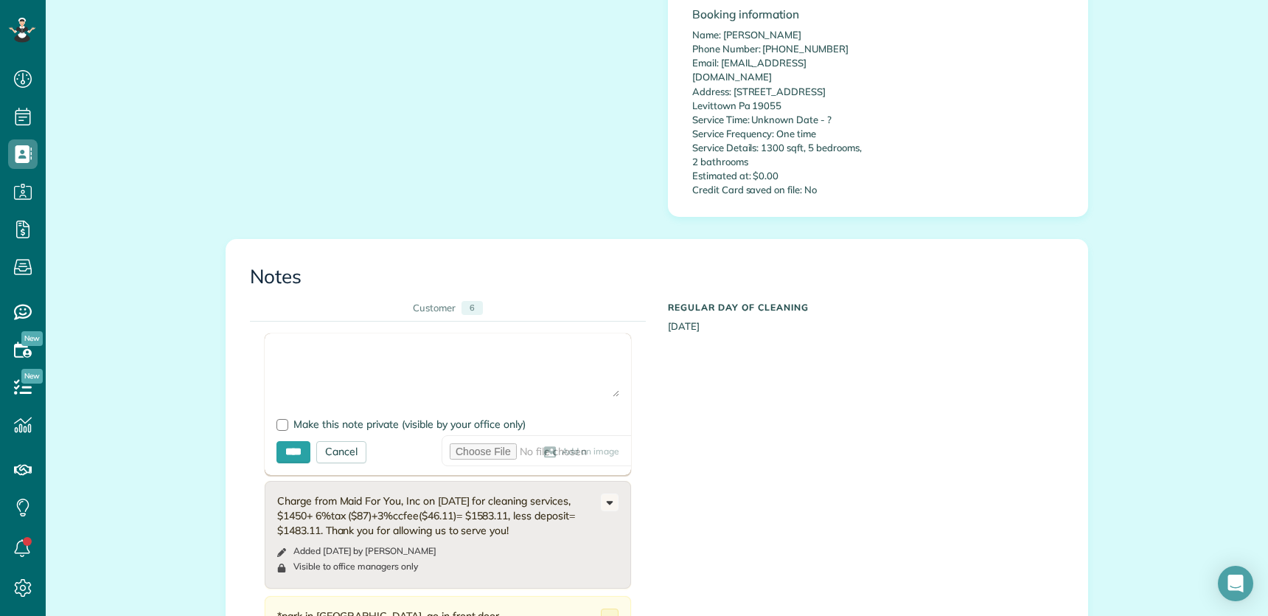
click at [392, 345] on textarea at bounding box center [447, 371] width 343 height 52
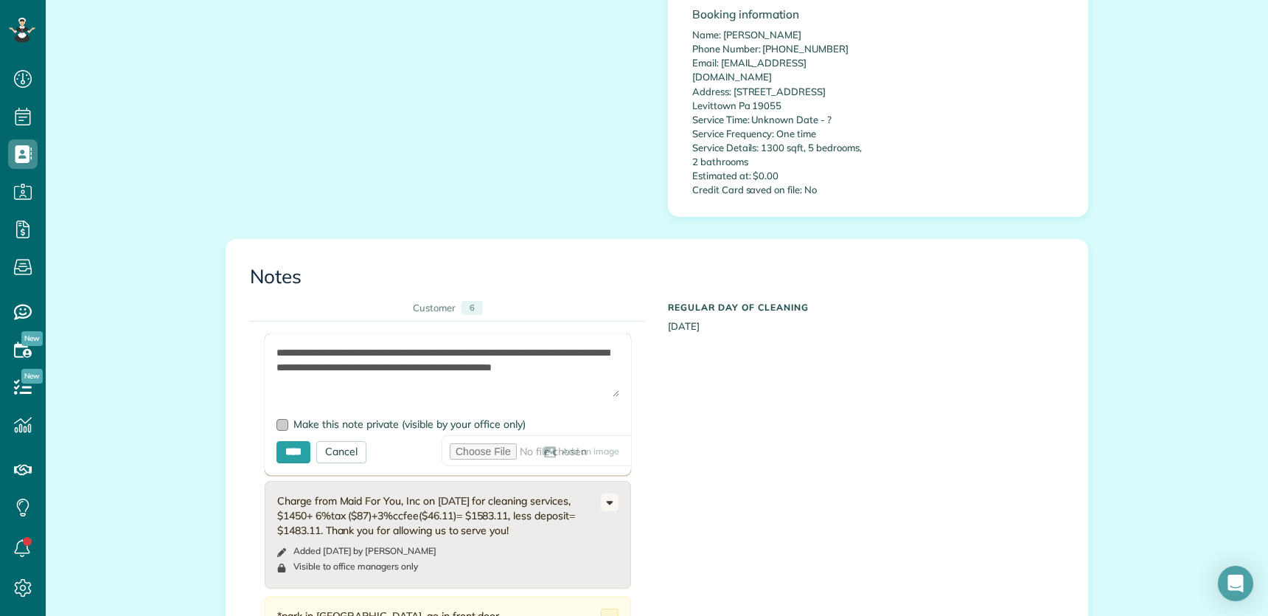
type textarea "**********"
drag, startPoint x: 275, startPoint y: 341, endPoint x: 274, endPoint y: 377, distance: 36.1
click at [276, 419] on div at bounding box center [282, 425] width 12 height 12
click at [276, 441] on input "****" at bounding box center [293, 452] width 34 height 22
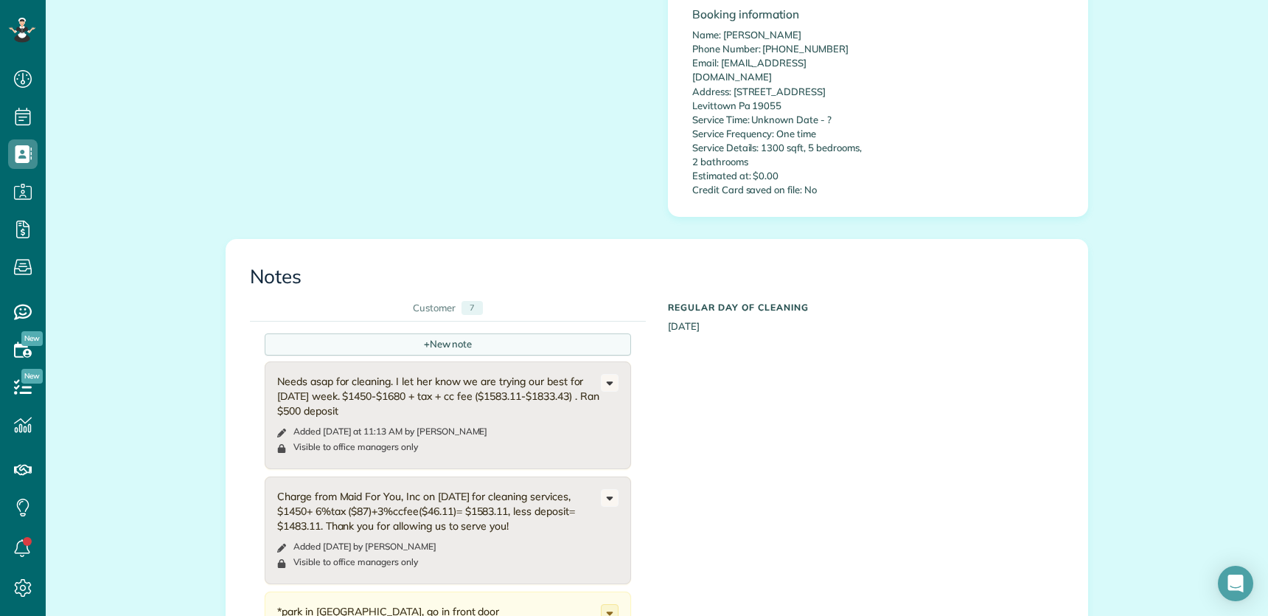
click at [411, 333] on div "+ New note" at bounding box center [448, 344] width 366 height 22
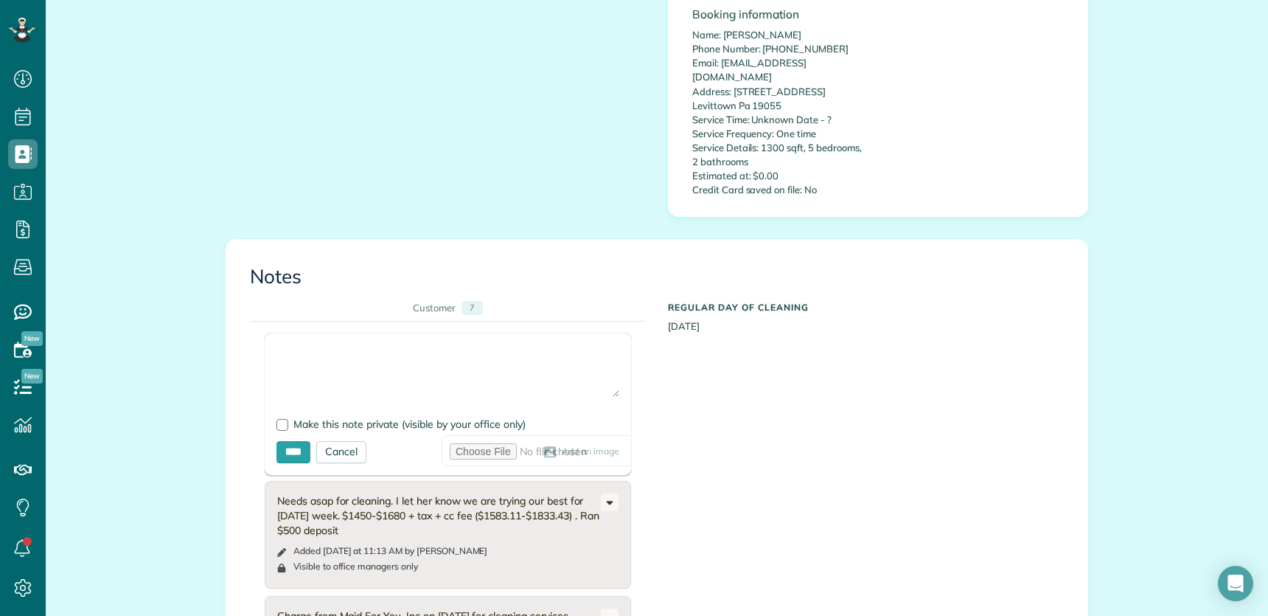
click at [319, 345] on textarea at bounding box center [447, 371] width 343 height 52
type textarea "**********"
click at [291, 441] on input "****" at bounding box center [293, 452] width 34 height 22
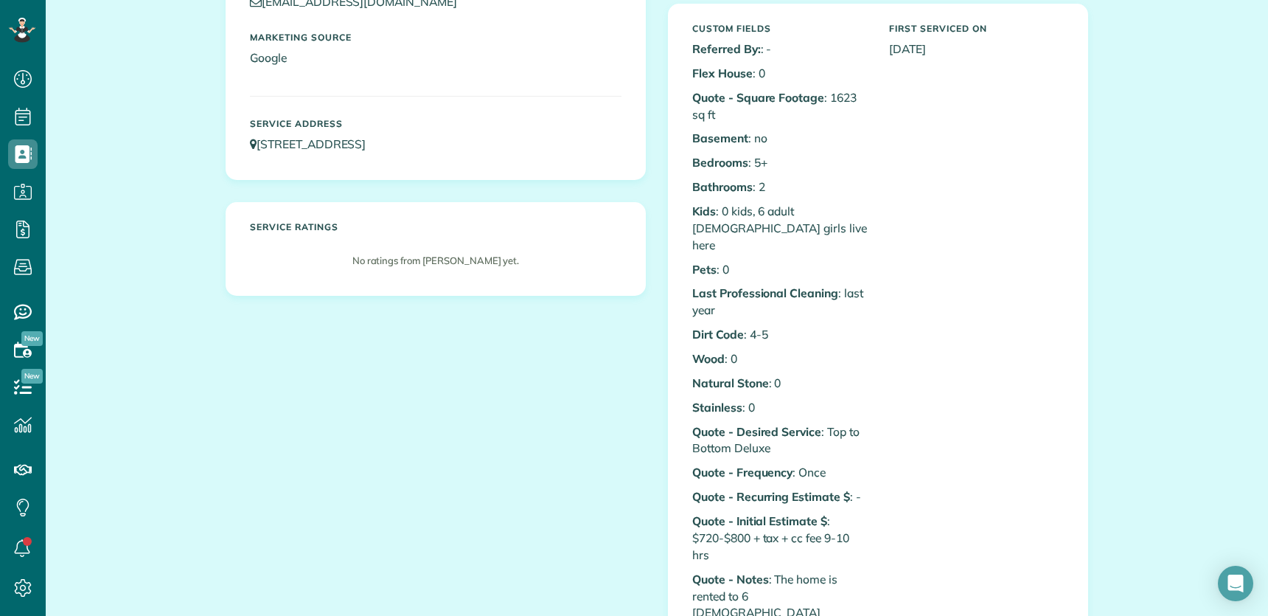
scroll to position [0, 0]
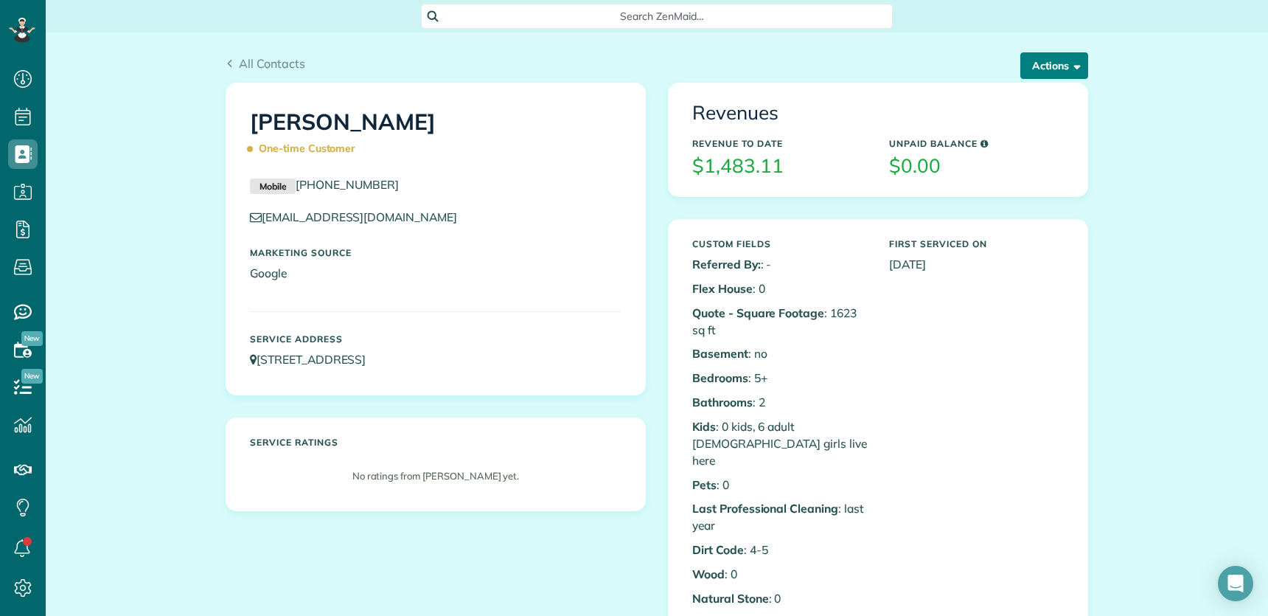
click at [1034, 68] on button "Actions" at bounding box center [1054, 65] width 68 height 27
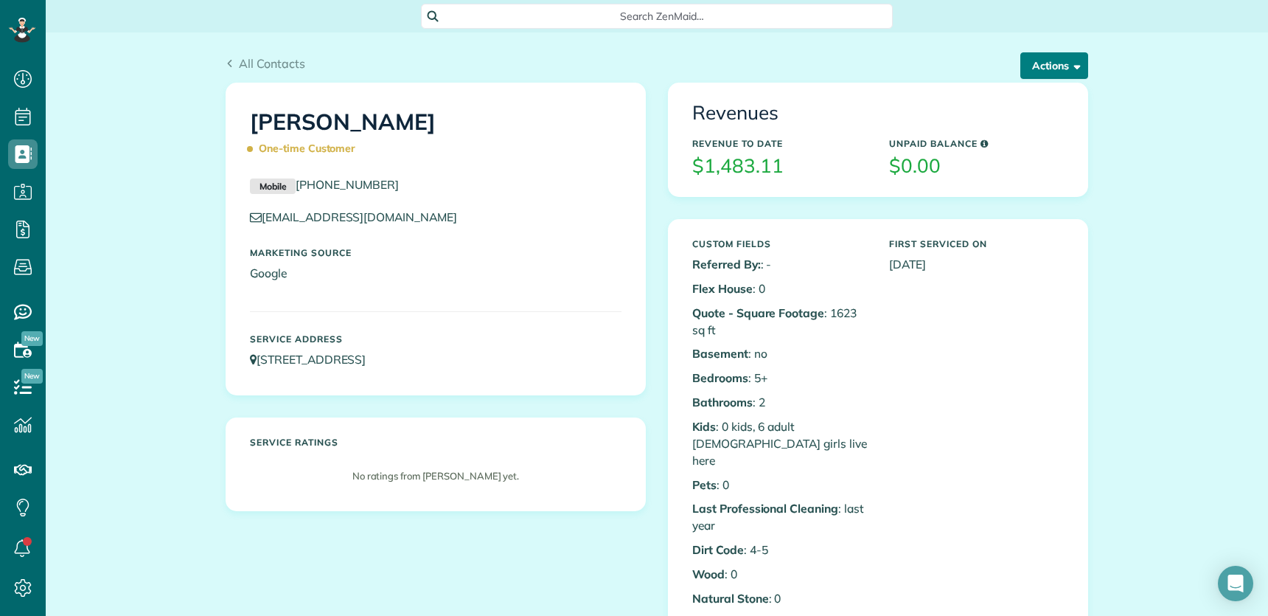
click at [1044, 77] on button "Actions" at bounding box center [1054, 65] width 68 height 27
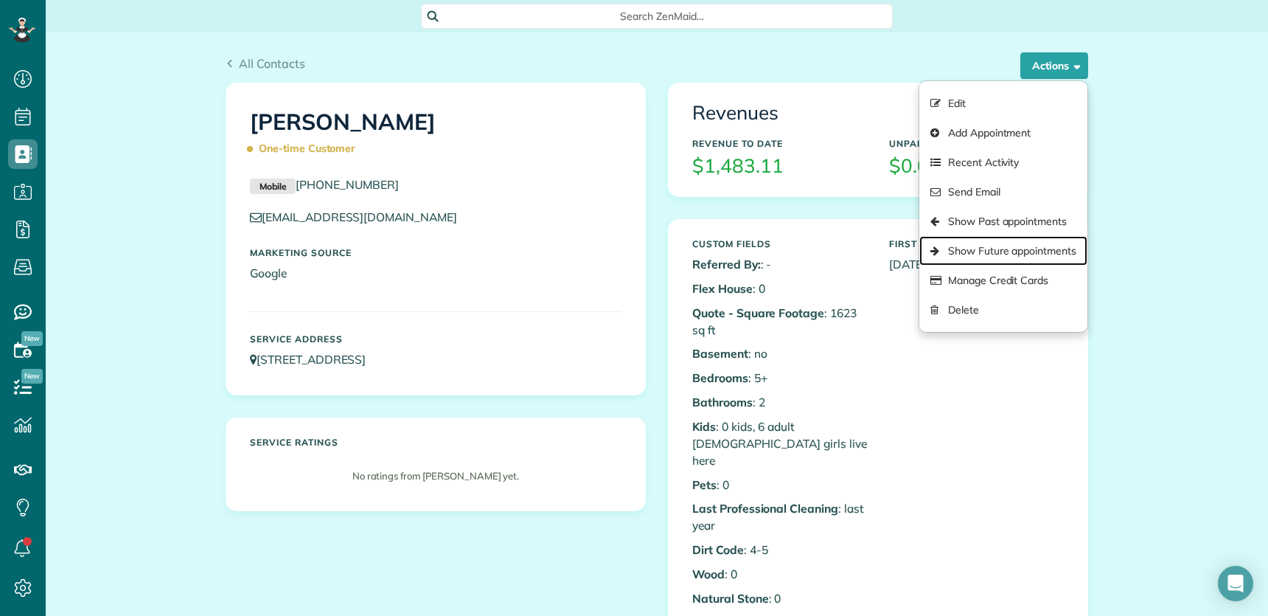
click at [1027, 243] on link "Show Future appointments" at bounding box center [1003, 250] width 168 height 29
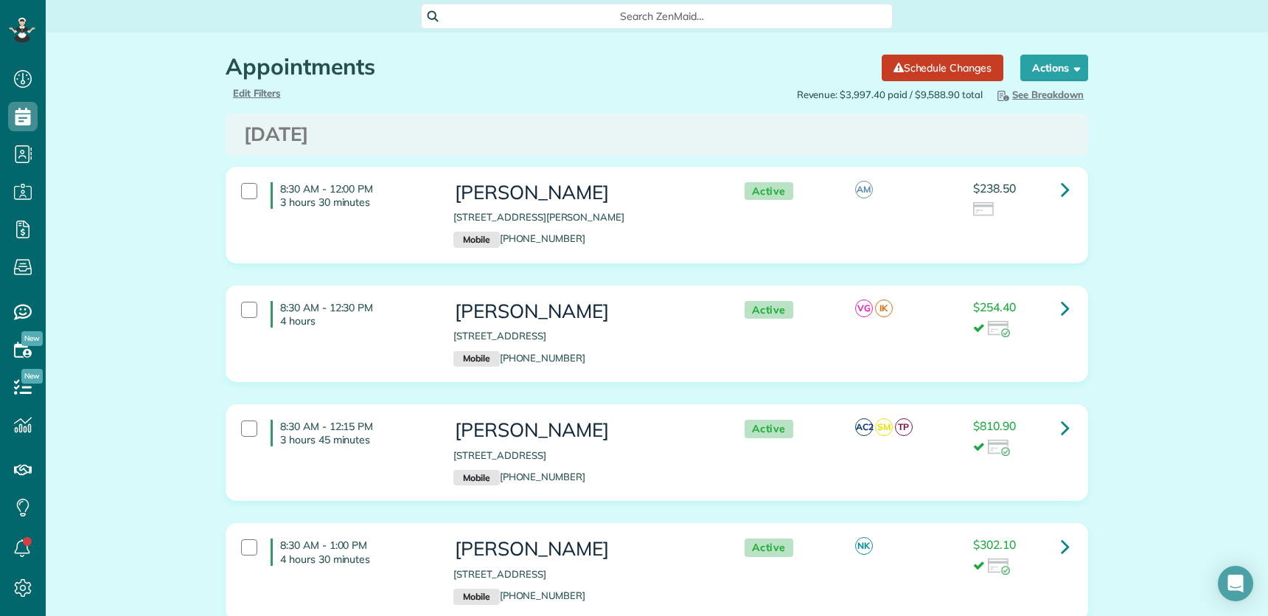
scroll to position [6, 6]
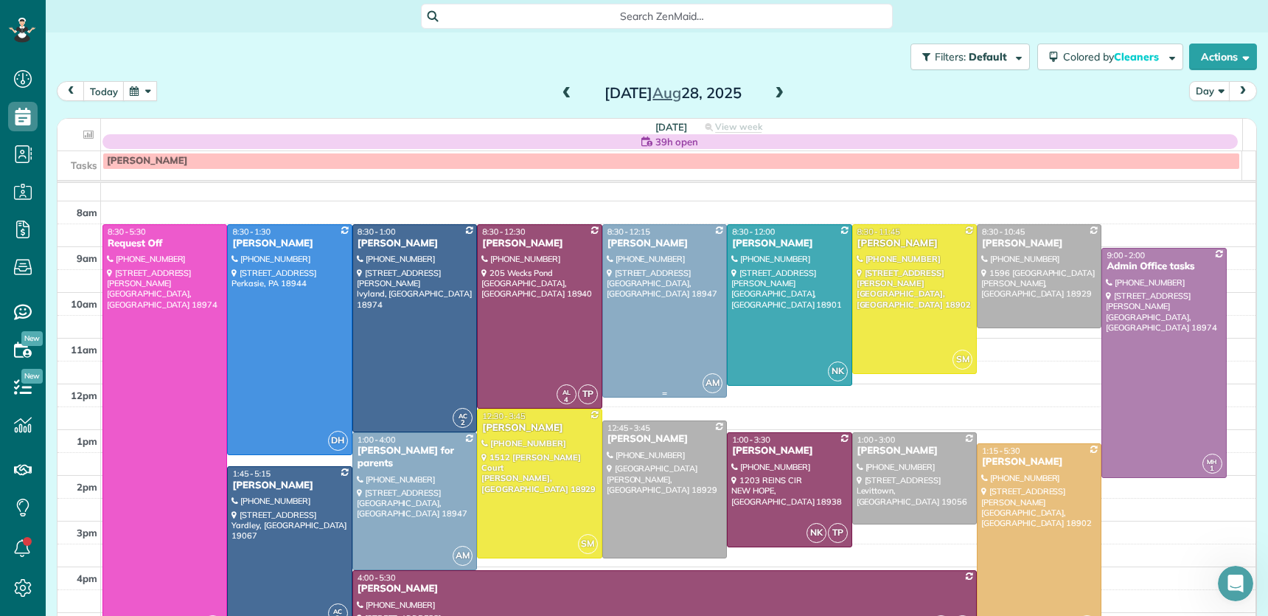
scroll to position [53, 0]
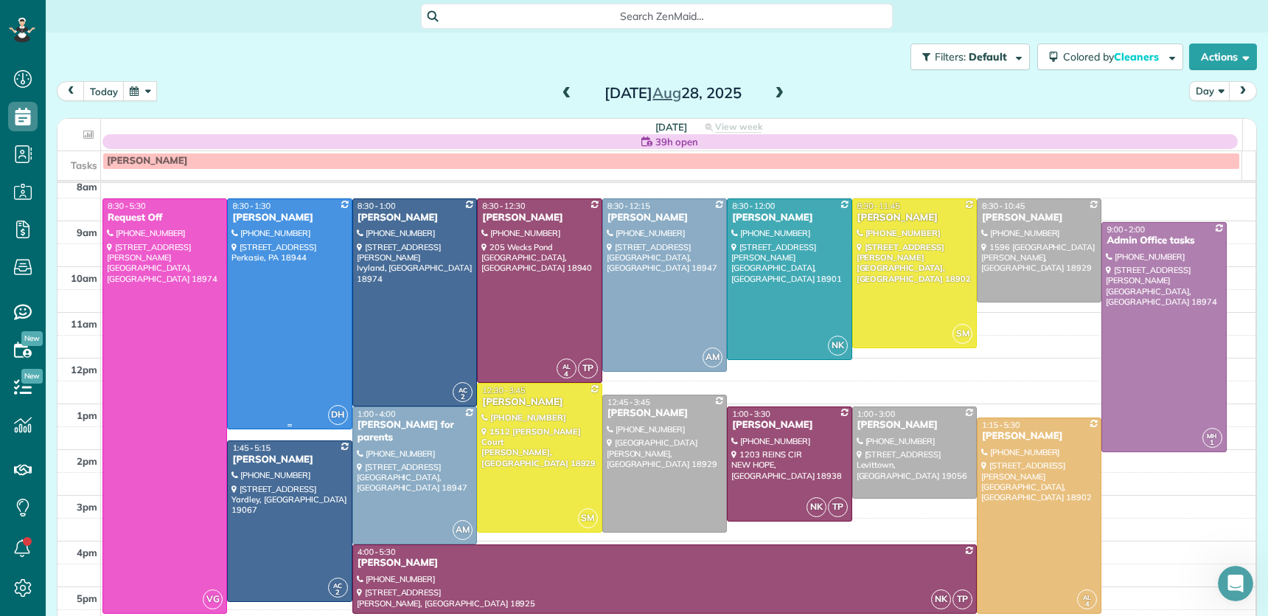
click at [246, 217] on div "[PERSON_NAME]" at bounding box center [290, 218] width 116 height 13
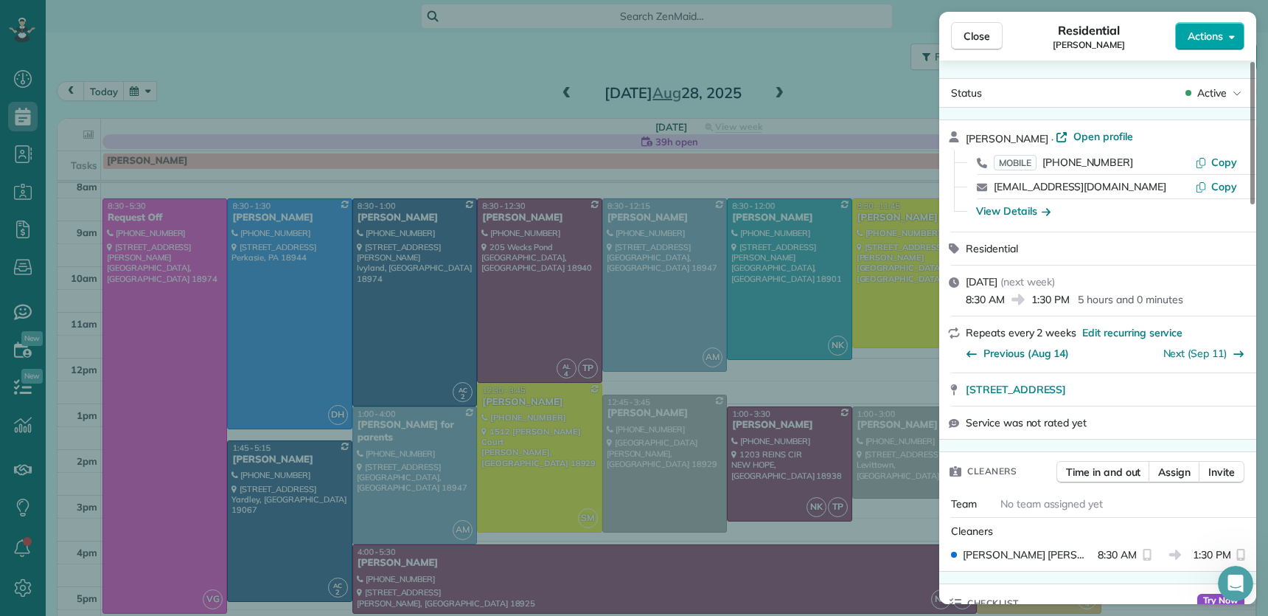
click at [1209, 38] on span "Actions" at bounding box center [1205, 36] width 35 height 15
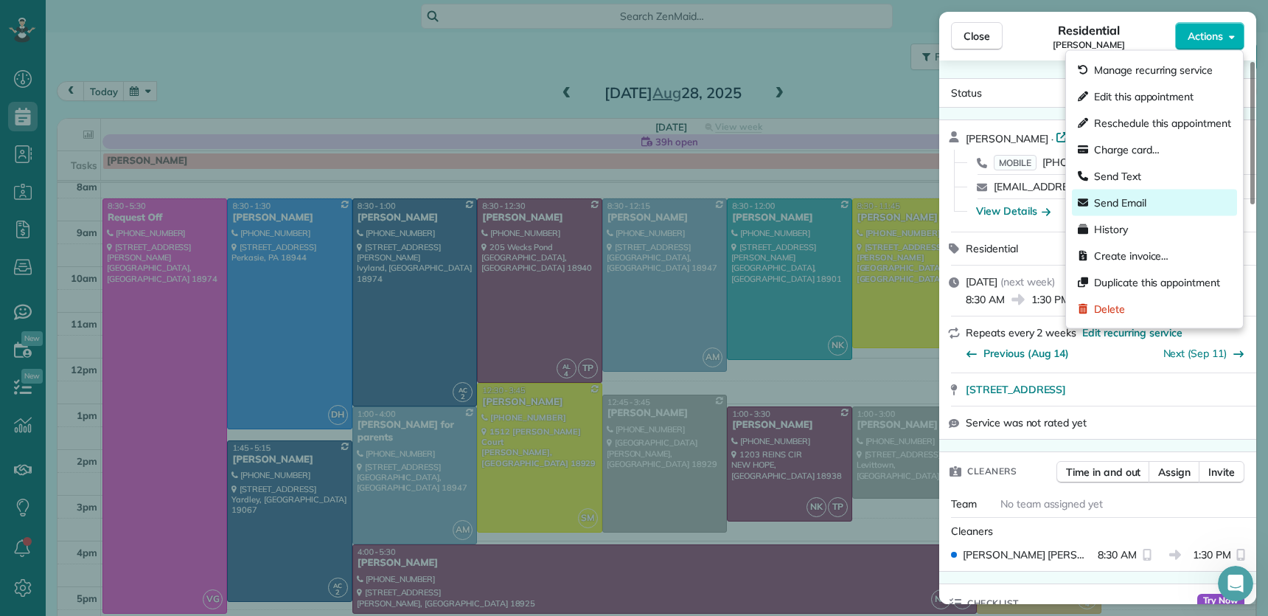
click at [1169, 204] on div "Send Email" at bounding box center [1154, 202] width 165 height 27
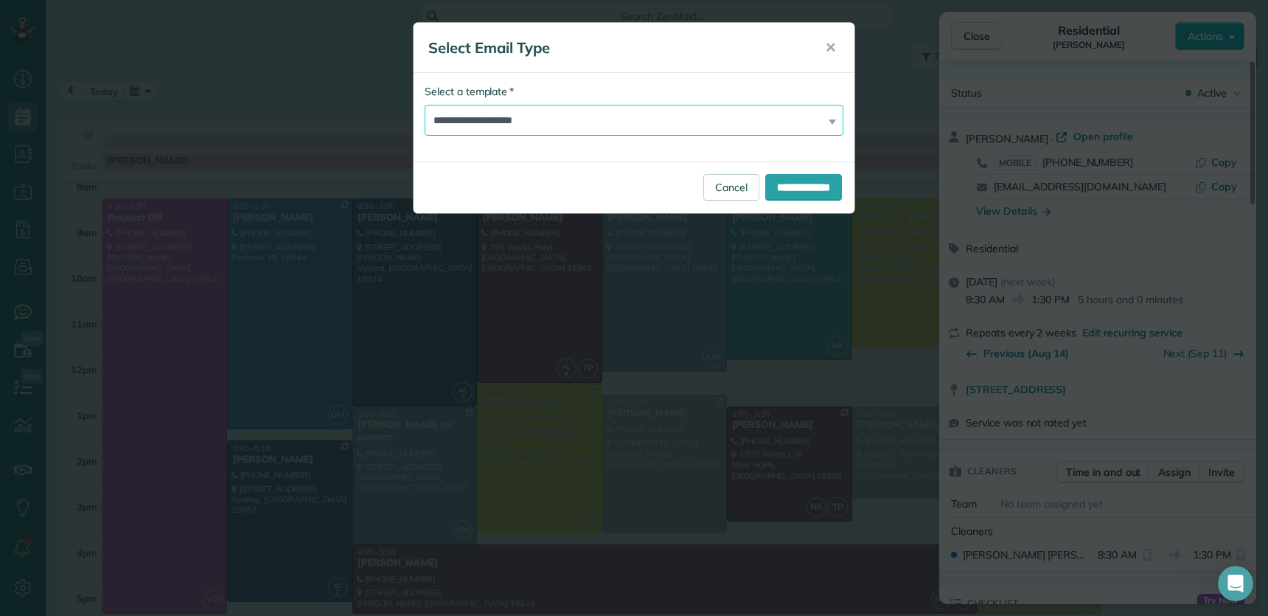
click at [599, 125] on select "**********" at bounding box center [634, 120] width 419 height 31
select select "*****"
click at [827, 184] on input "**********" at bounding box center [803, 187] width 77 height 27
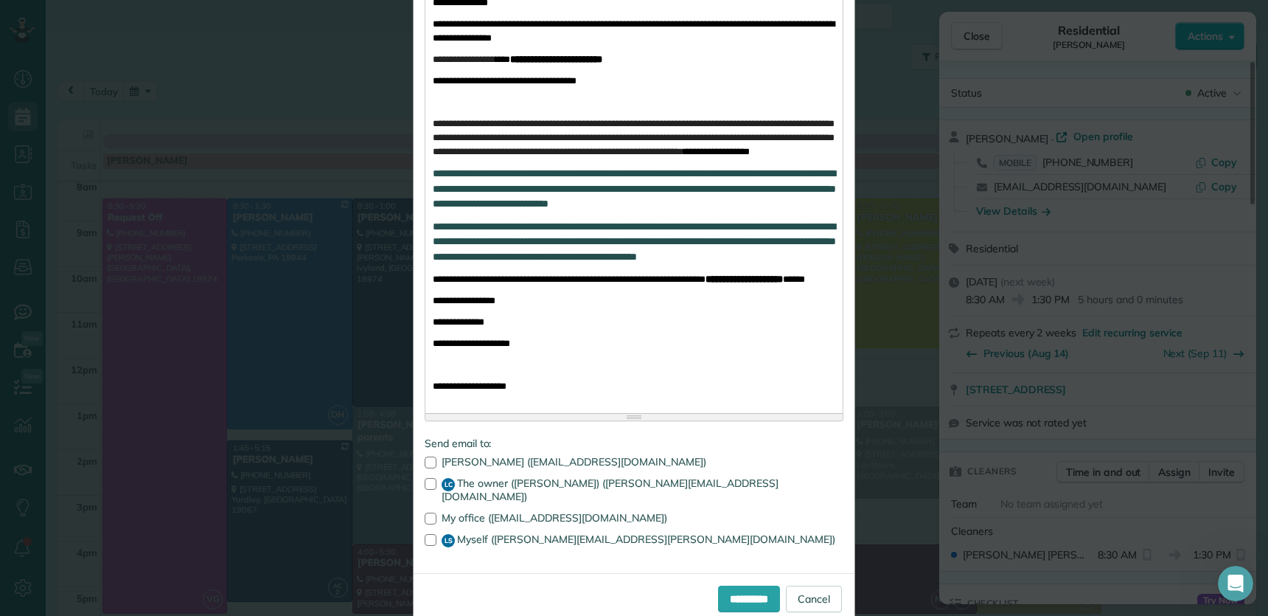
scroll to position [388, 0]
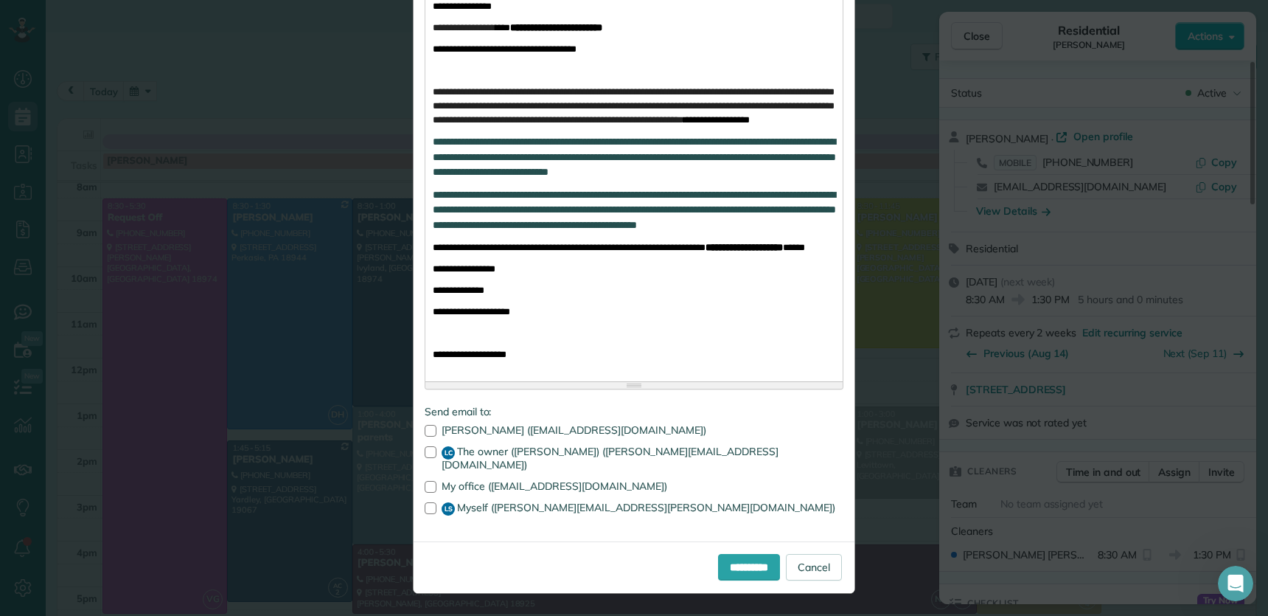
drag, startPoint x: 425, startPoint y: 509, endPoint x: 429, endPoint y: 519, distance: 10.3
click at [425, 509] on div at bounding box center [431, 508] width 12 height 12
click at [425, 487] on div at bounding box center [431, 487] width 12 height 12
click at [807, 572] on link "Cancel" at bounding box center [814, 567] width 56 height 27
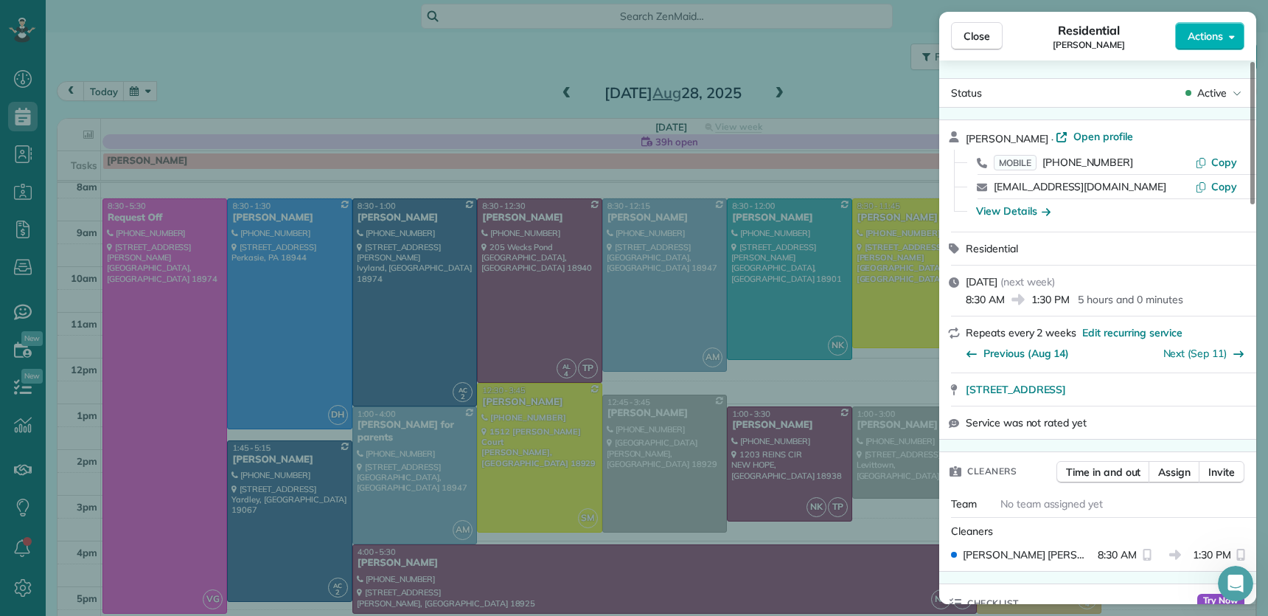
drag, startPoint x: 984, startPoint y: 42, endPoint x: 400, endPoint y: 252, distance: 620.6
click at [984, 42] on span "Close" at bounding box center [977, 36] width 27 height 15
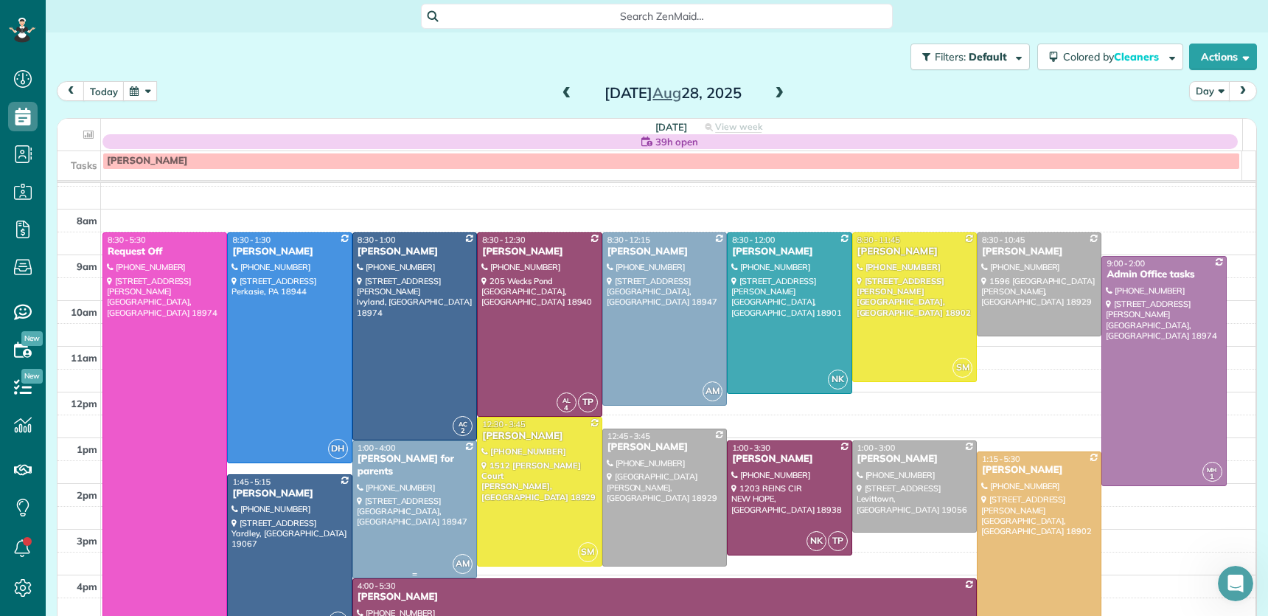
scroll to position [13, 0]
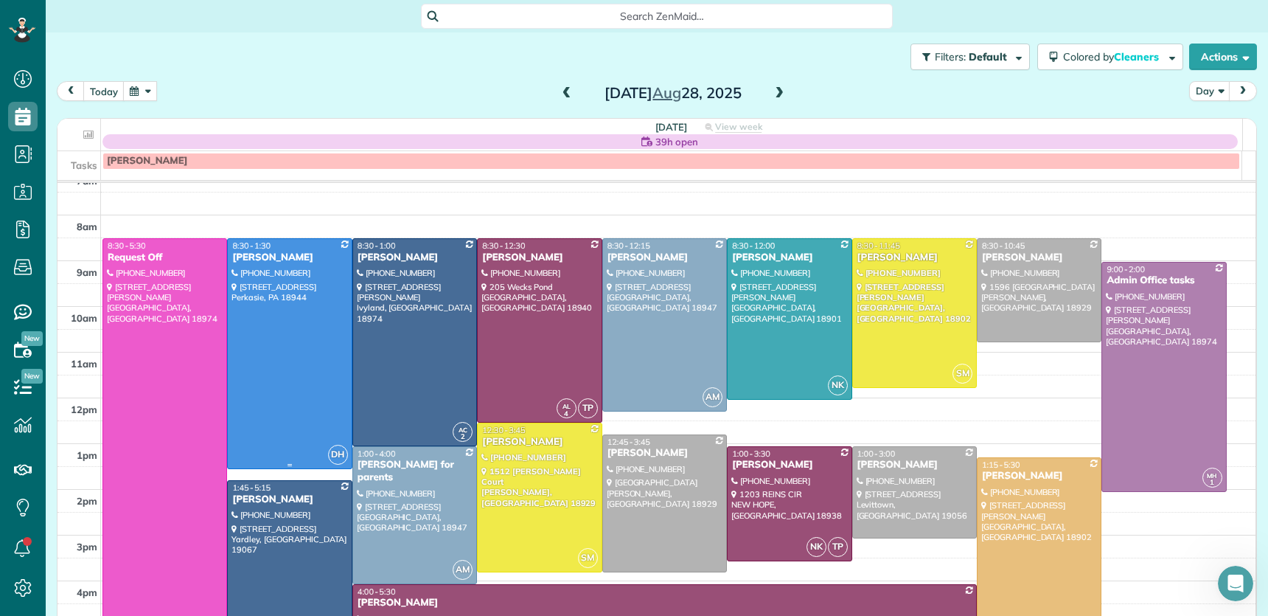
click at [243, 254] on div "Julie Fiore" at bounding box center [290, 257] width 116 height 13
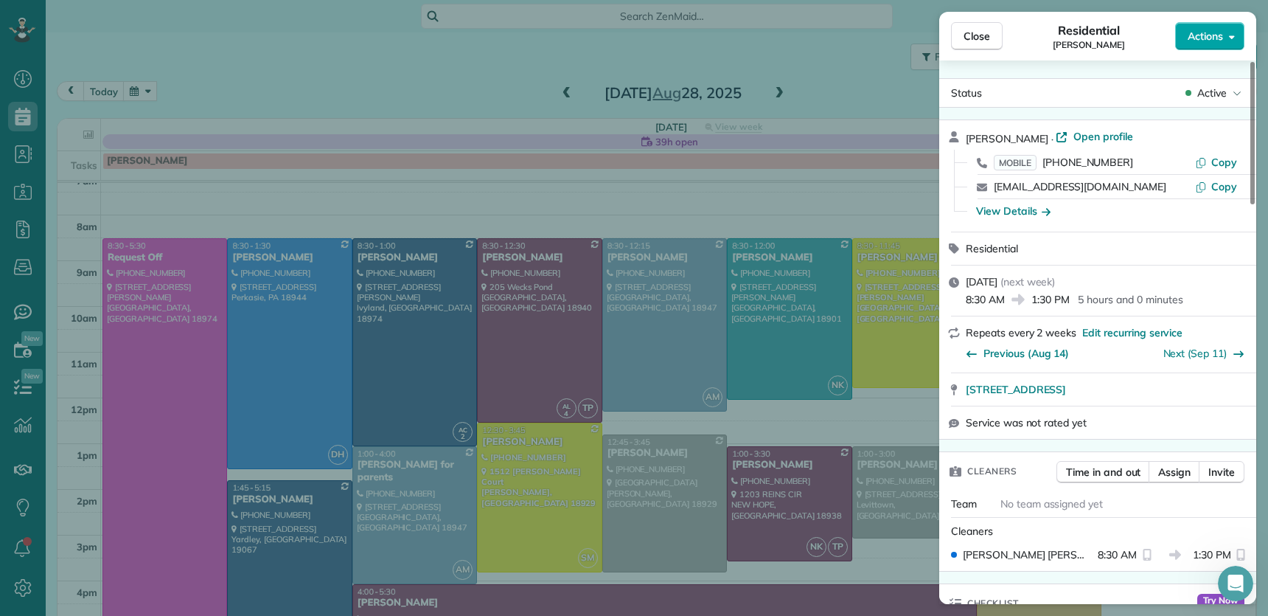
click at [1227, 39] on button "Actions" at bounding box center [1209, 36] width 69 height 28
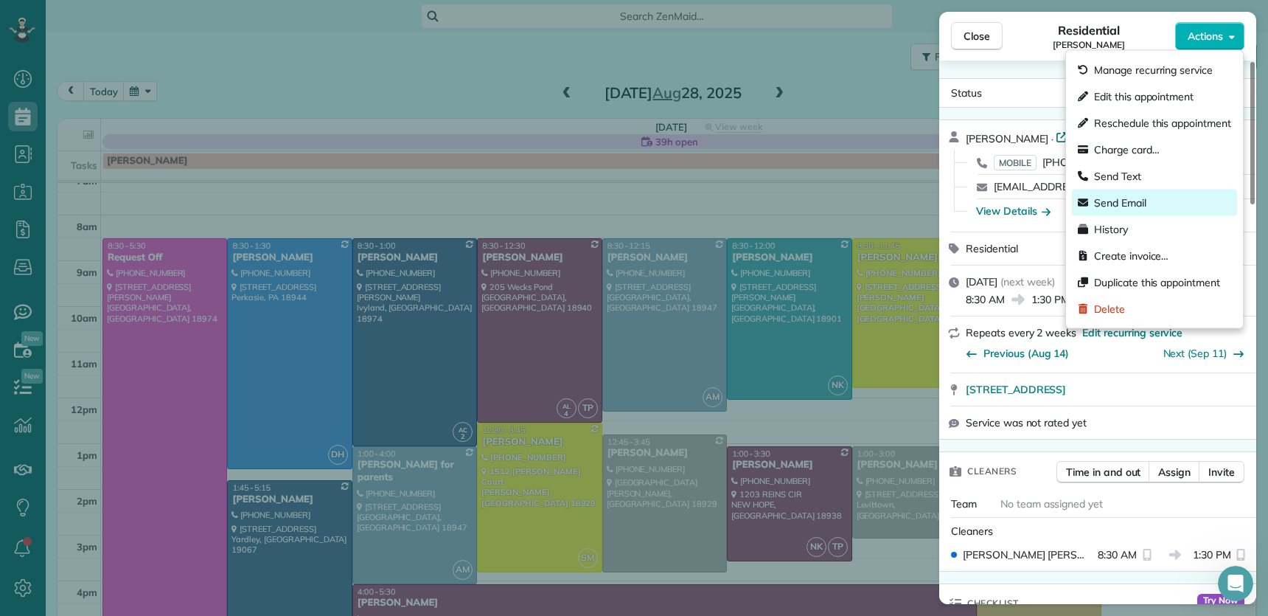
click at [1150, 203] on div "Send Email" at bounding box center [1154, 202] width 165 height 27
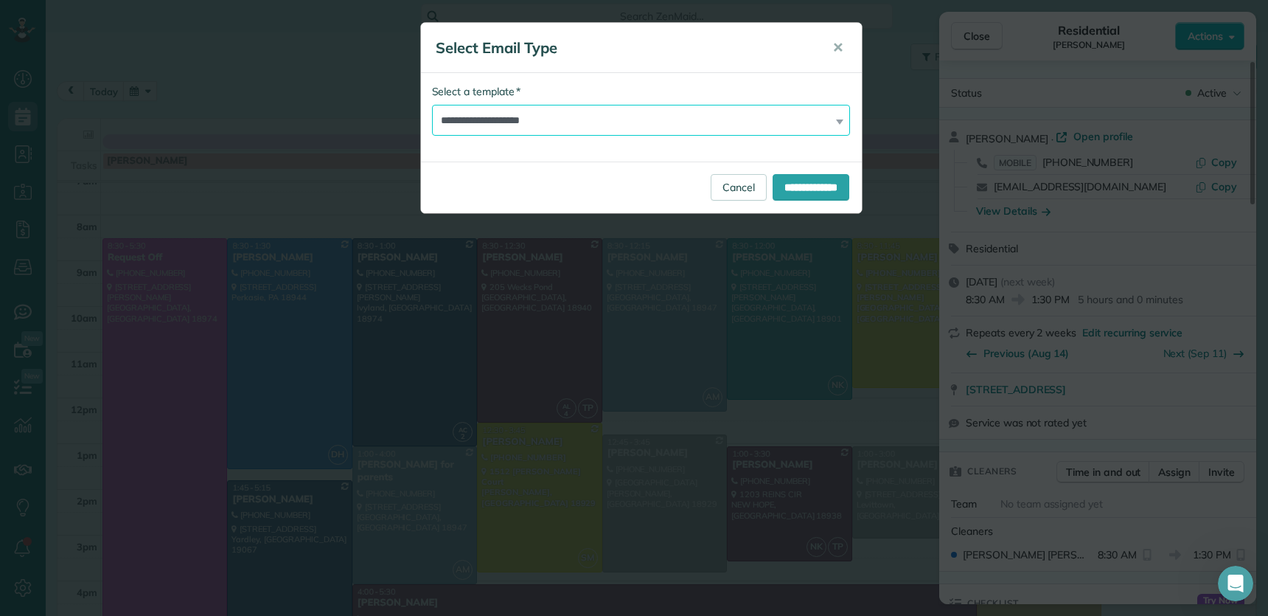
click at [503, 107] on select "**********" at bounding box center [641, 120] width 419 height 31
select select "*****"
click at [807, 183] on input "**********" at bounding box center [811, 187] width 77 height 27
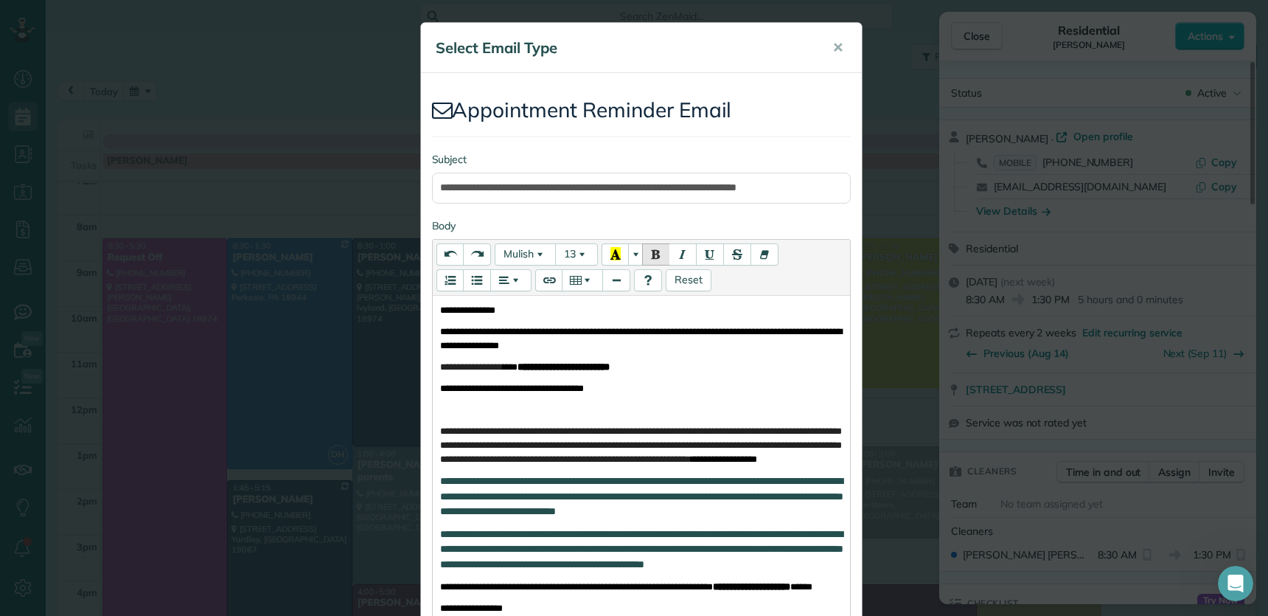
click at [832, 52] on span "✕" at bounding box center [837, 47] width 11 height 17
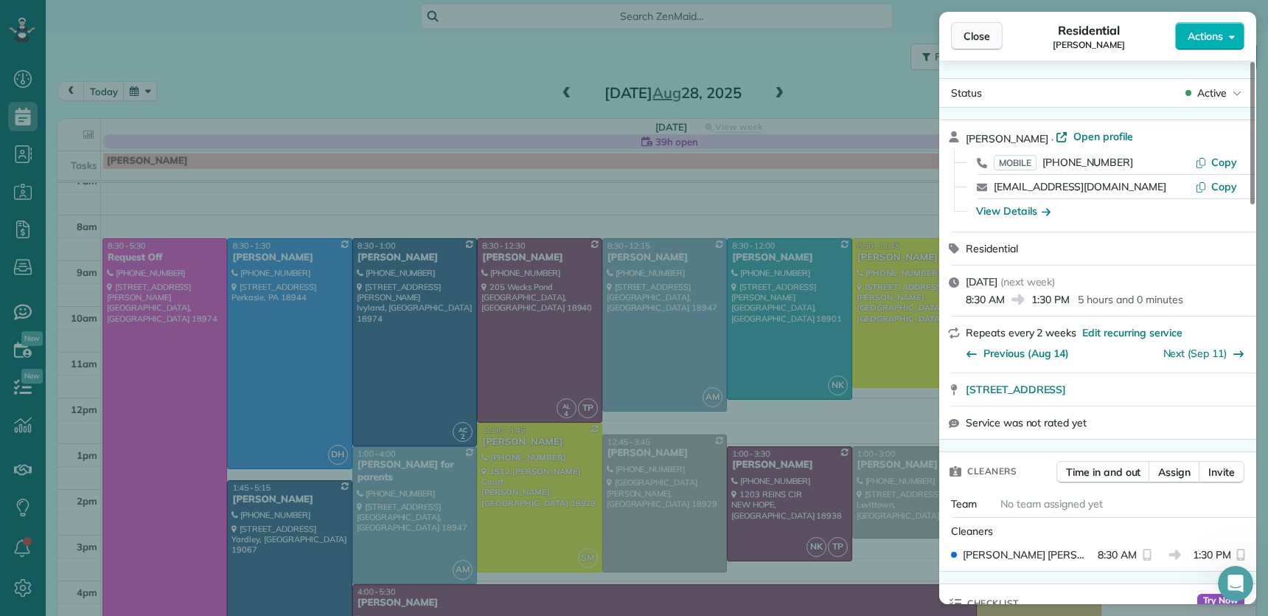
drag, startPoint x: 1003, startPoint y: 36, endPoint x: 987, endPoint y: 40, distance: 15.9
click at [1001, 36] on div "Close Residential Julie Fiore Actions" at bounding box center [1097, 36] width 317 height 49
drag, startPoint x: 986, startPoint y: 40, endPoint x: 309, endPoint y: 21, distance: 677.1
click at [985, 40] on span "Close" at bounding box center [977, 36] width 27 height 15
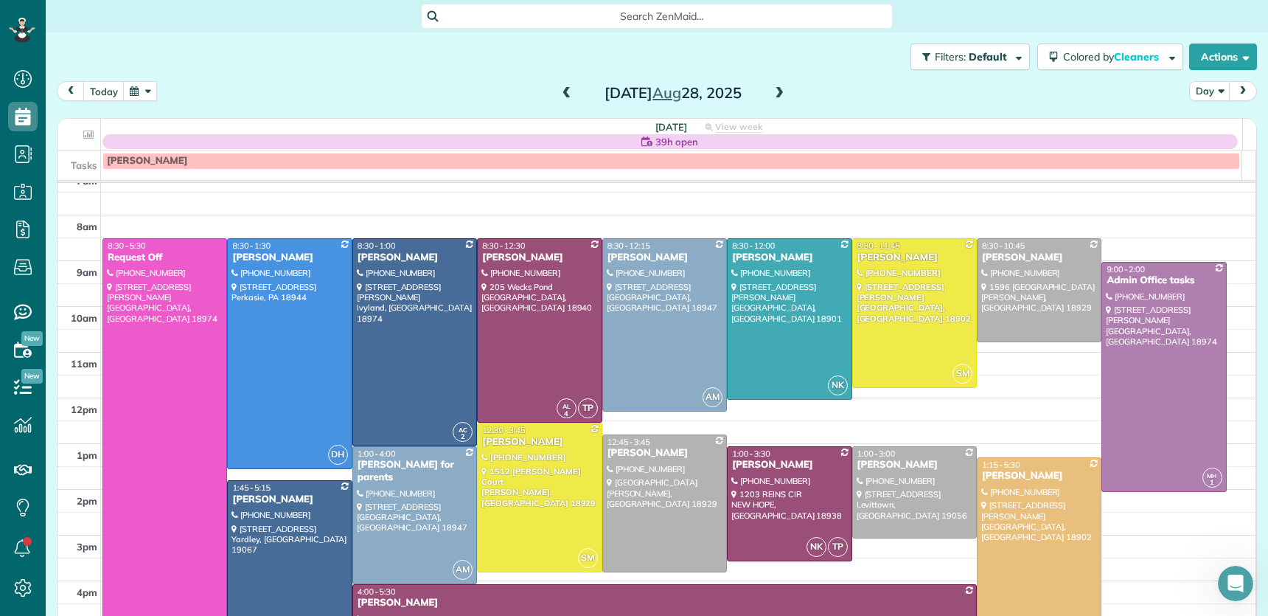
click at [771, 91] on span at bounding box center [779, 93] width 16 height 13
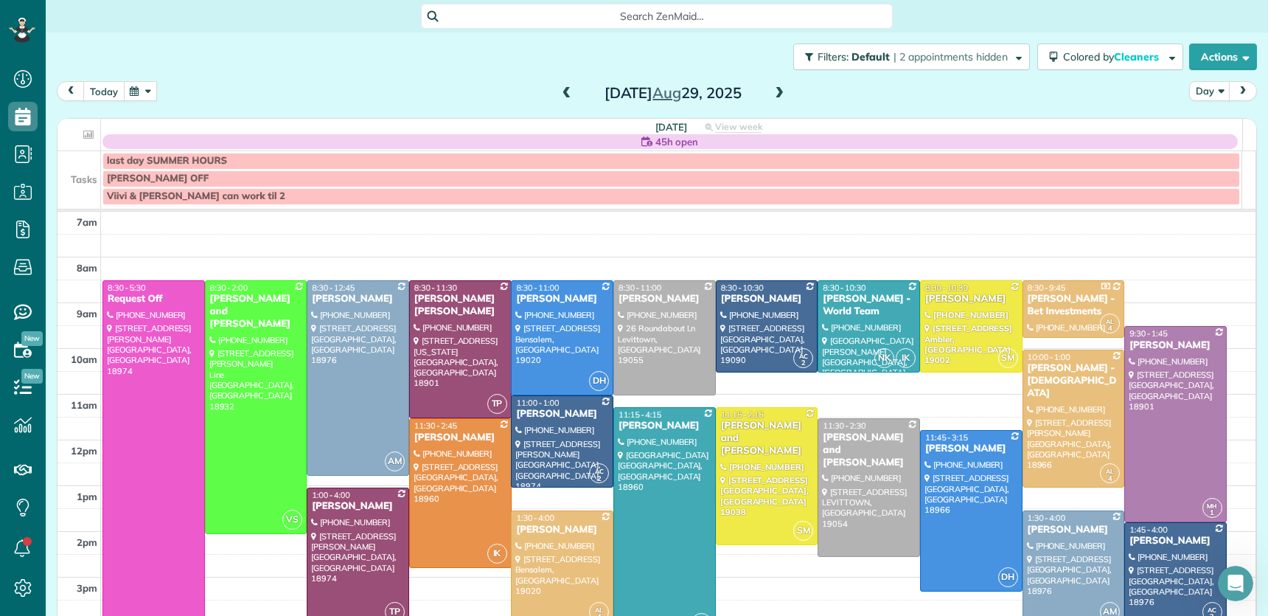
click at [96, 89] on button "today" at bounding box center [103, 91] width 41 height 20
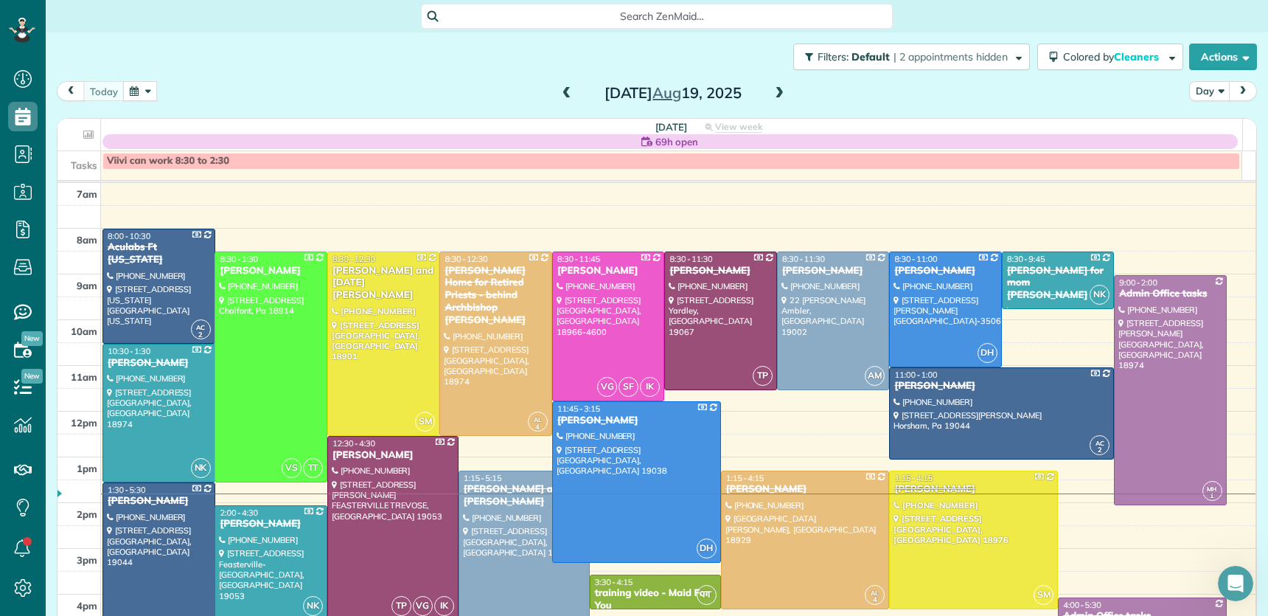
click at [771, 94] on span at bounding box center [779, 93] width 16 height 13
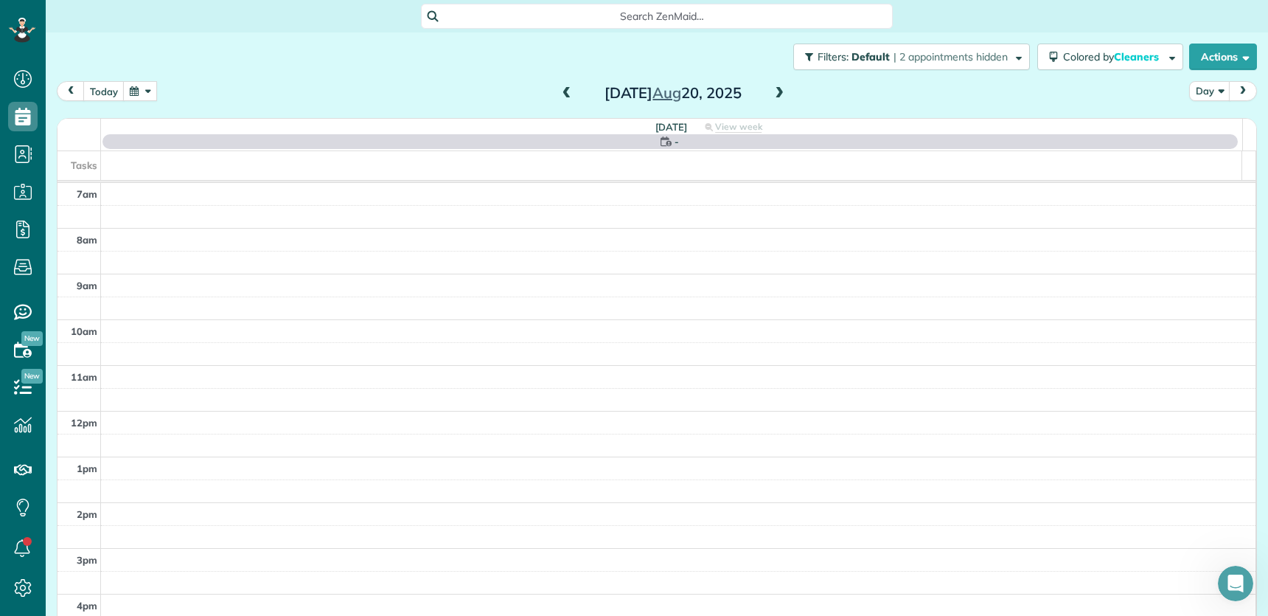
click at [771, 94] on span at bounding box center [779, 93] width 16 height 13
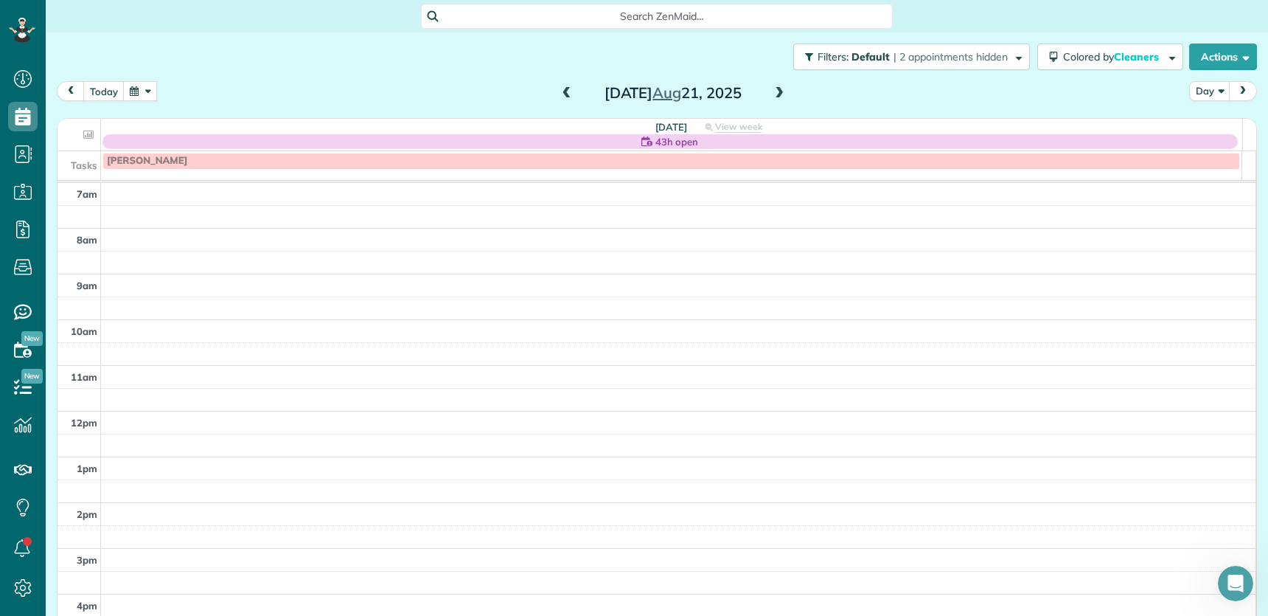
click at [771, 94] on span at bounding box center [779, 93] width 16 height 13
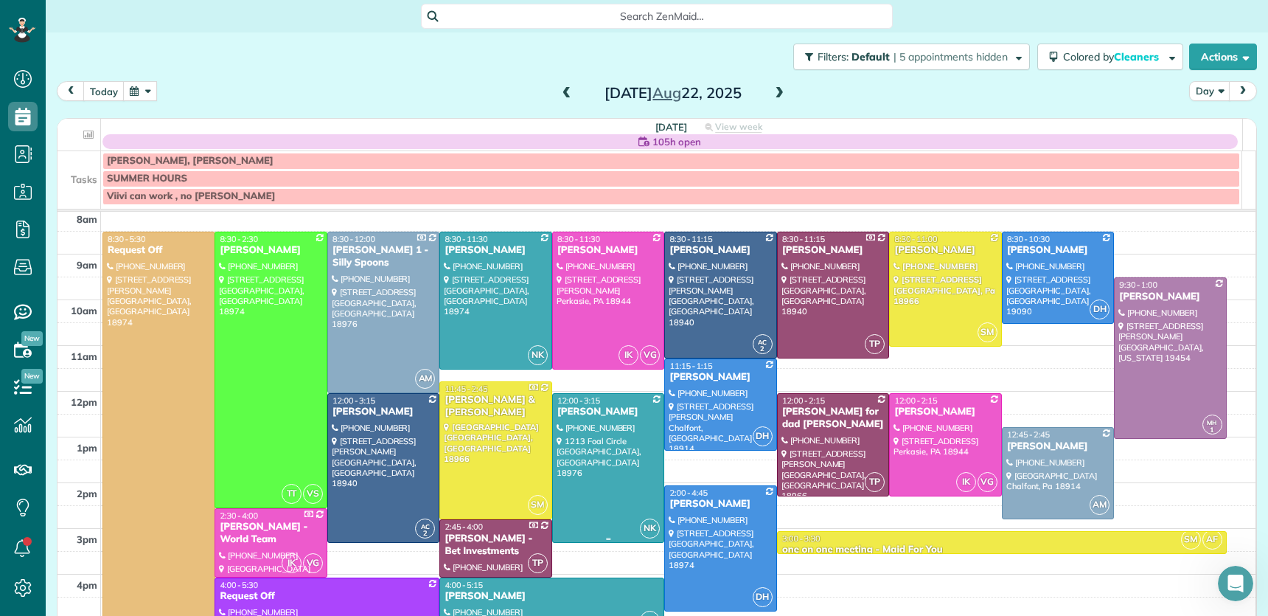
scroll to position [52, 0]
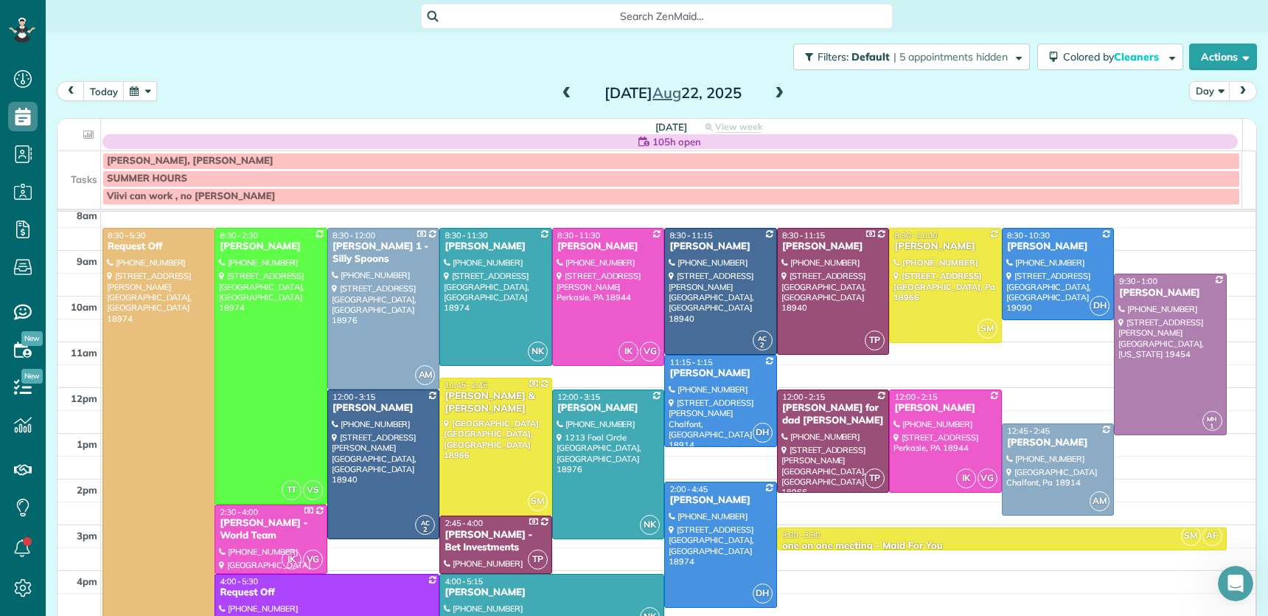
click at [773, 96] on span at bounding box center [779, 93] width 16 height 13
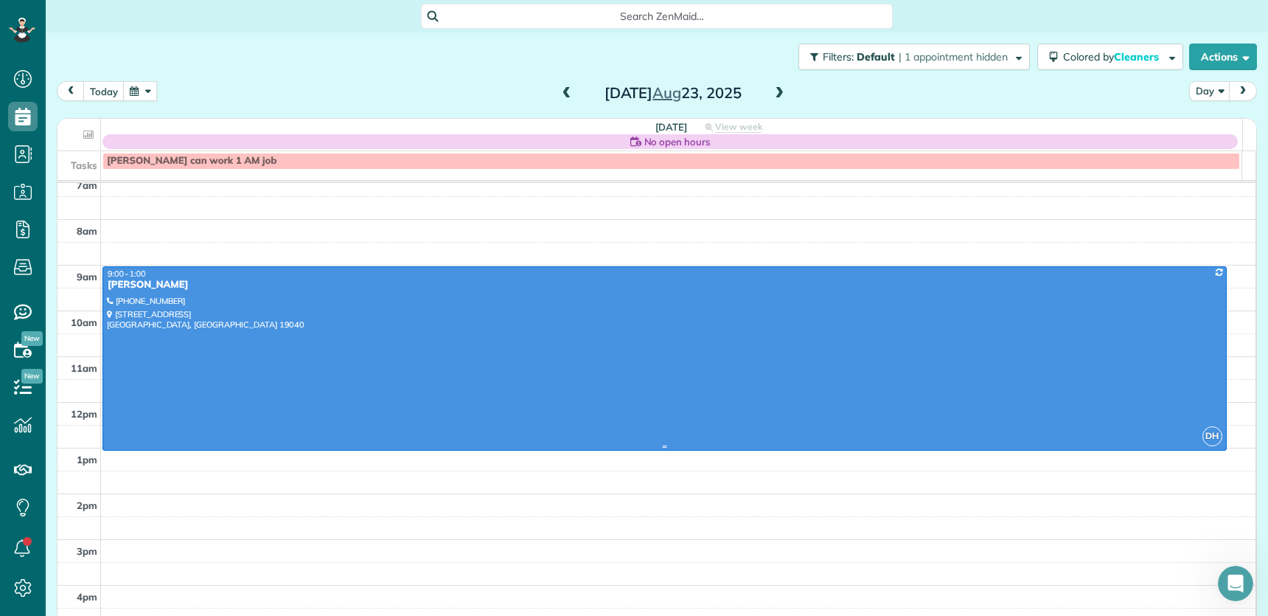
scroll to position [0, 0]
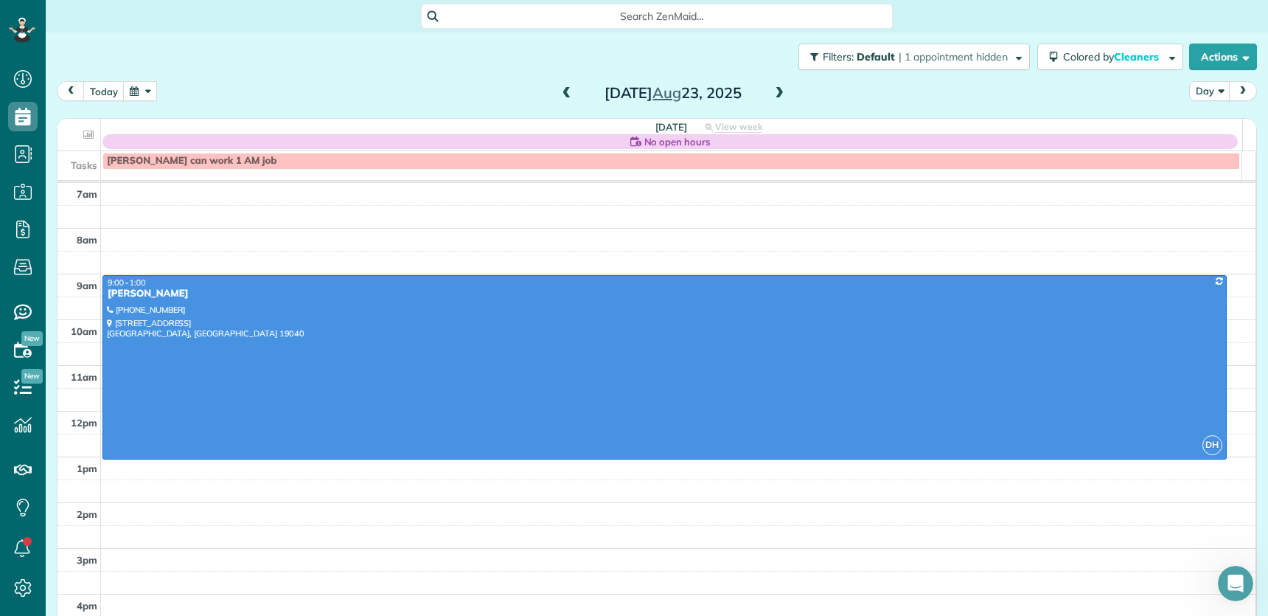
click at [559, 92] on span at bounding box center [567, 93] width 16 height 13
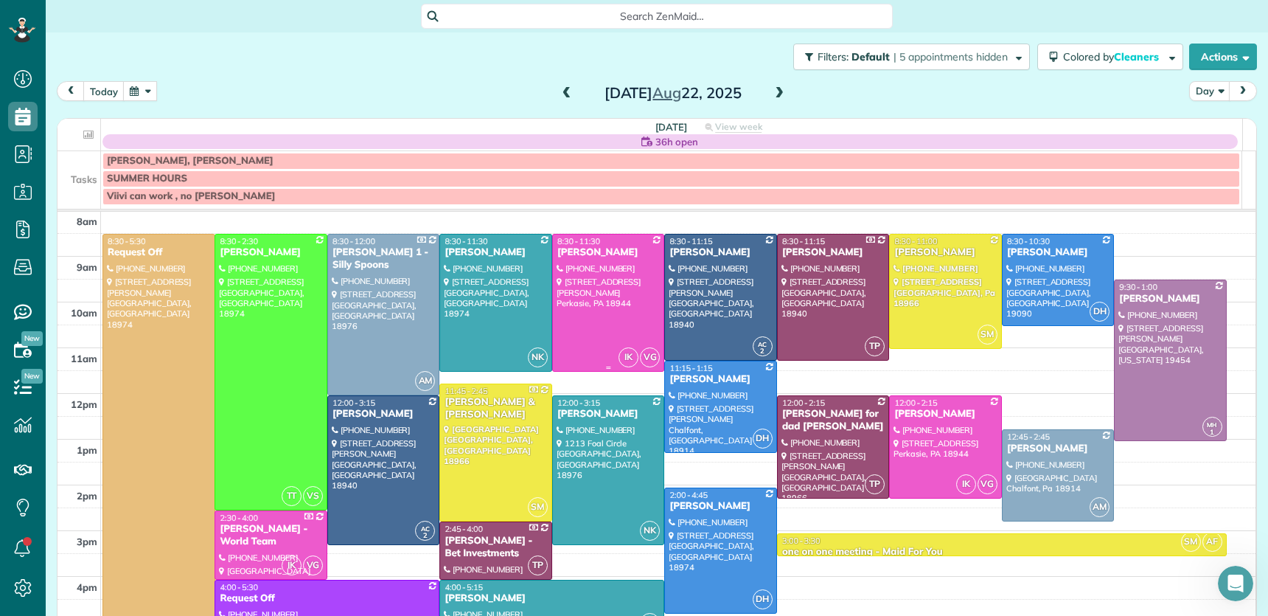
scroll to position [69, 0]
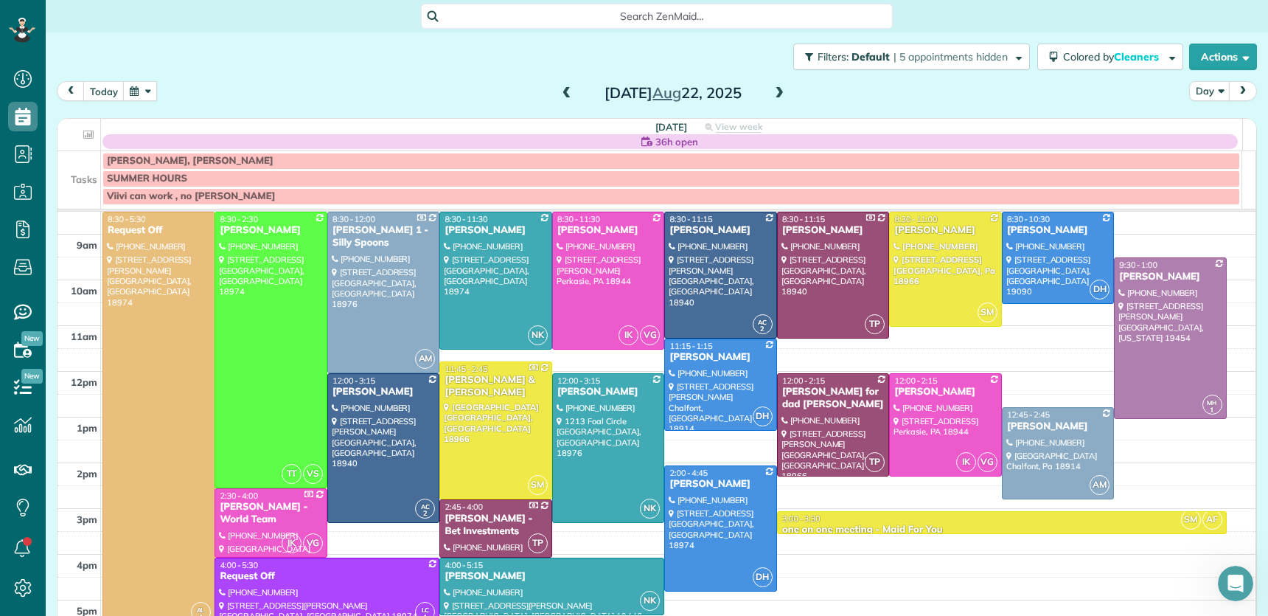
click at [771, 88] on span at bounding box center [779, 93] width 16 height 13
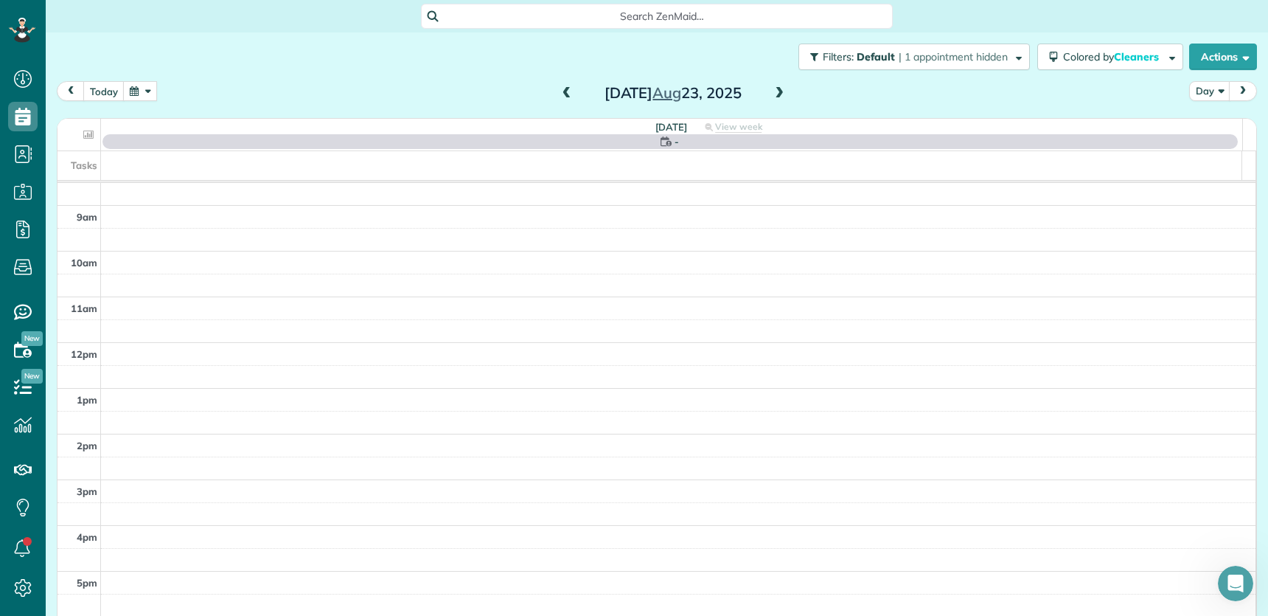
scroll to position [0, 0]
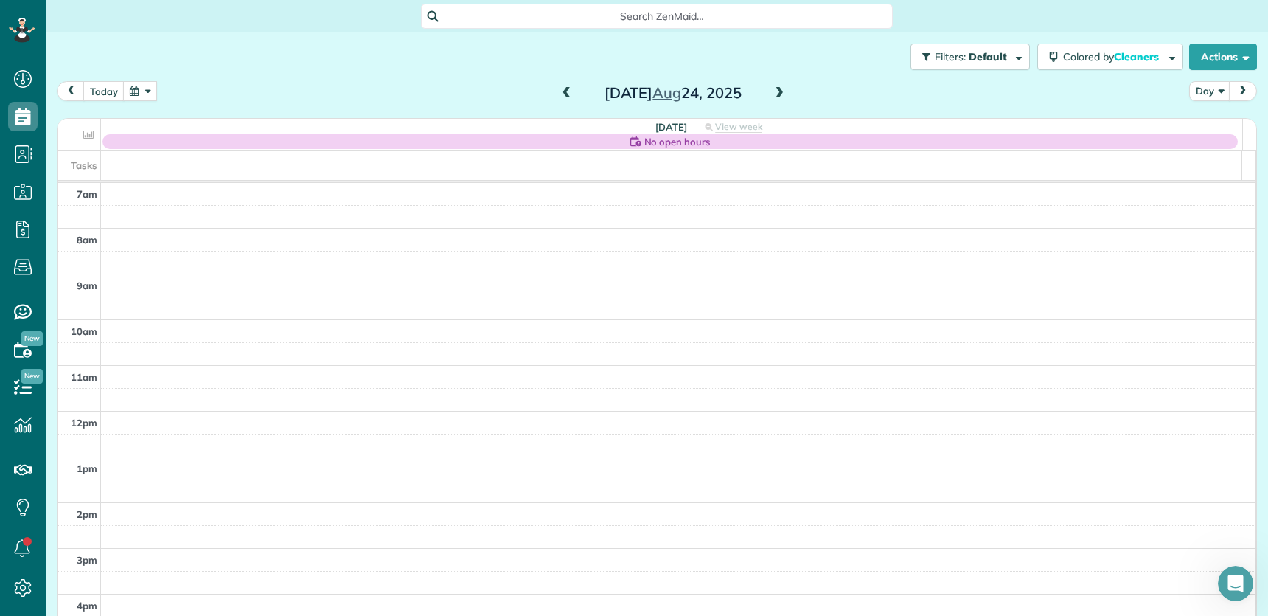
click at [771, 88] on span at bounding box center [779, 93] width 16 height 13
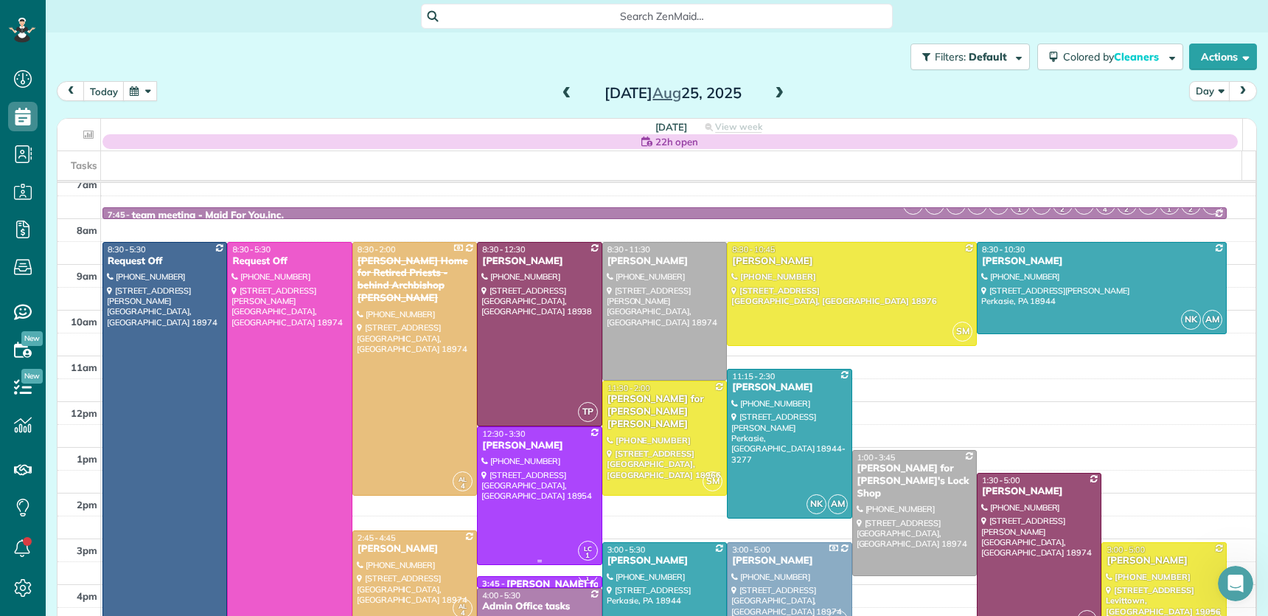
scroll to position [66, 0]
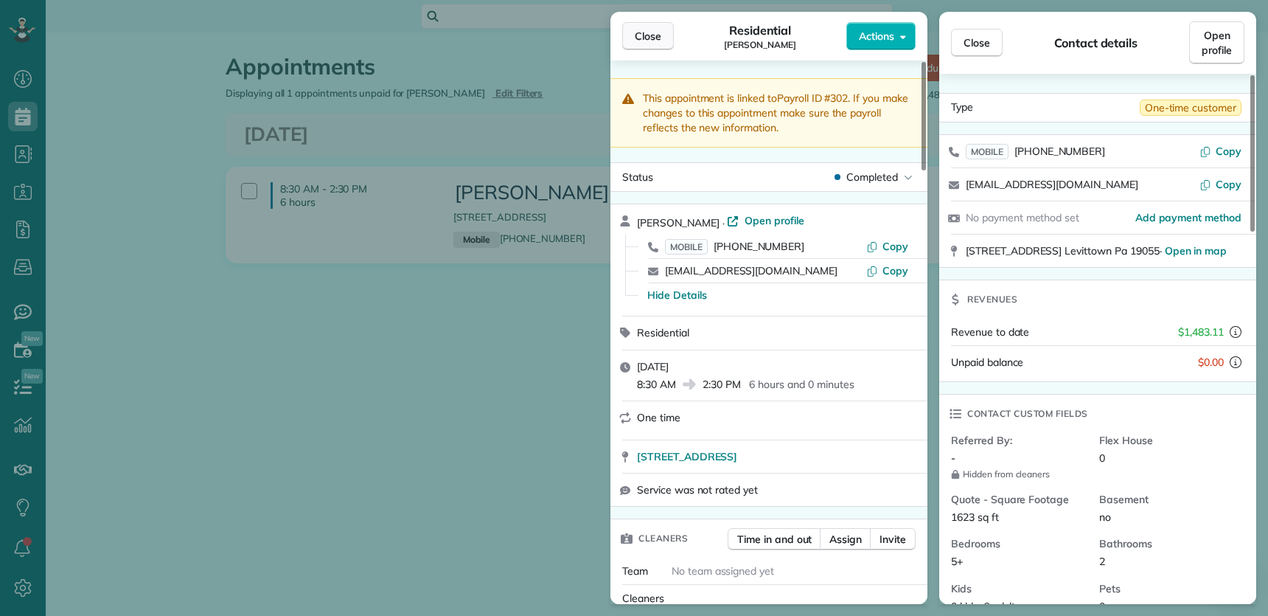
scroll to position [6, 6]
drag, startPoint x: 655, startPoint y: 35, endPoint x: 539, endPoint y: 168, distance: 176.7
click at [655, 36] on span "Close" at bounding box center [648, 36] width 27 height 15
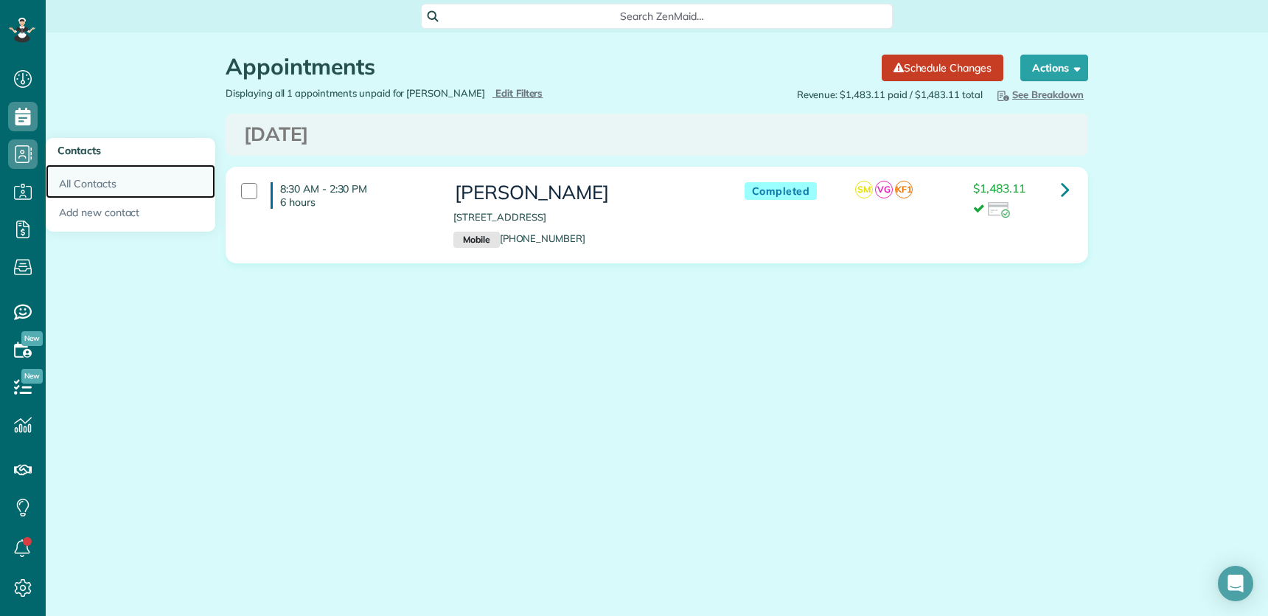
click at [118, 185] on link "All Contacts" at bounding box center [131, 181] width 170 height 34
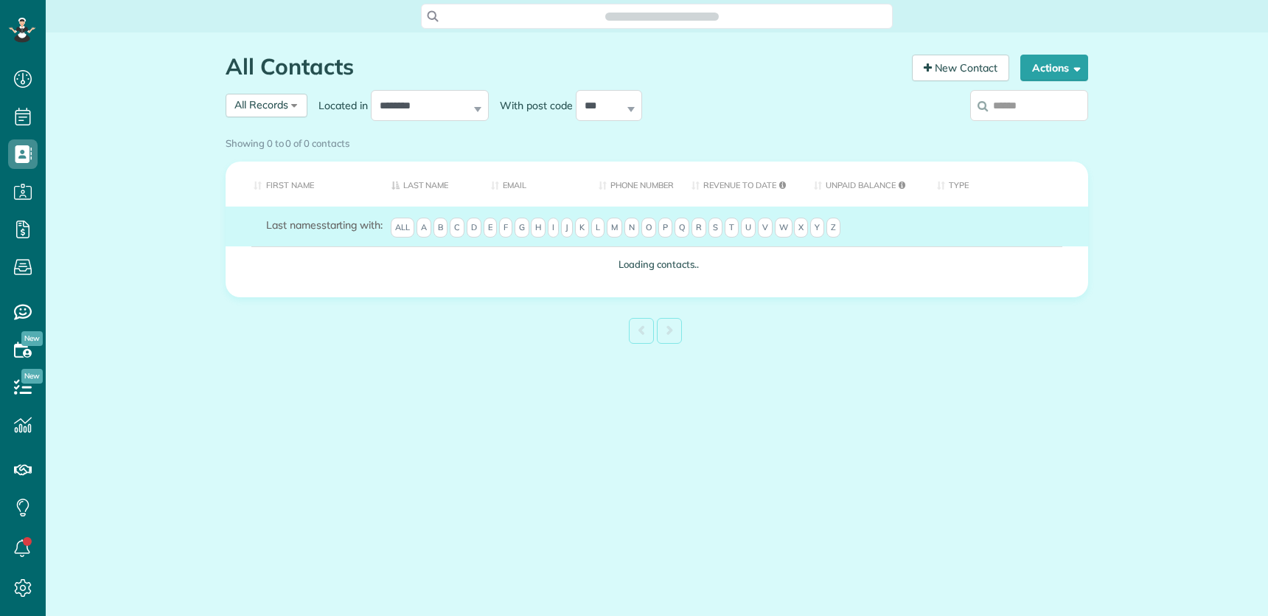
scroll to position [6, 6]
click at [1013, 111] on input "search" at bounding box center [1029, 105] width 118 height 31
type input "********"
click at [666, 125] on div "**********" at bounding box center [546, 105] width 641 height 38
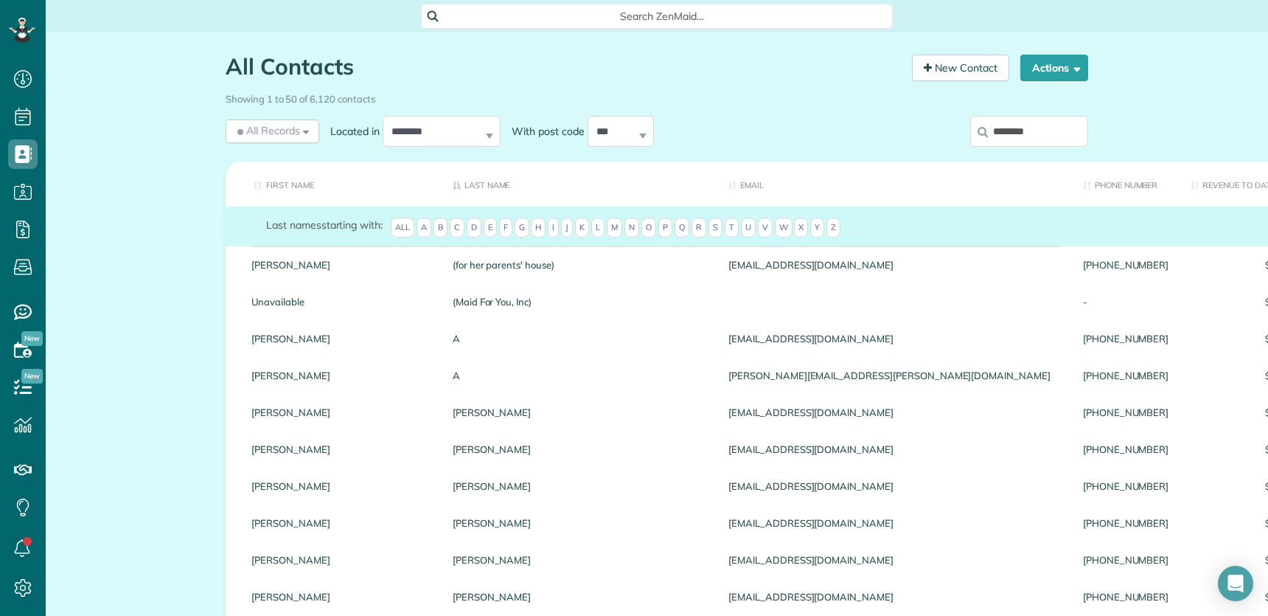
click at [1051, 129] on input "********" at bounding box center [1029, 131] width 118 height 31
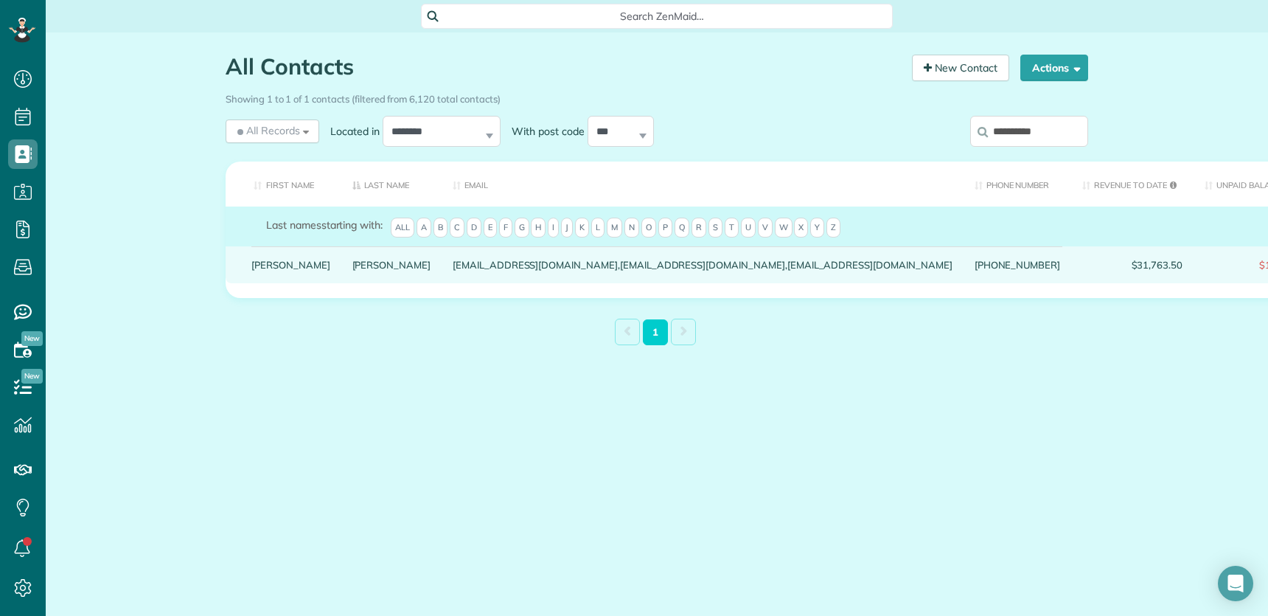
type input "**********"
click at [352, 270] on link "[PERSON_NAME]" at bounding box center [391, 265] width 79 height 10
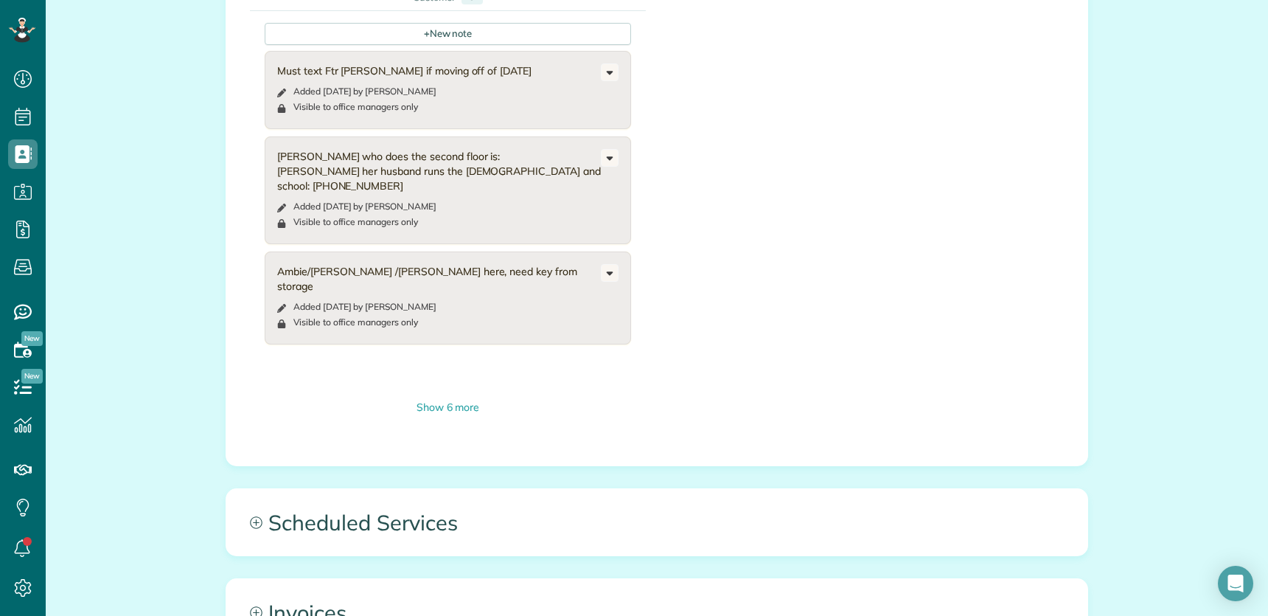
scroll to position [1059, 0]
click at [439, 400] on div "Show 6 more" at bounding box center [448, 406] width 366 height 15
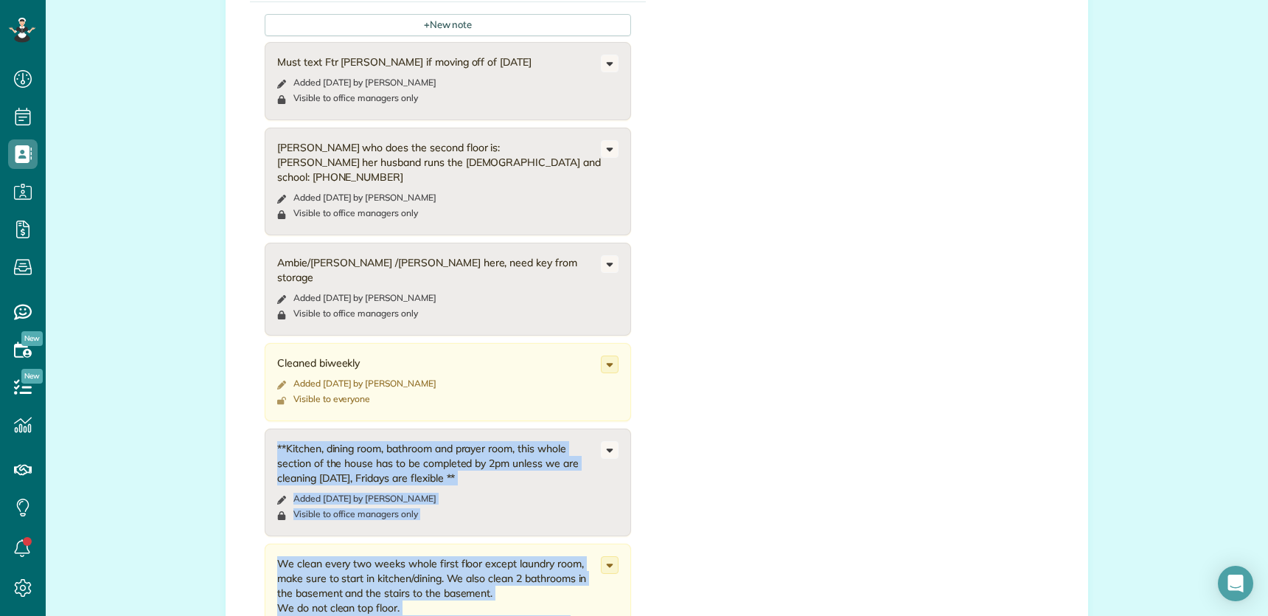
scroll to position [1145, 0]
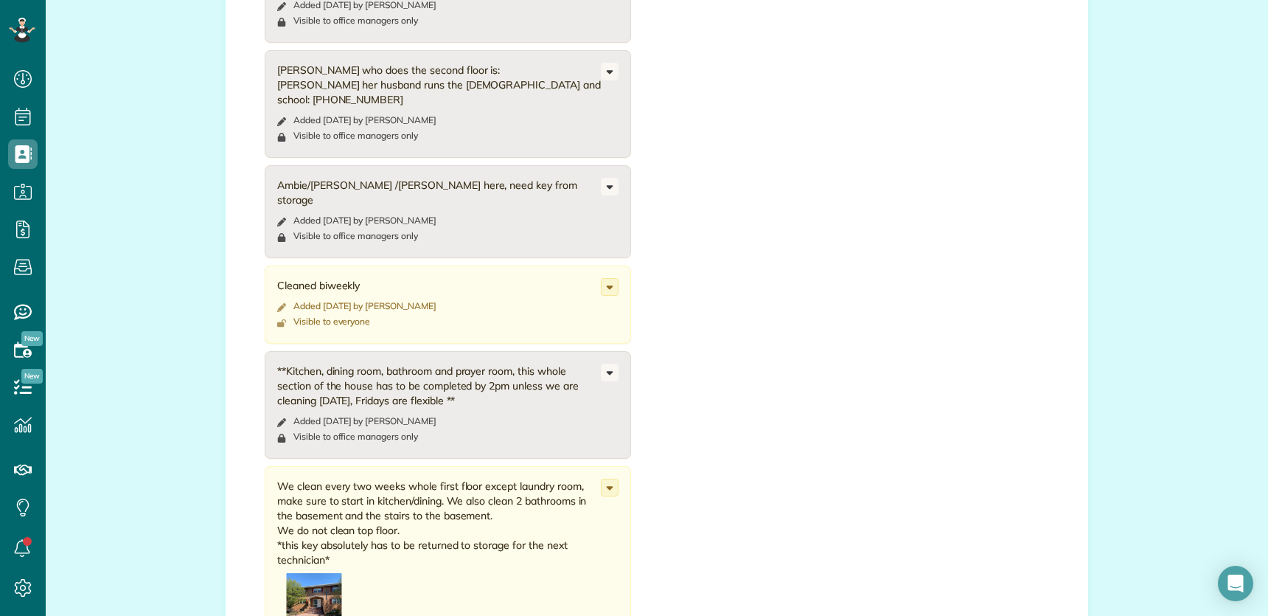
click at [764, 305] on div "+ New note Must text Ftr [PERSON_NAME] if moving off of [DATE] Added [DATE] by …" at bounding box center [646, 580] width 792 height 1311
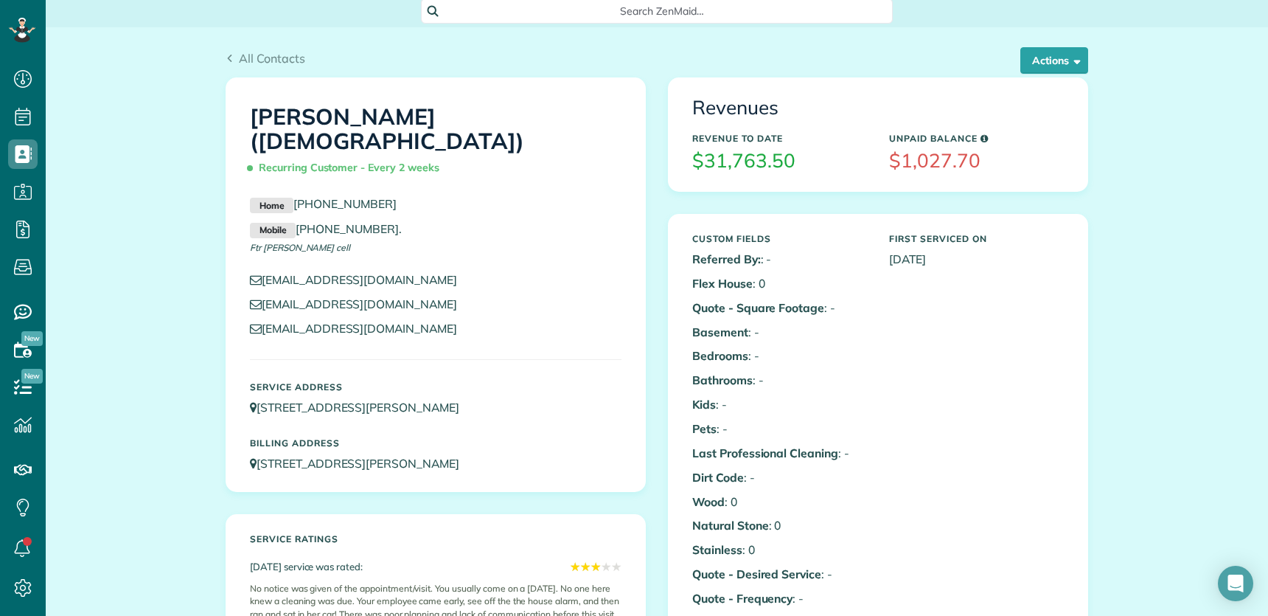
scroll to position [0, 0]
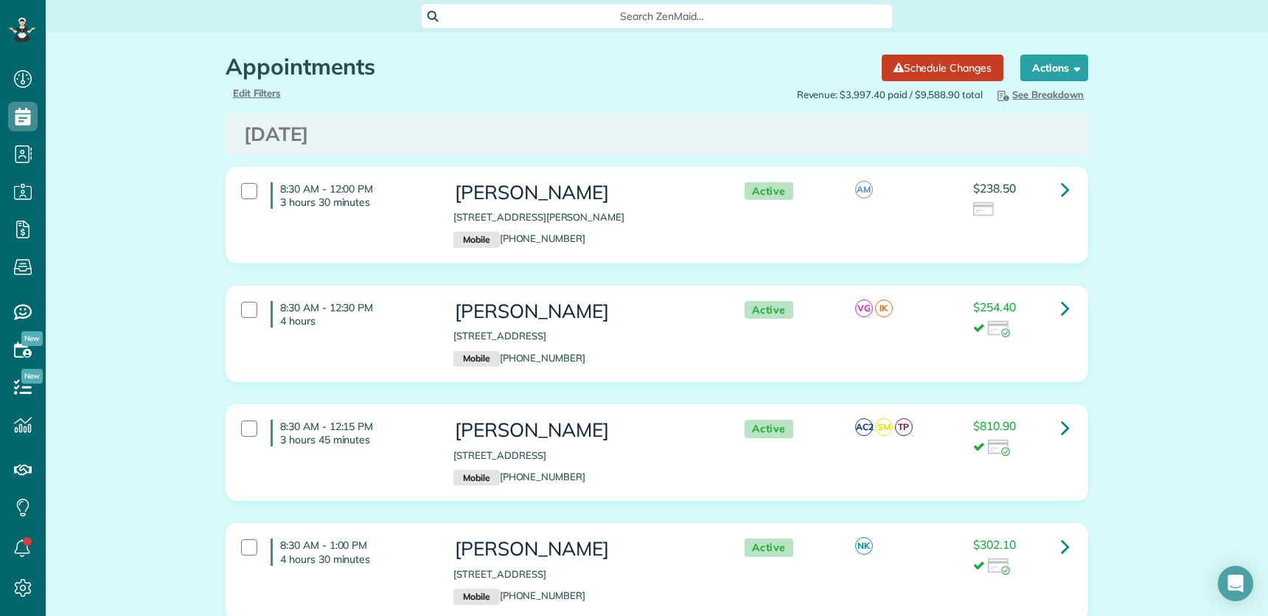
scroll to position [6, 6]
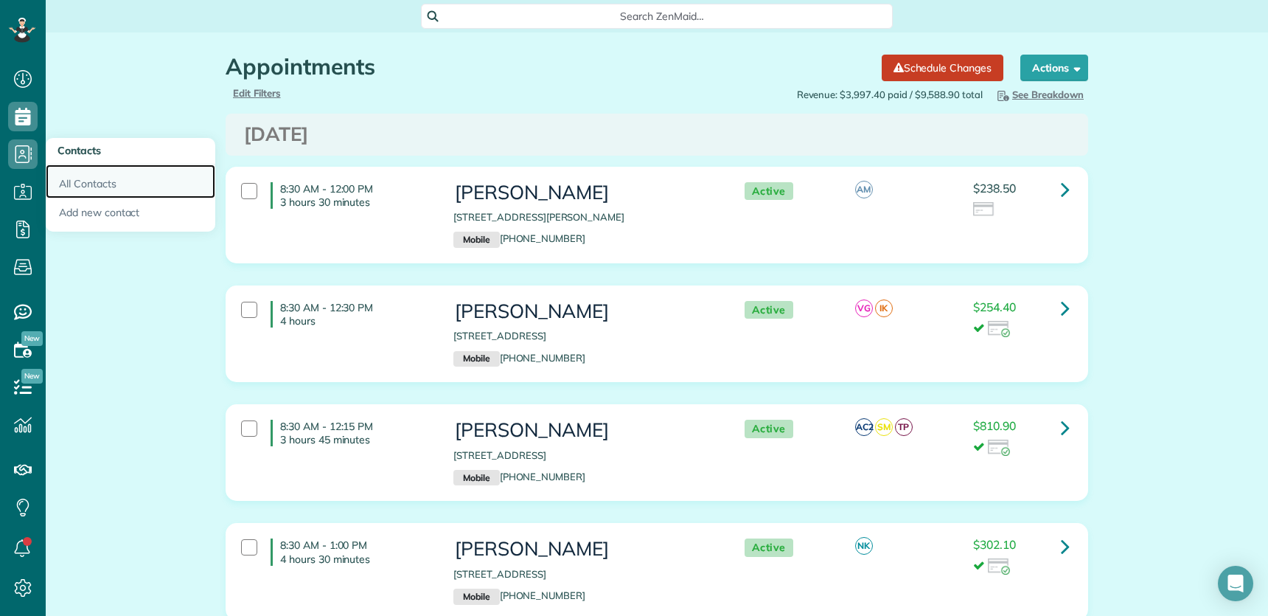
click at [118, 190] on link "All Contacts" at bounding box center [131, 181] width 170 height 34
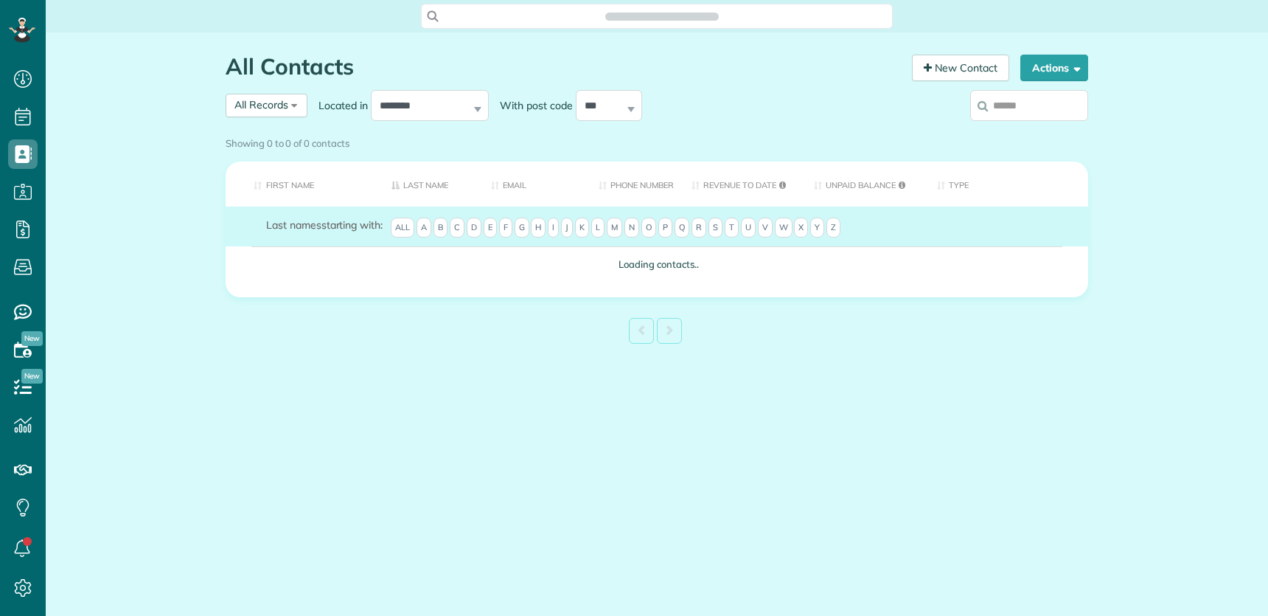
scroll to position [6, 6]
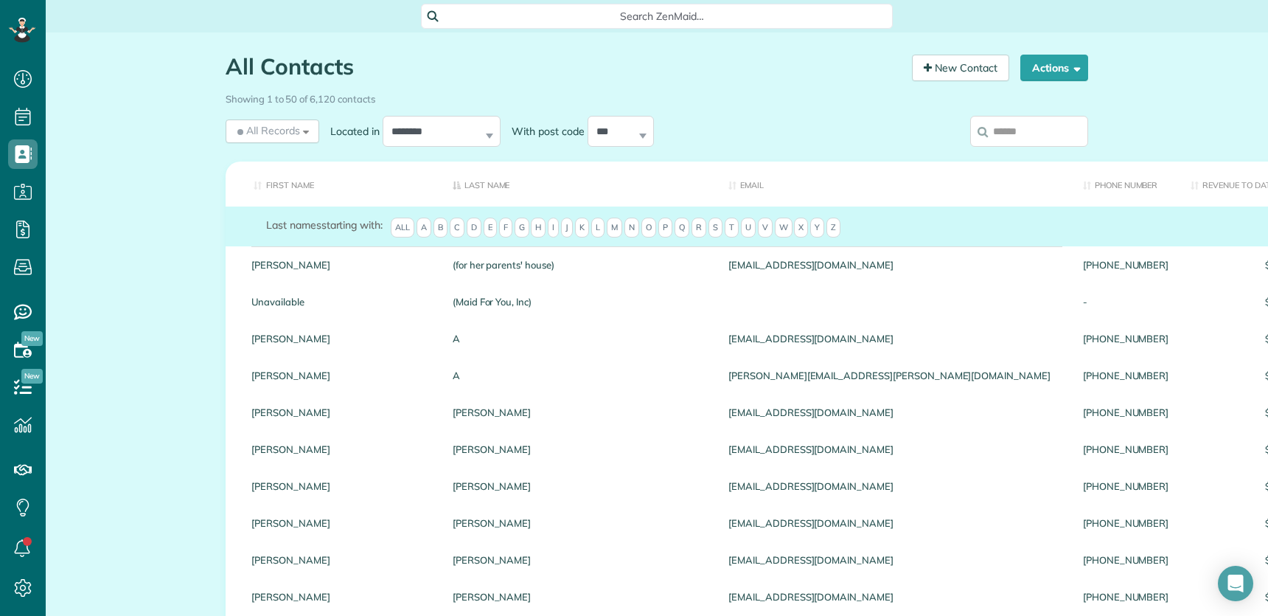
click at [1019, 131] on input "search" at bounding box center [1029, 131] width 118 height 31
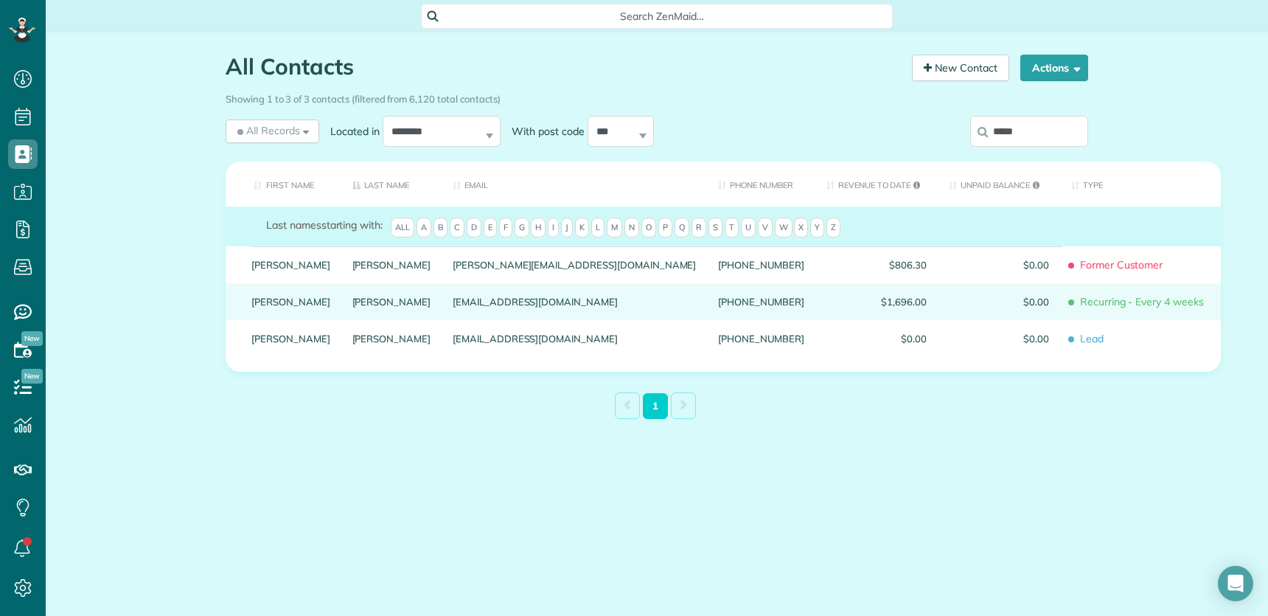
type input "*****"
click at [278, 307] on link "Andrew" at bounding box center [290, 301] width 79 height 10
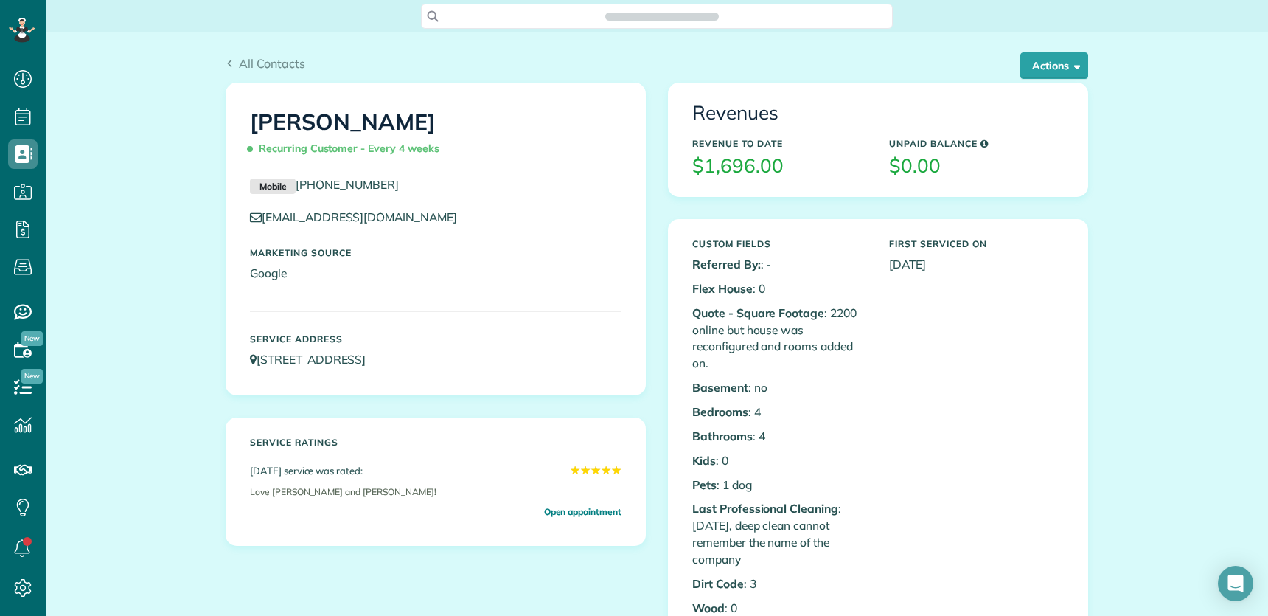
scroll to position [6, 6]
click at [1035, 72] on button "Actions" at bounding box center [1054, 65] width 68 height 27
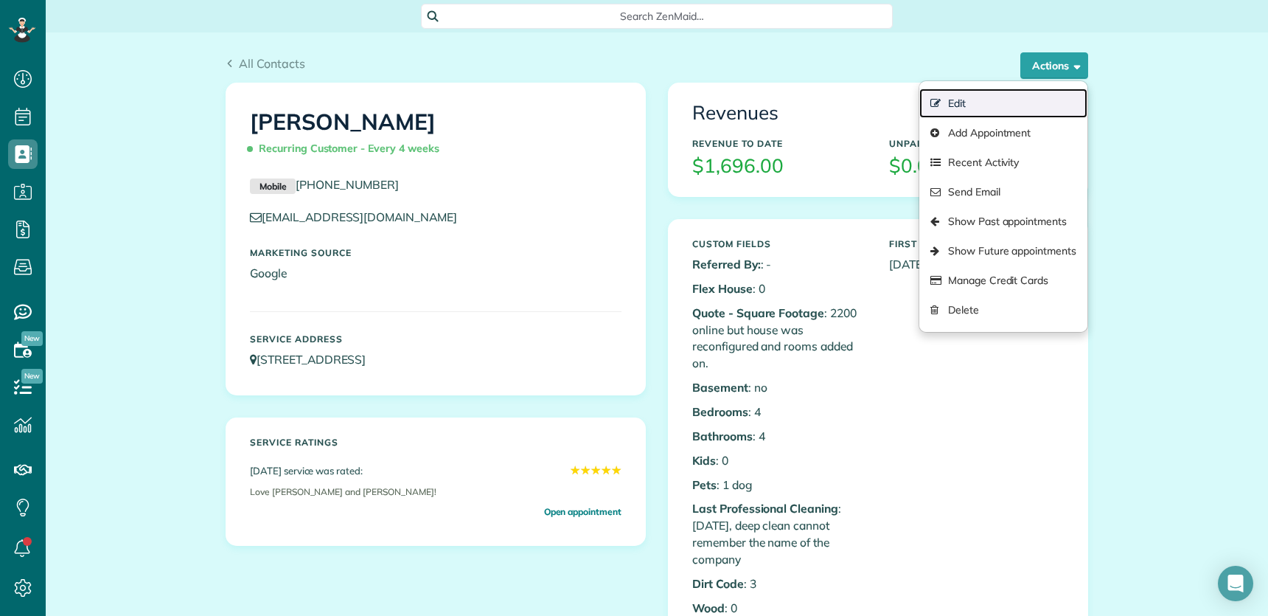
click at [960, 99] on link "Edit" at bounding box center [1003, 102] width 168 height 29
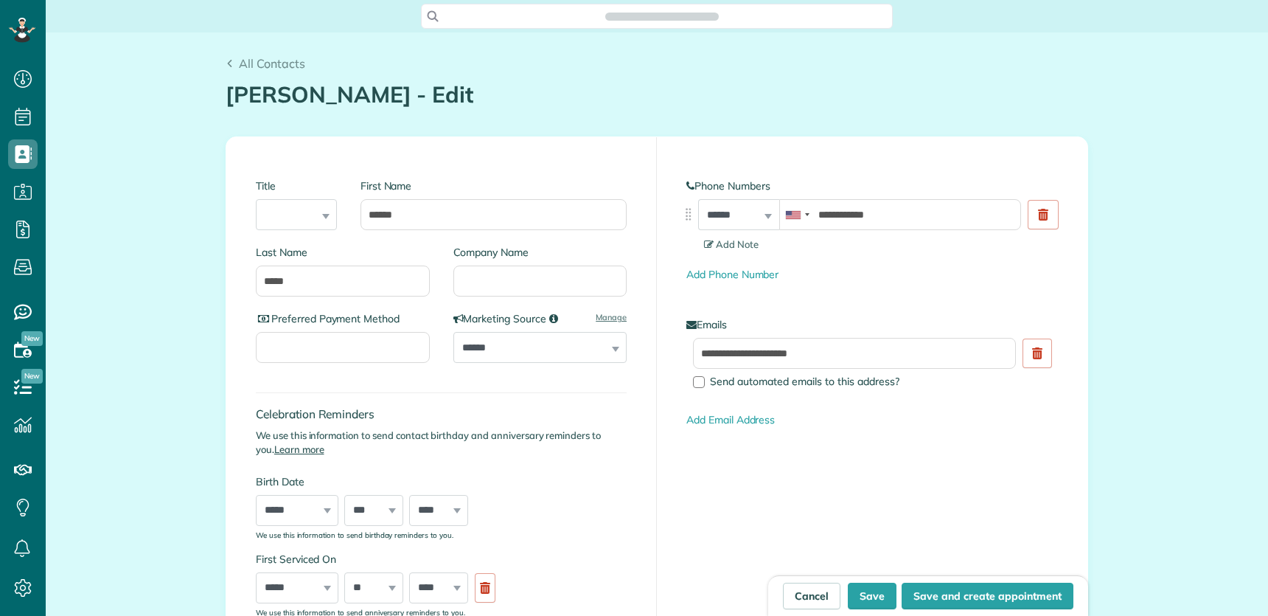
type input "**********"
click at [1037, 353] on link at bounding box center [1037, 352] width 29 height 29
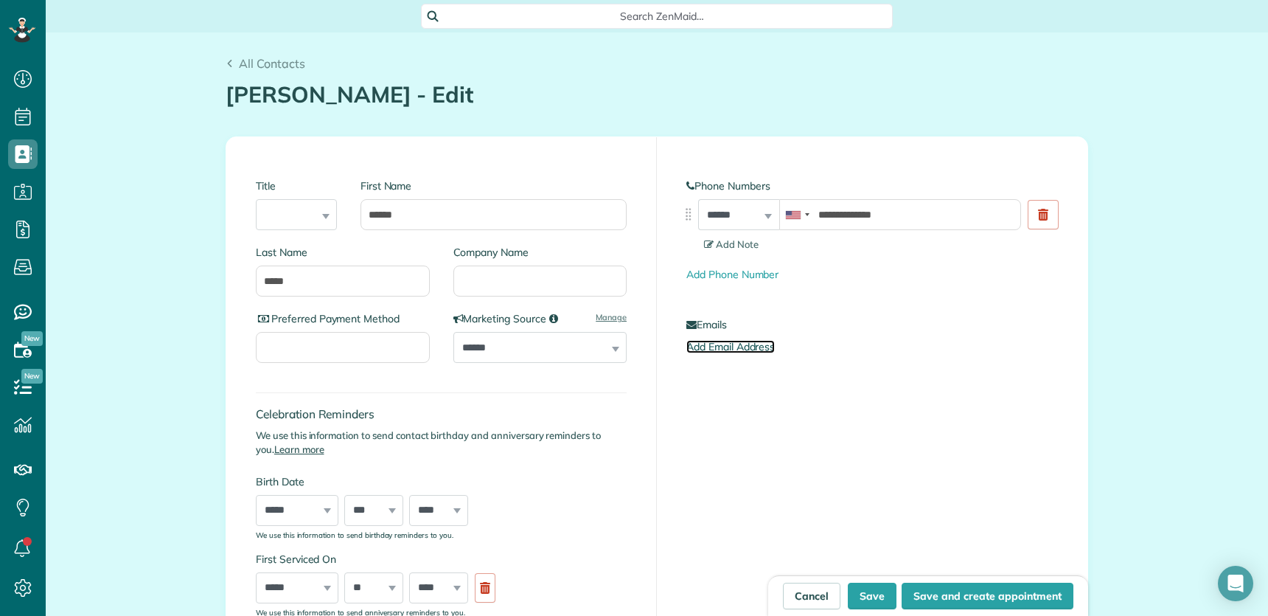
click at [710, 345] on link "Add Email Address" at bounding box center [730, 346] width 88 height 13
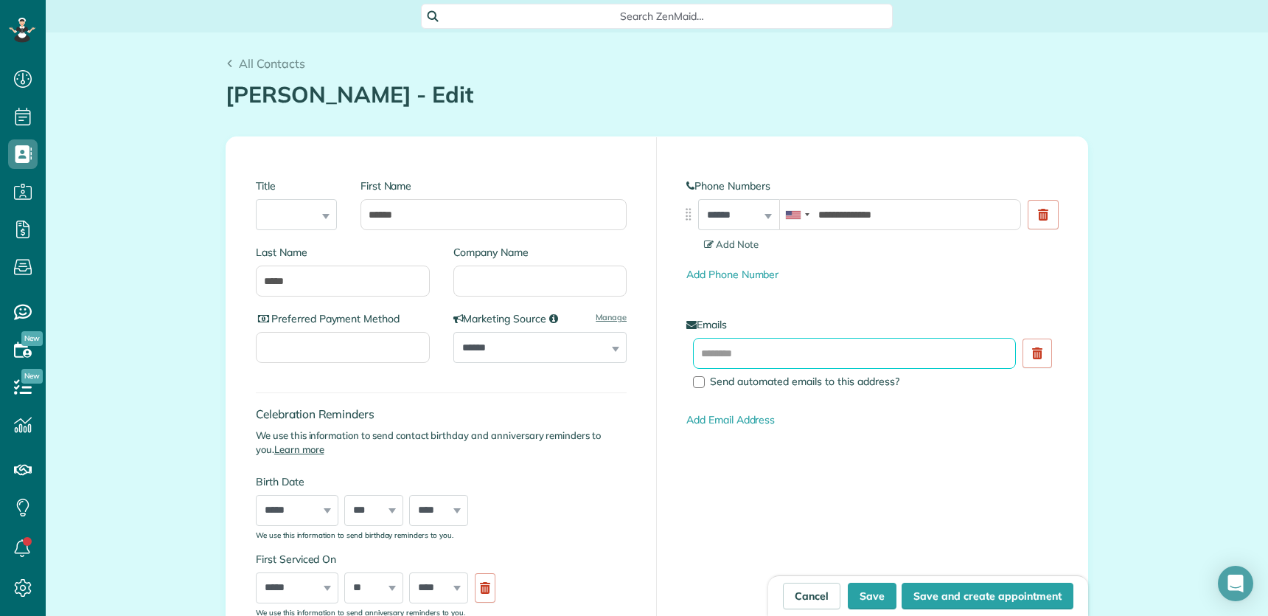
click at [720, 357] on input "text" at bounding box center [854, 353] width 323 height 31
paste input "**********"
type input "**********"
click at [868, 596] on button "Save" at bounding box center [872, 595] width 49 height 27
type input "**********"
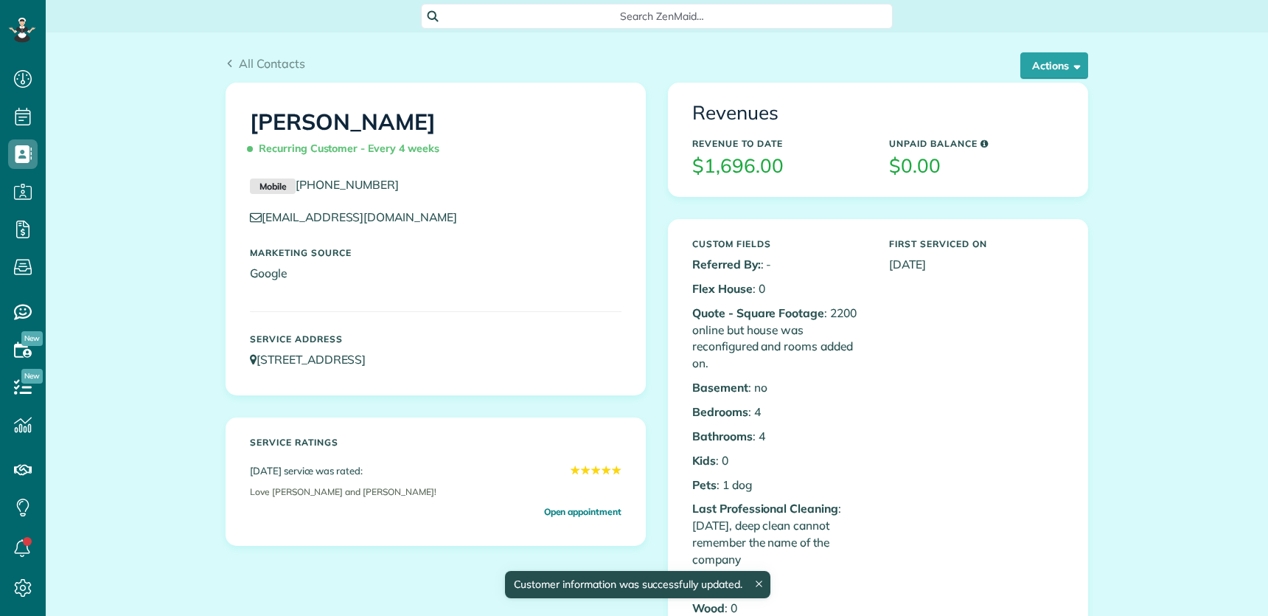
scroll to position [6, 6]
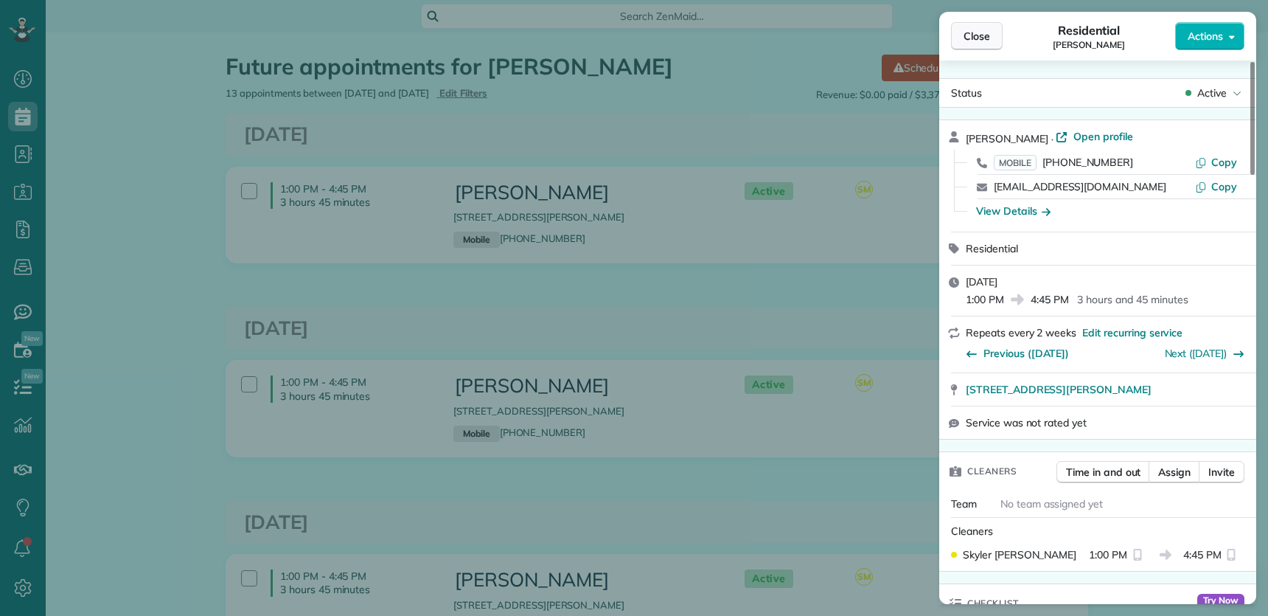
scroll to position [459, 0]
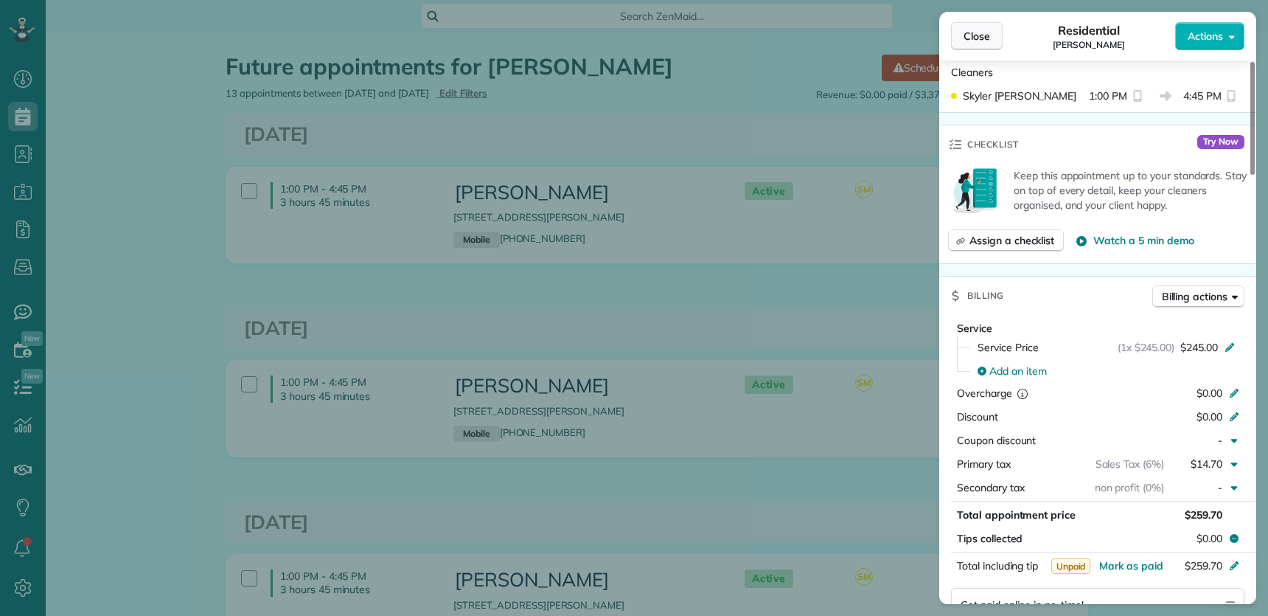
click at [994, 40] on button "Close" at bounding box center [977, 36] width 52 height 28
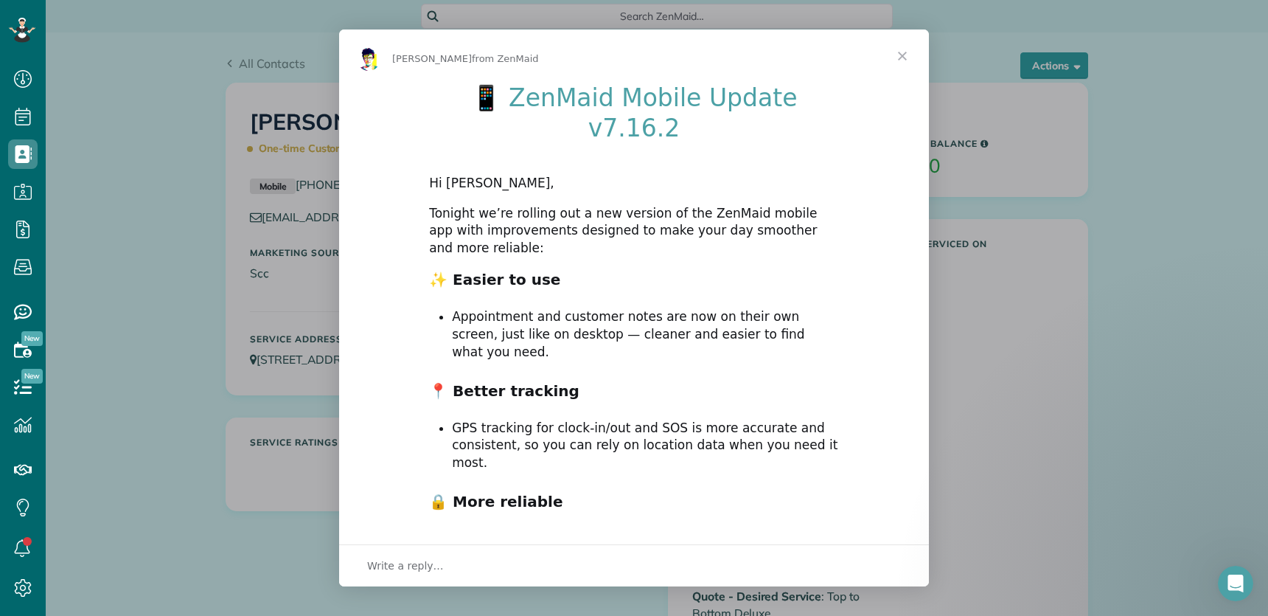
scroll to position [6, 6]
click at [896, 55] on span "Close" at bounding box center [902, 55] width 53 height 53
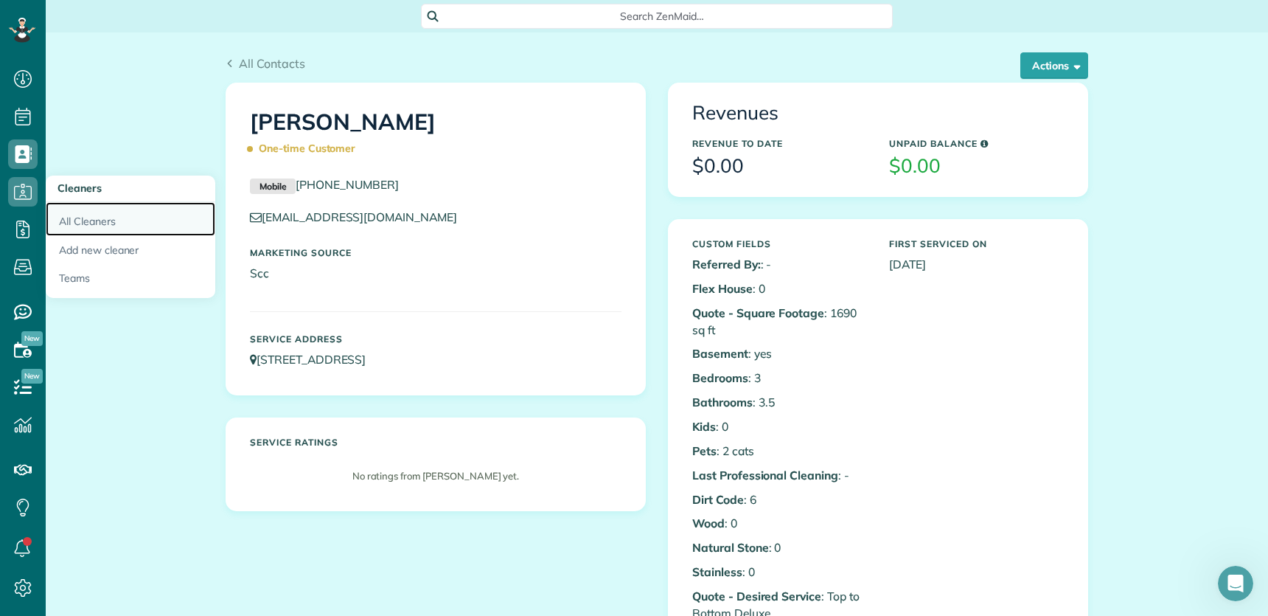
click at [100, 220] on link "All Cleaners" at bounding box center [131, 219] width 170 height 34
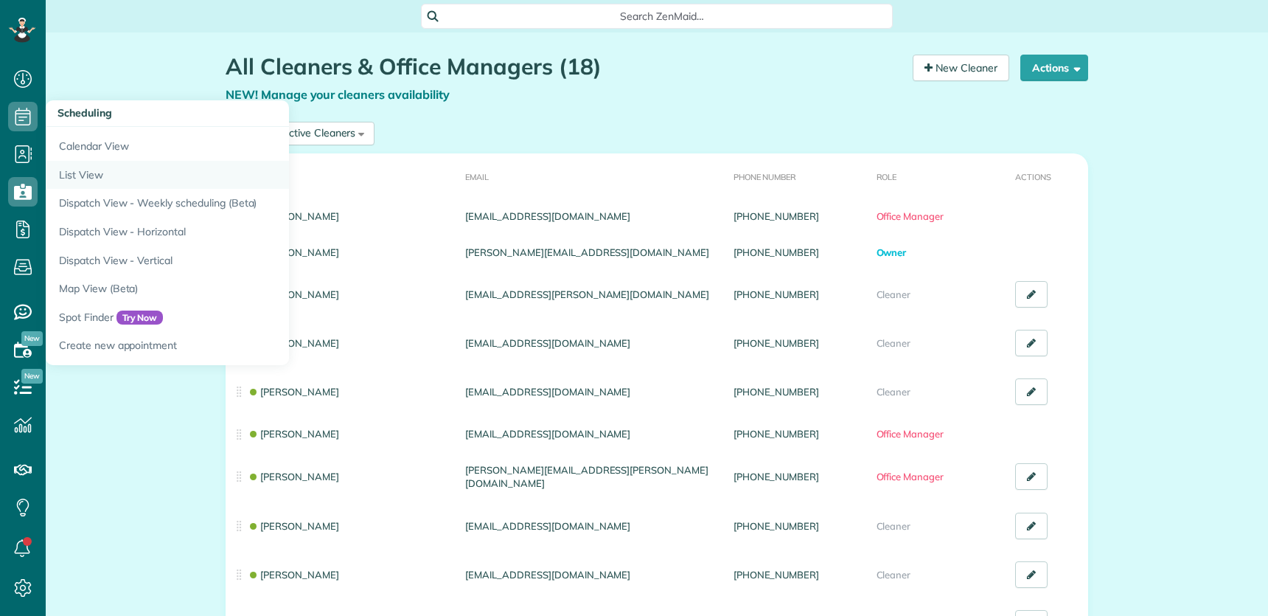
scroll to position [6, 6]
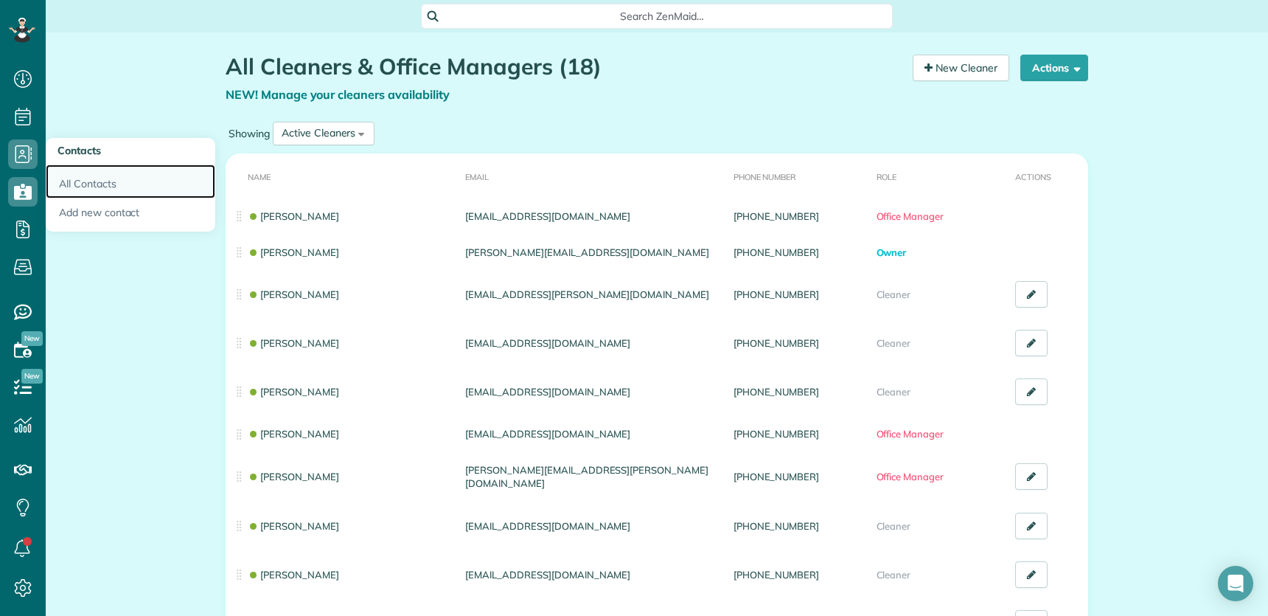
click at [122, 183] on link "All Contacts" at bounding box center [131, 181] width 170 height 34
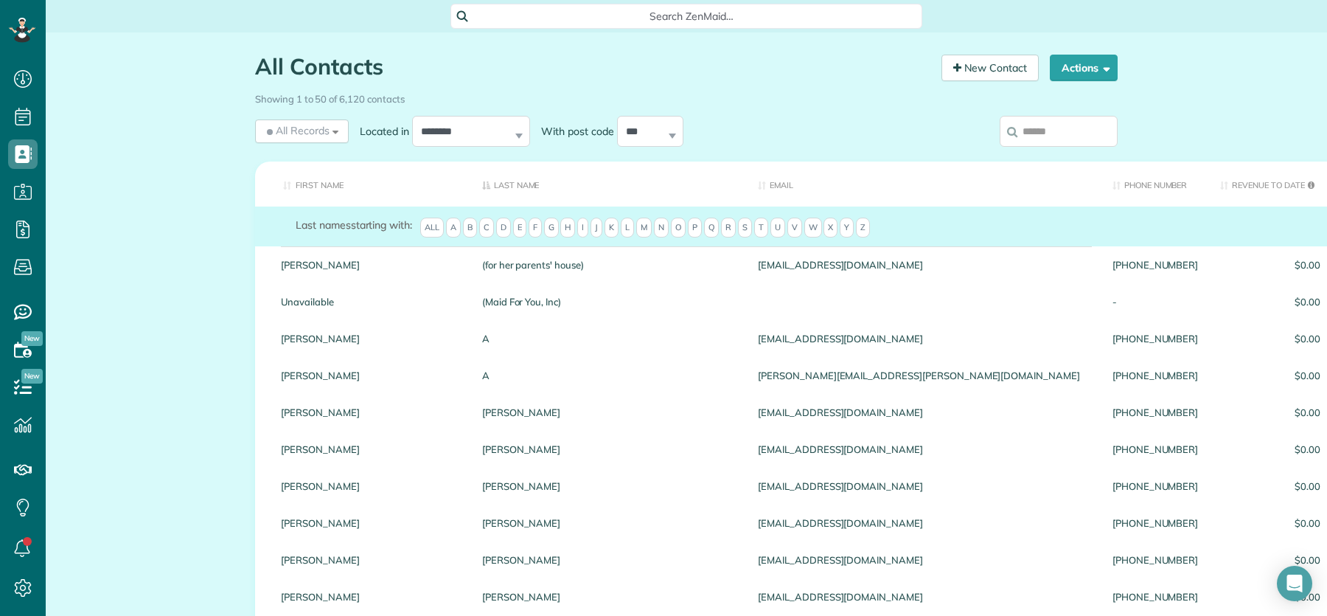
scroll to position [616, 45]
click at [296, 127] on span "All Records" at bounding box center [297, 130] width 66 height 15
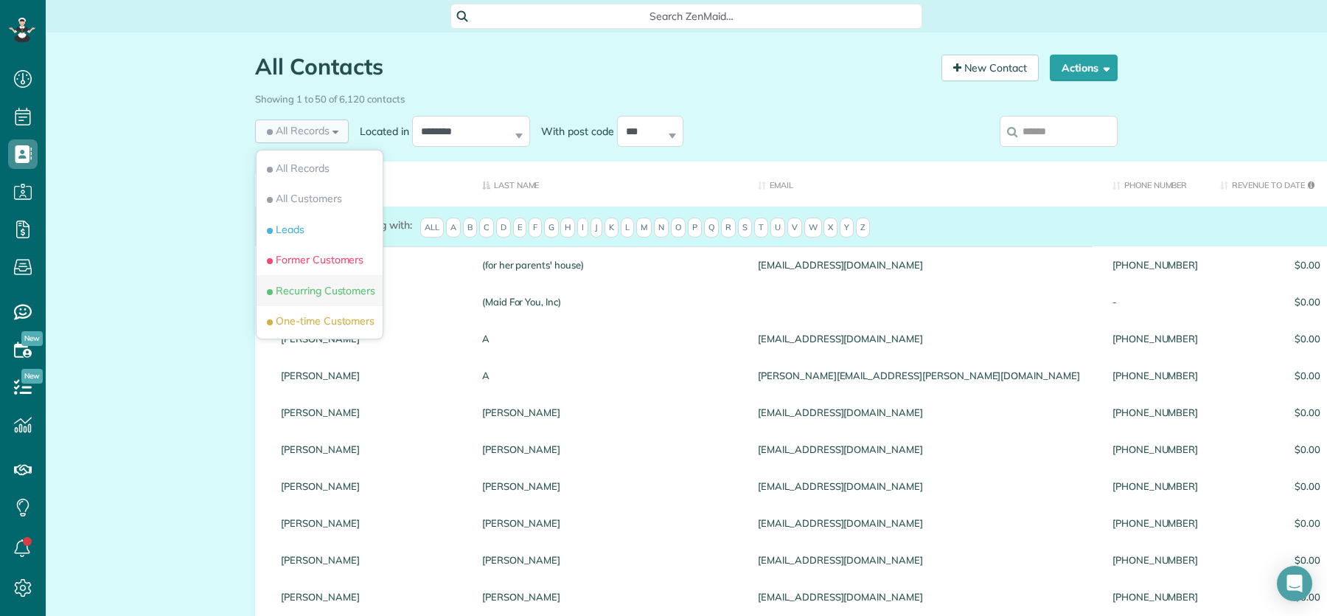
click at [338, 296] on span "Recurring Customers" at bounding box center [319, 290] width 111 height 15
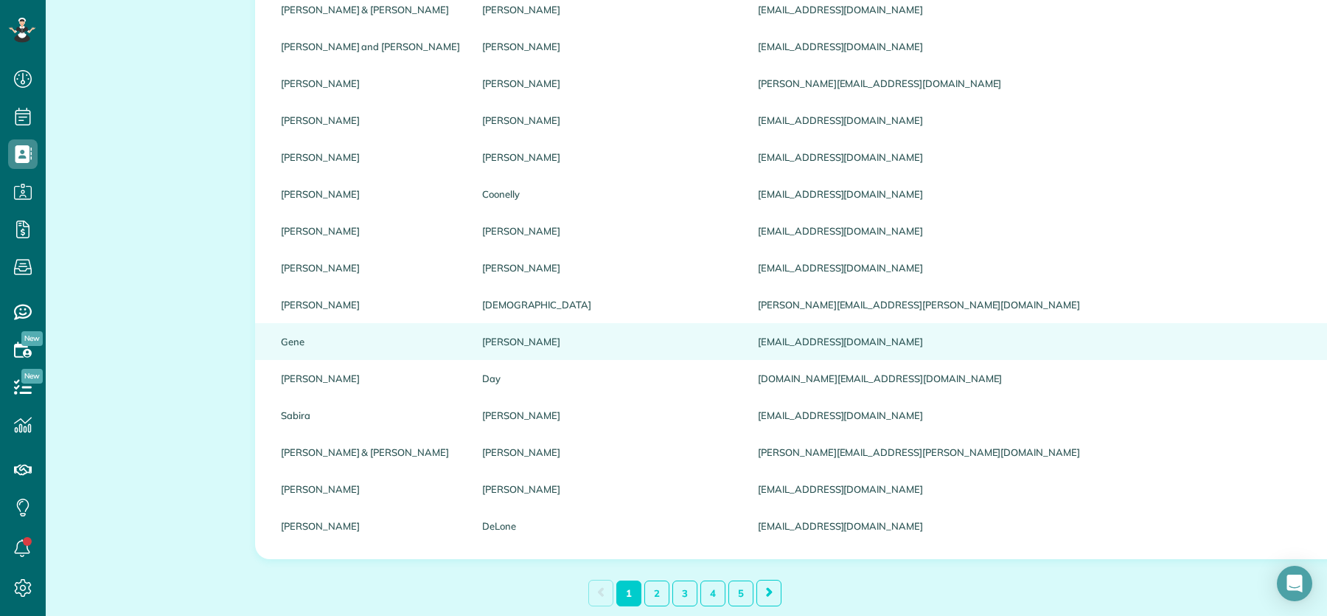
scroll to position [1629, 0]
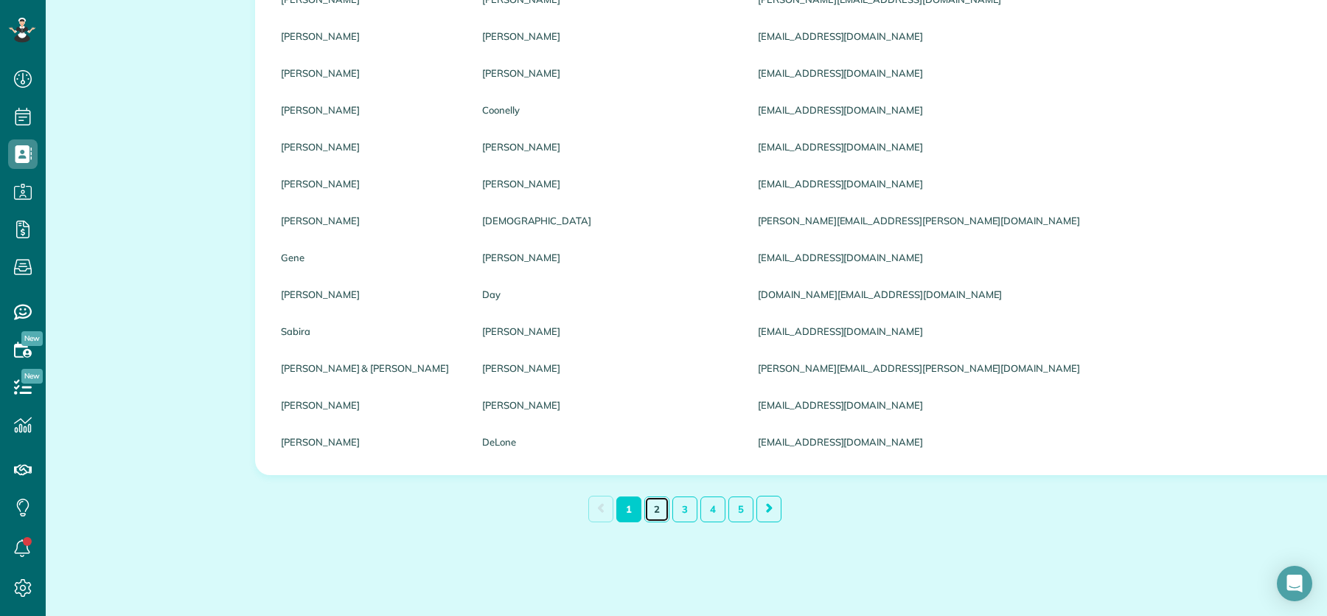
click at [657, 507] on link "2" at bounding box center [656, 509] width 25 height 26
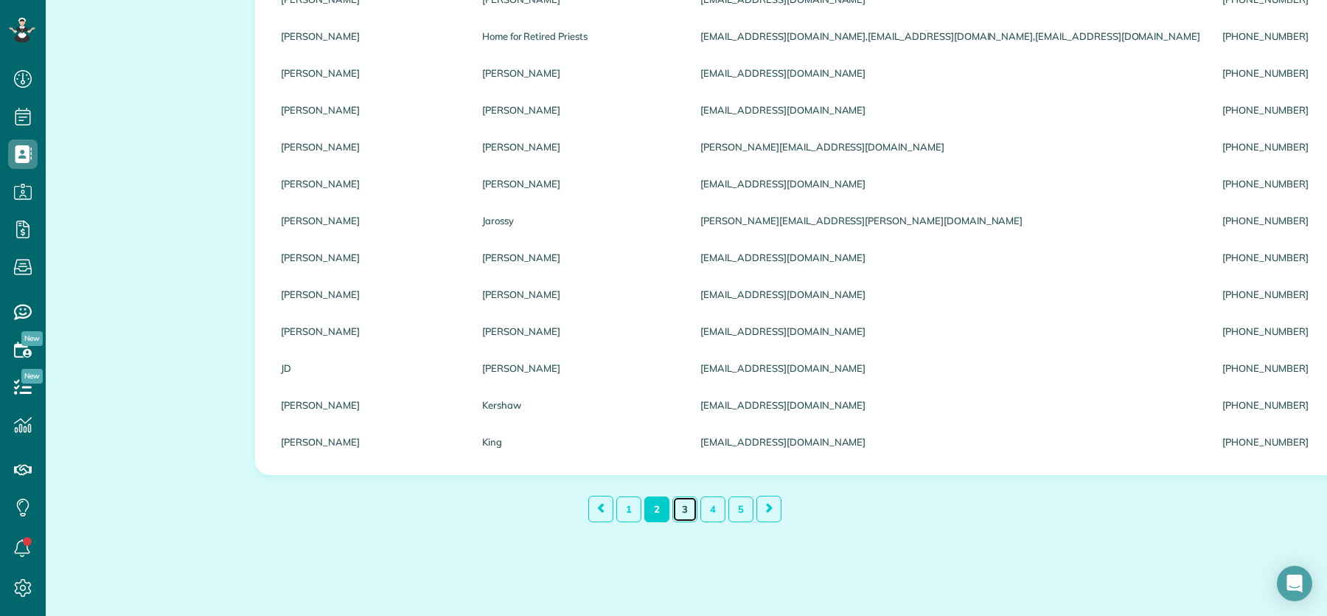
click at [672, 513] on link "3" at bounding box center [684, 509] width 25 height 26
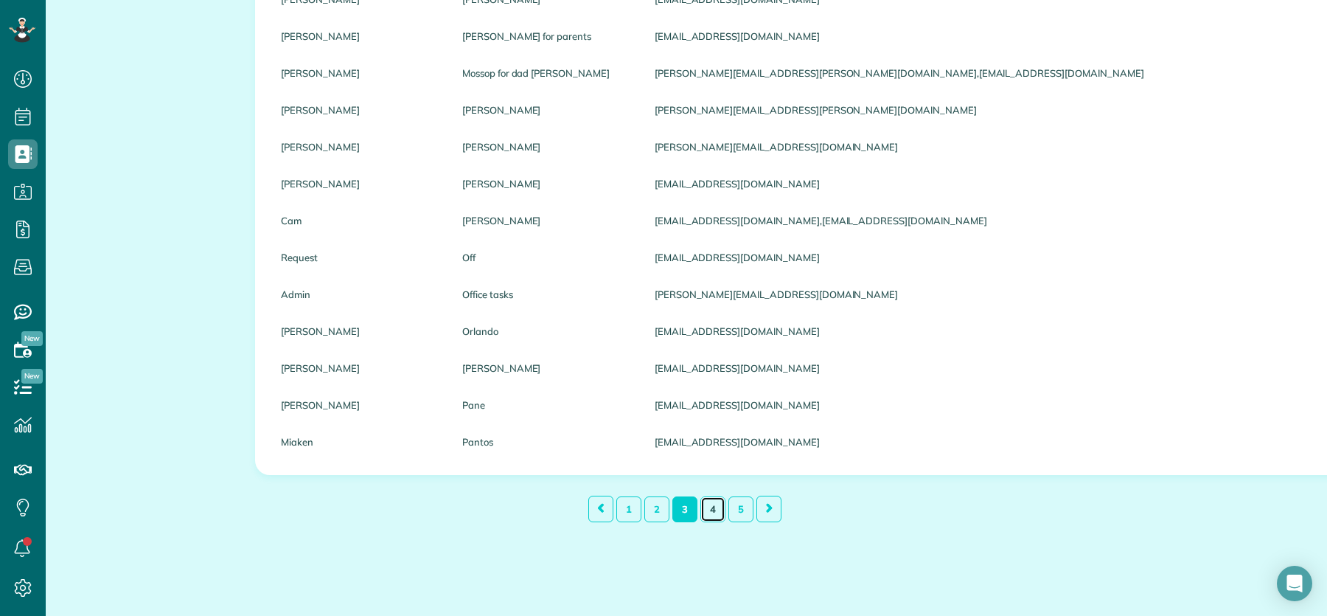
click at [709, 509] on link "4" at bounding box center [712, 509] width 25 height 26
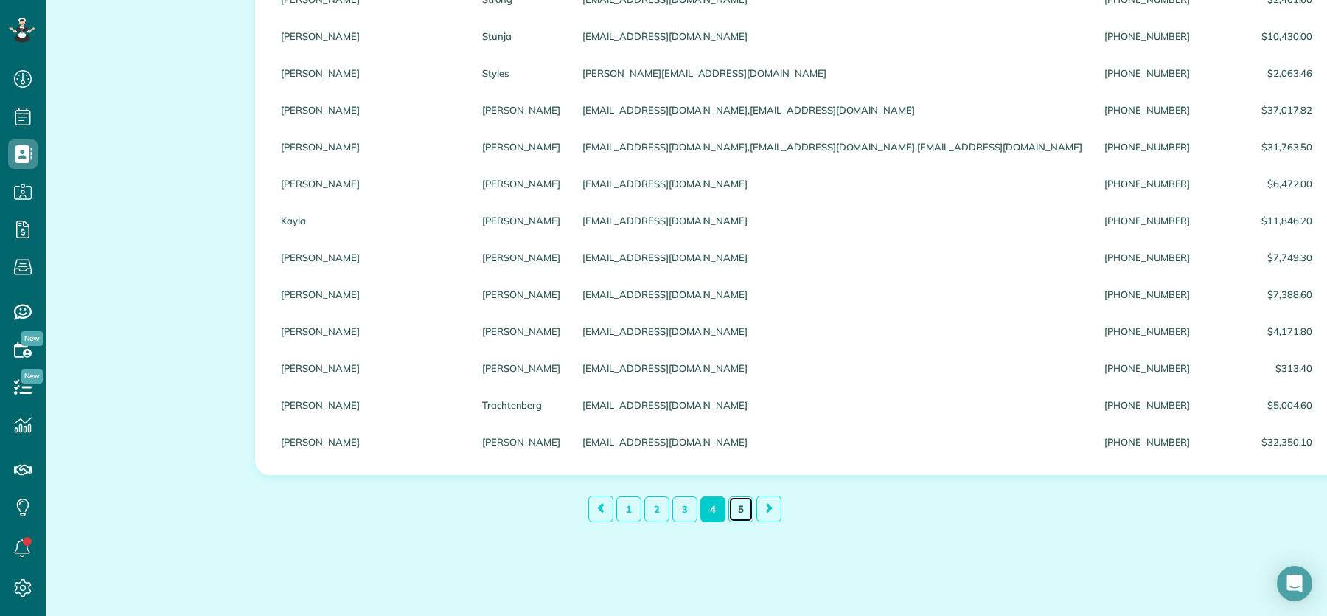
click at [739, 507] on link "5" at bounding box center [740, 509] width 25 height 26
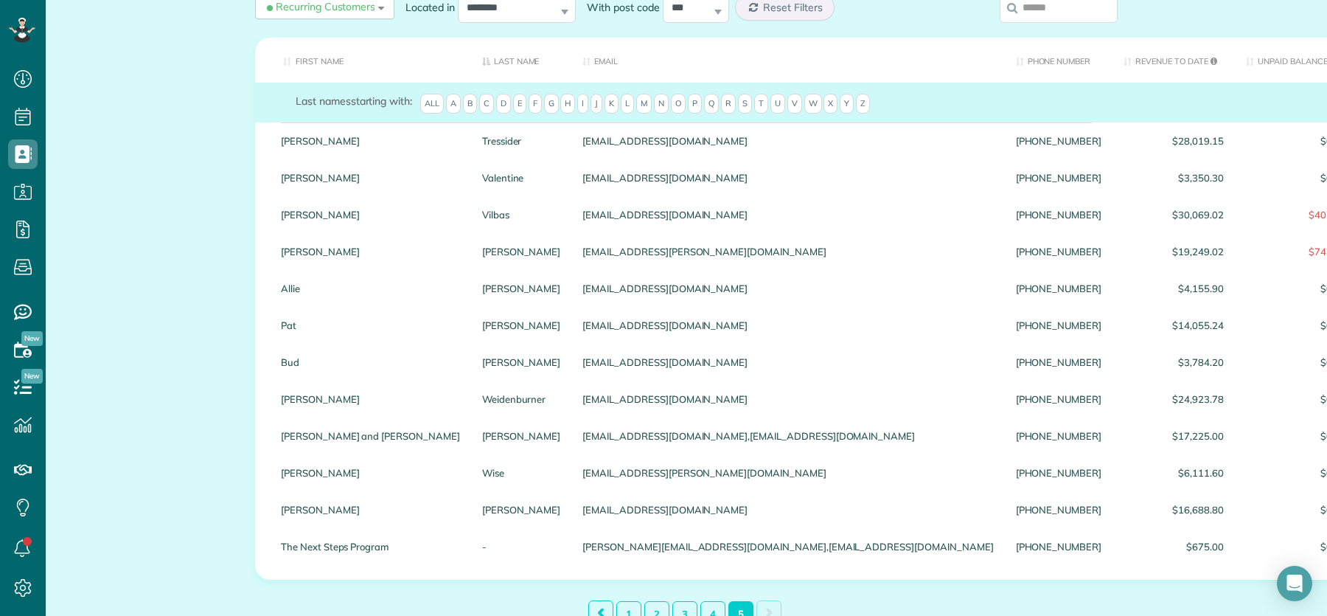
scroll to position [157, 0]
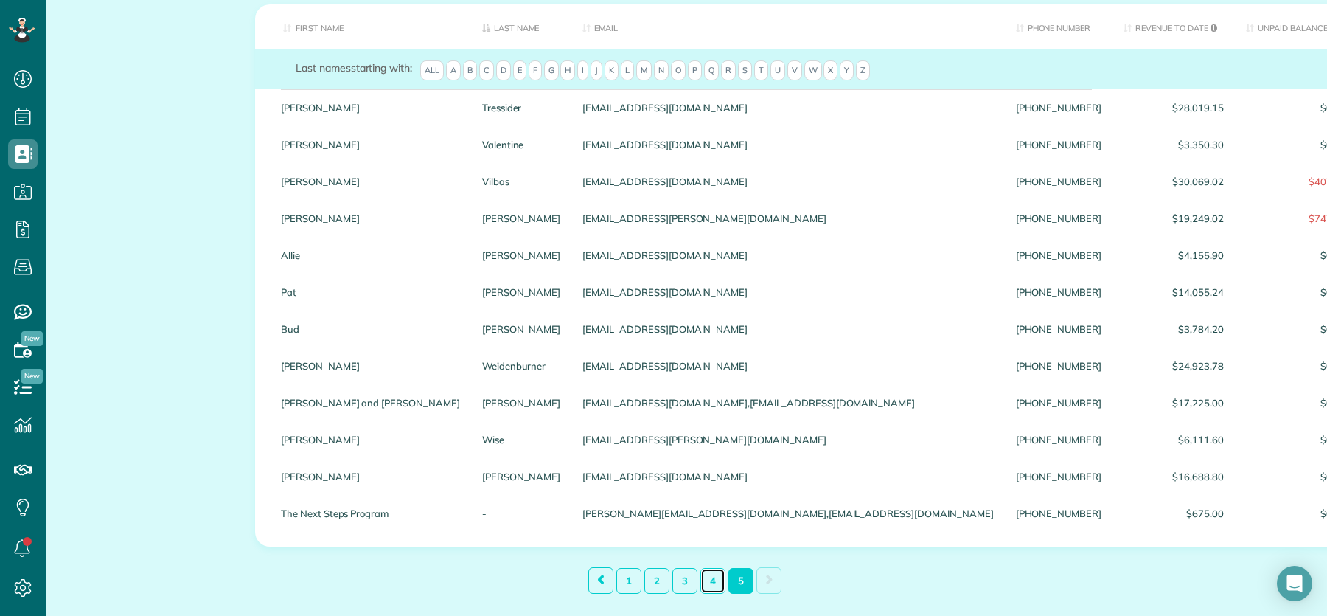
click at [709, 584] on link "4" at bounding box center [712, 581] width 25 height 26
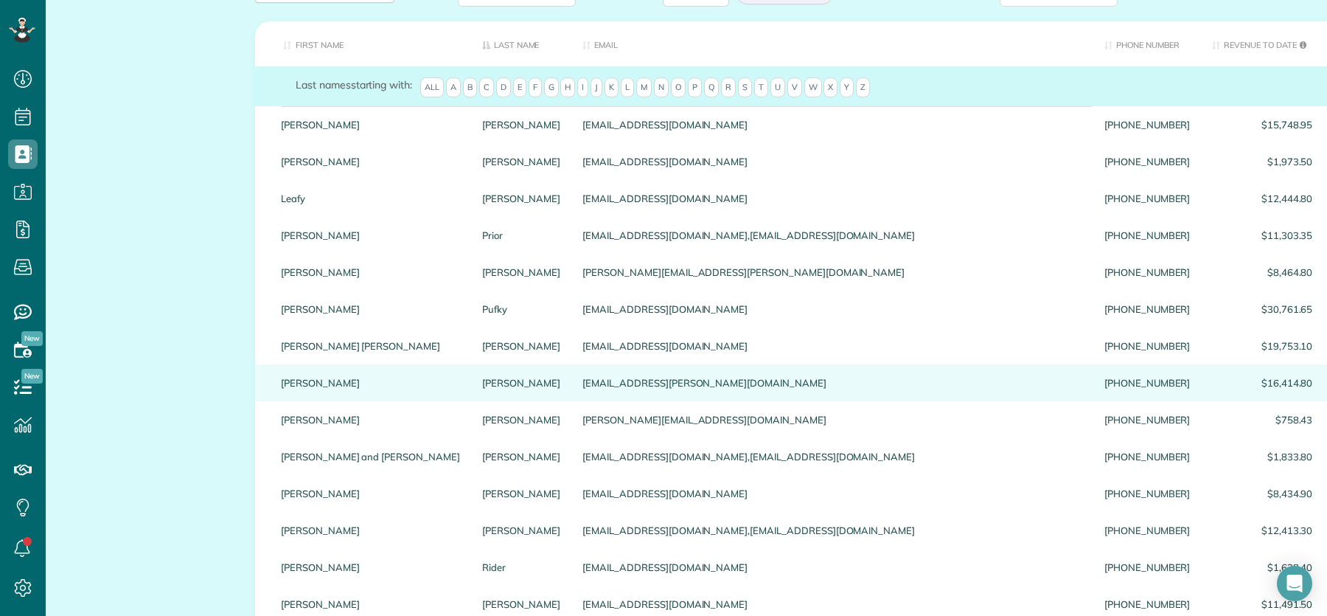
scroll to position [0, 0]
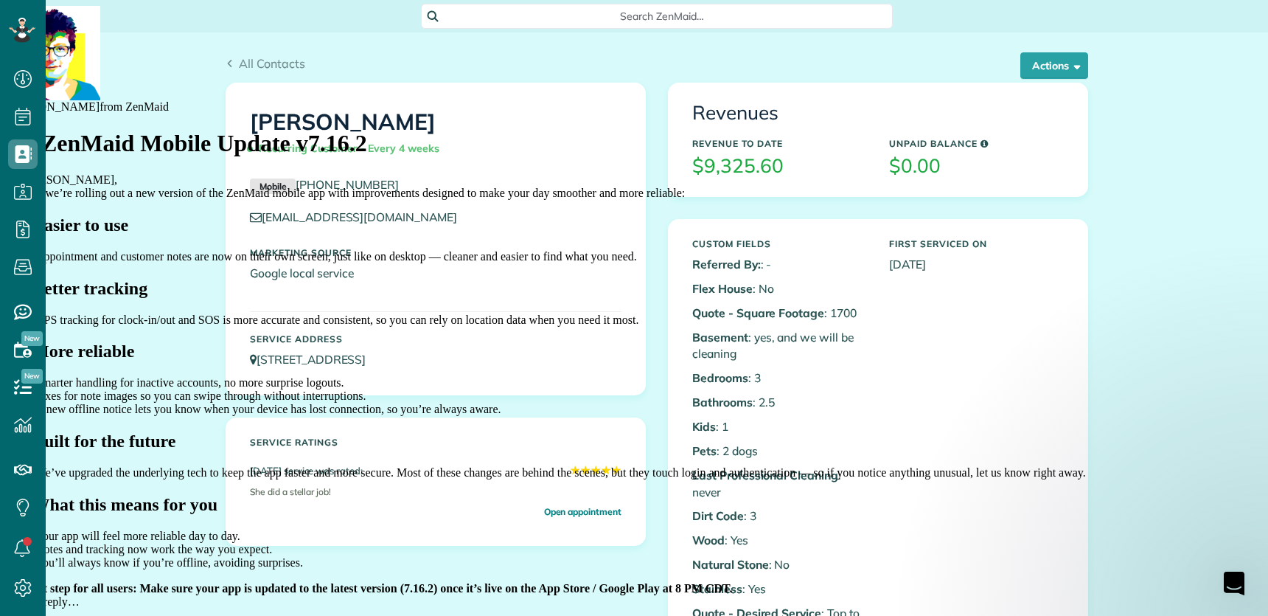
scroll to position [6, 6]
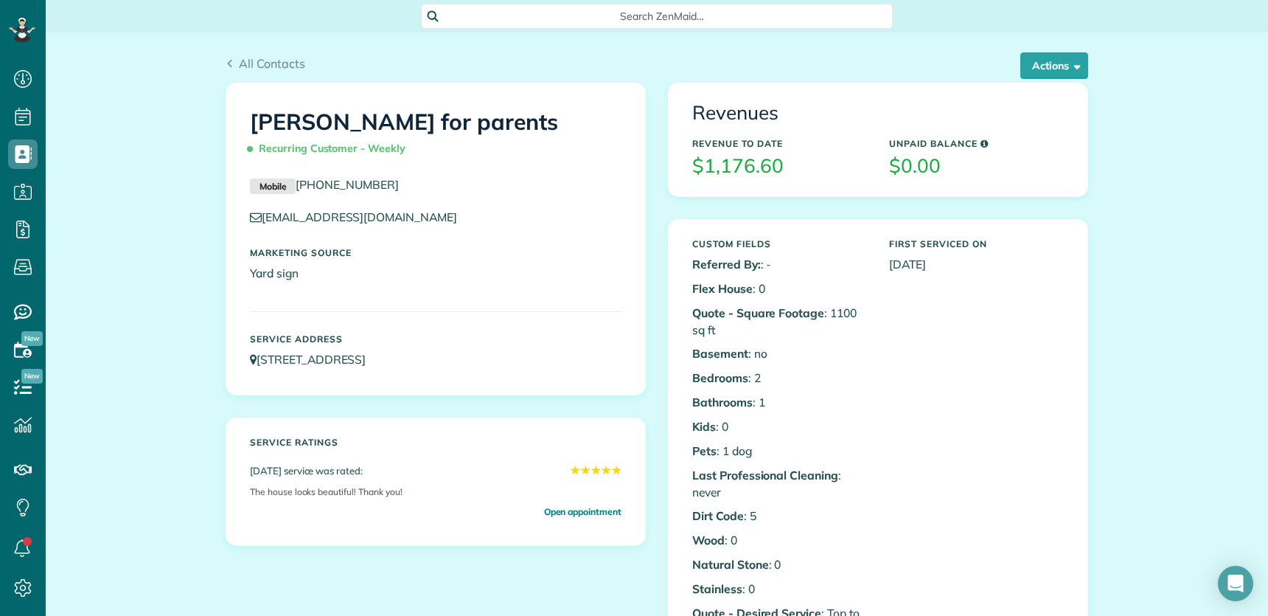
scroll to position [6, 6]
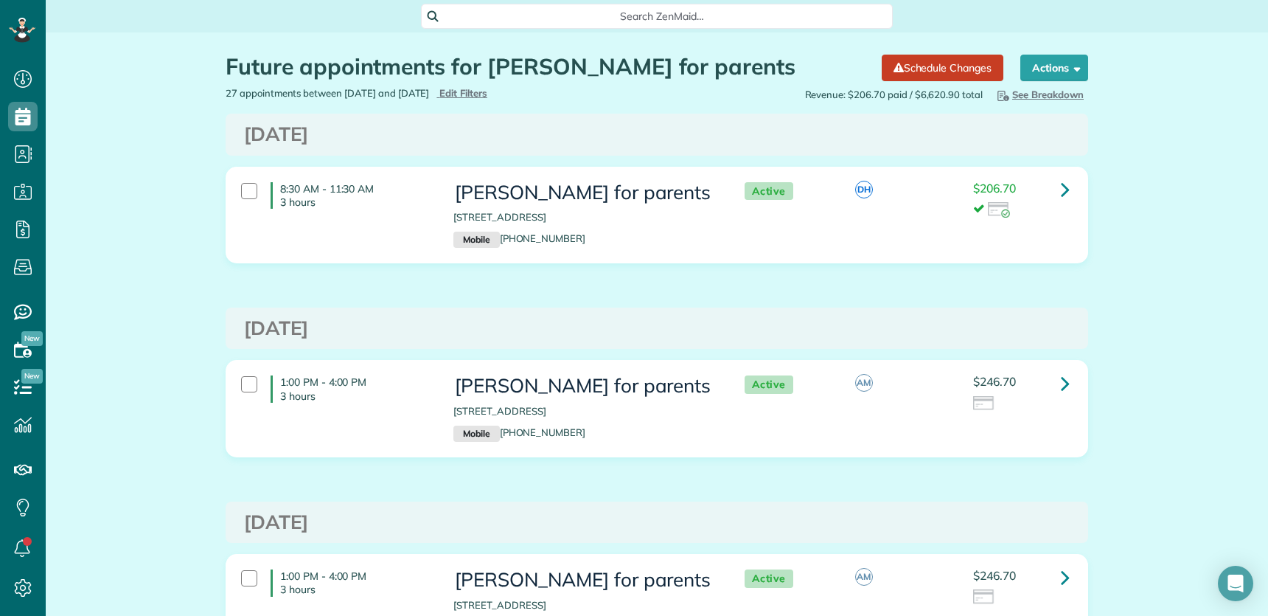
scroll to position [1217, 0]
